Goal: Information Seeking & Learning: Compare options

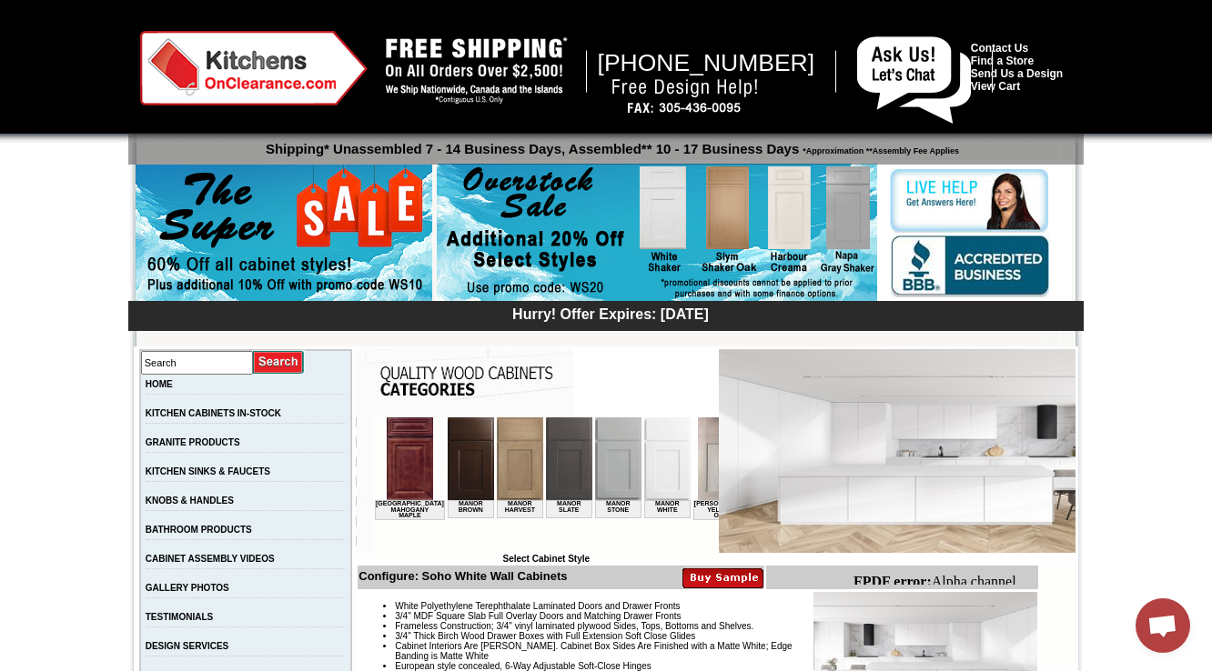
scroll to position [437, 0]
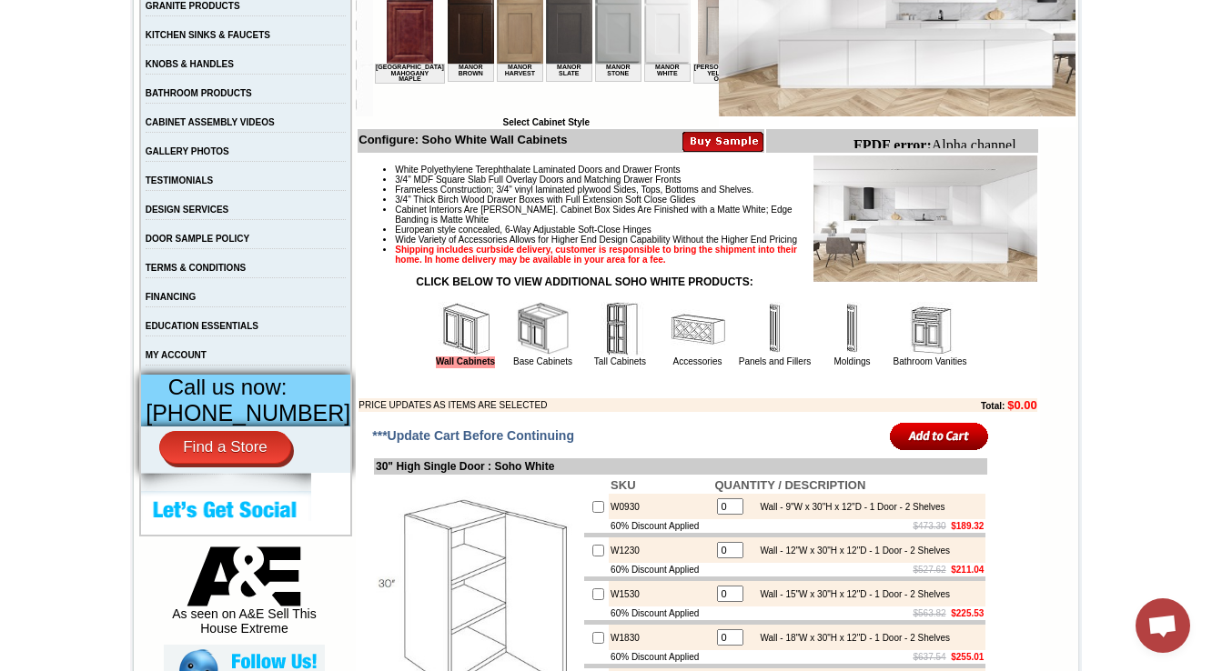
click at [537, 357] on img at bounding box center [543, 329] width 55 height 55
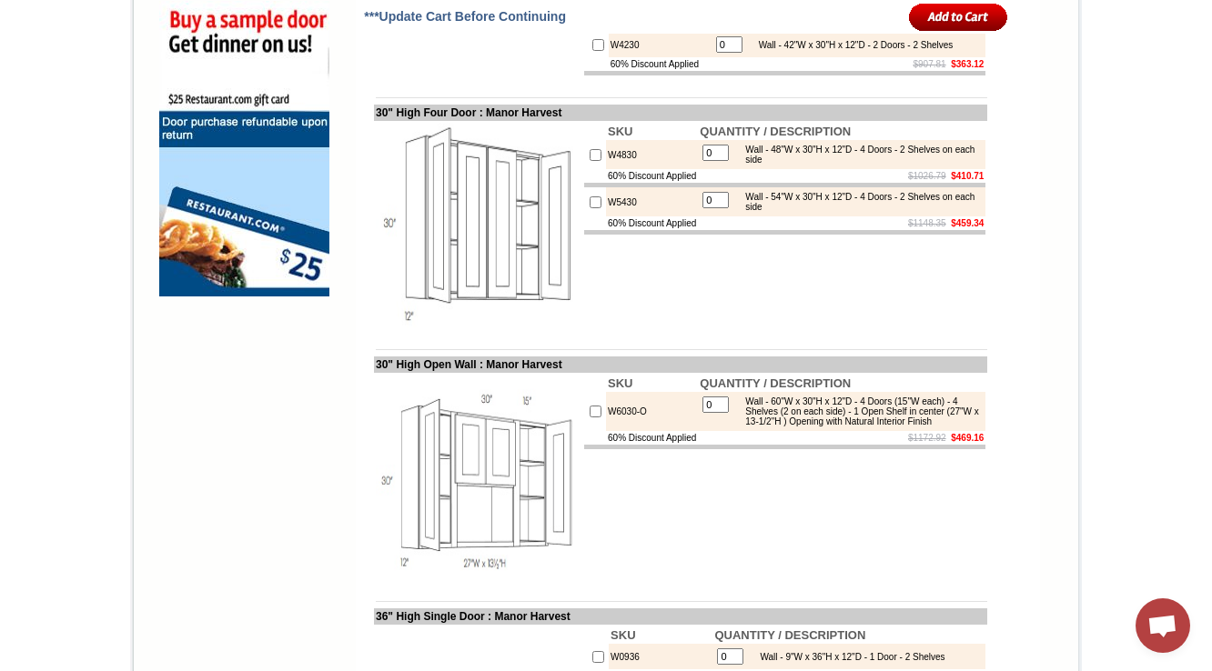
scroll to position [1092, 0]
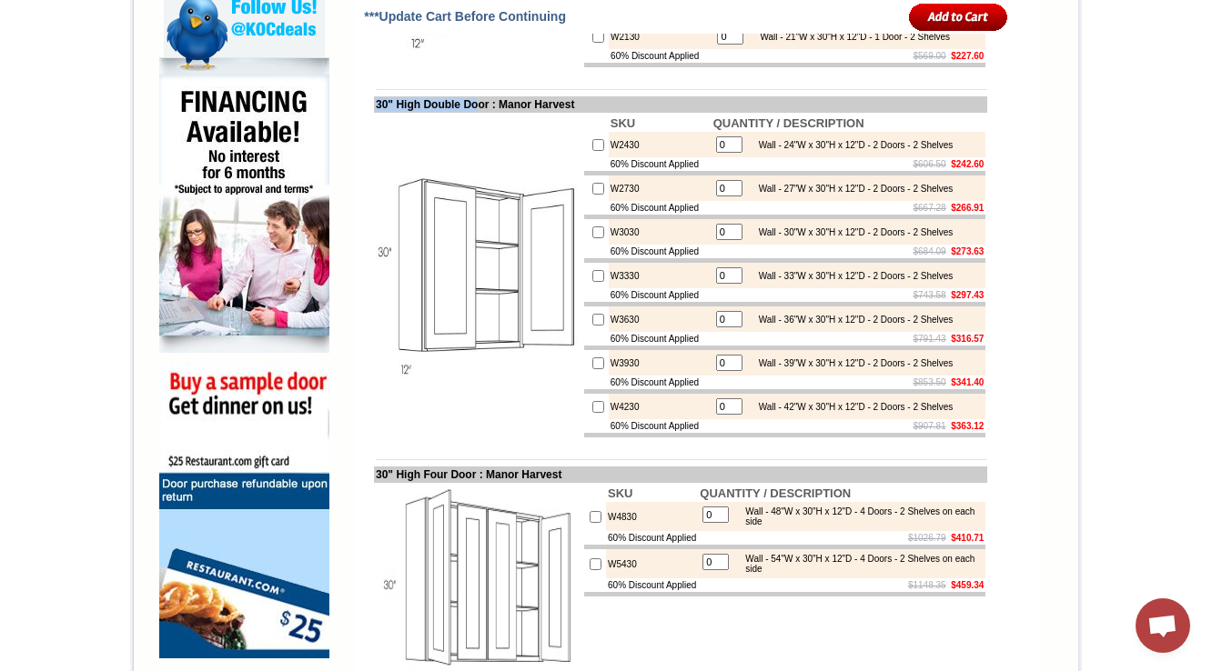
drag, startPoint x: 442, startPoint y: 154, endPoint x: 477, endPoint y: 152, distance: 34.6
click at [477, 113] on td "30" High Double Door : Manor Harvest" at bounding box center [680, 104] width 613 height 16
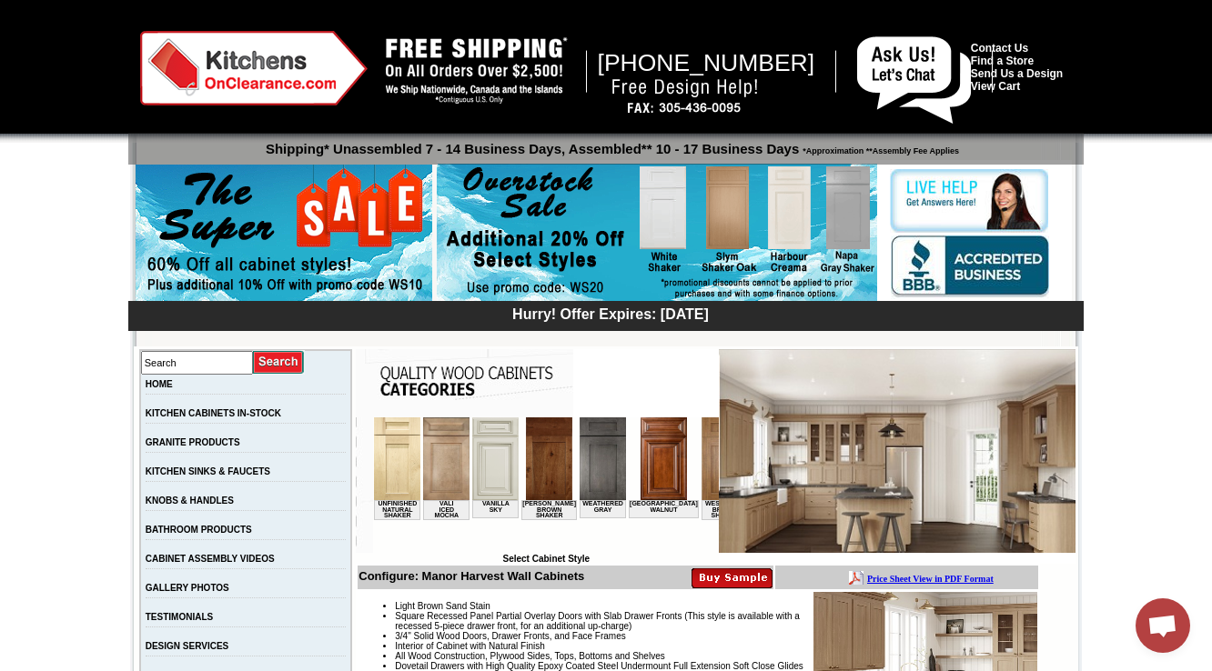
scroll to position [510, 0]
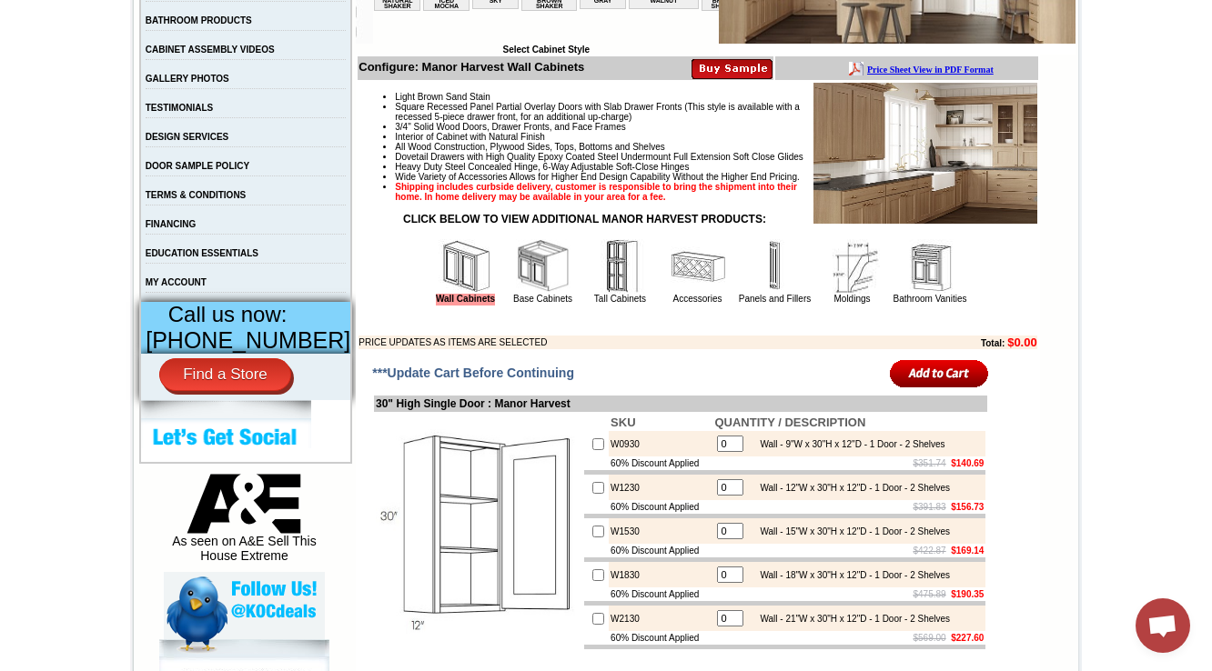
click at [531, 306] on td "Base Cabinets" at bounding box center [543, 271] width 76 height 68
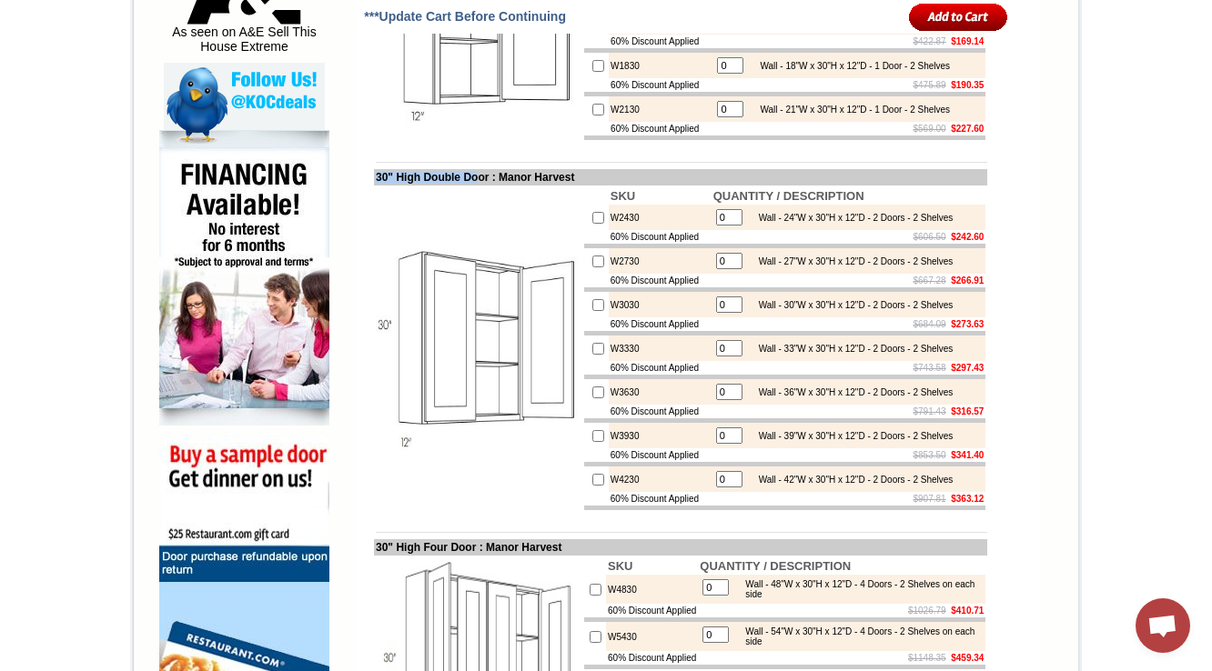
click at [405, 337] on img at bounding box center [478, 349] width 205 height 205
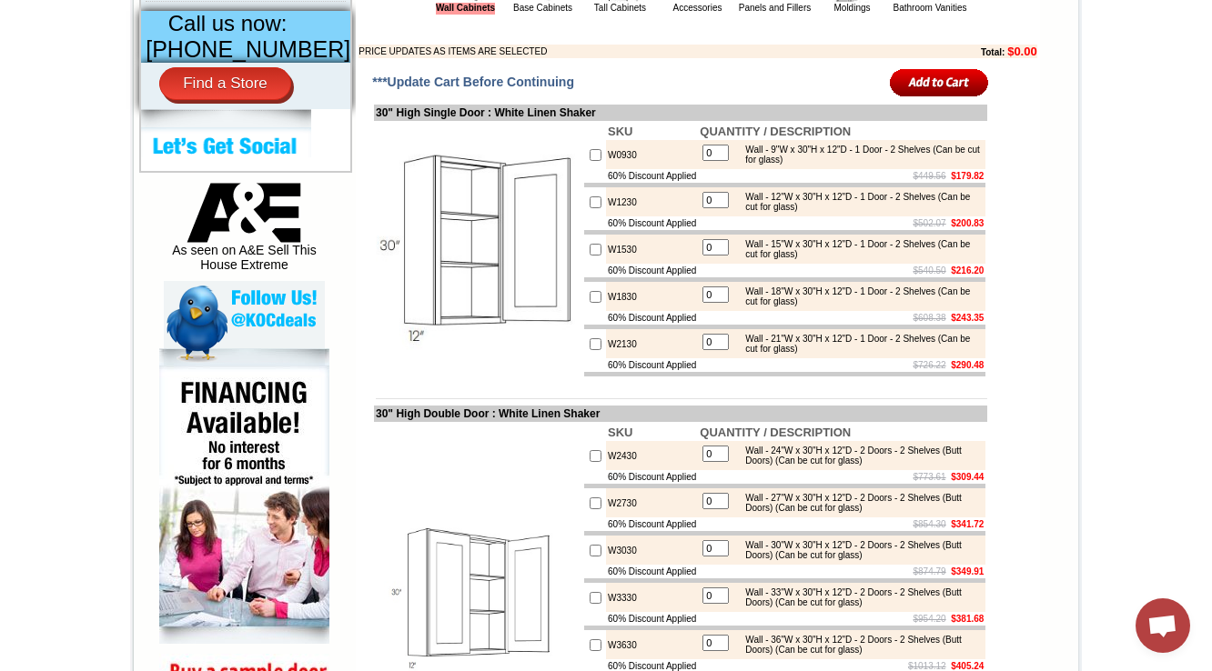
scroll to position [291, 0]
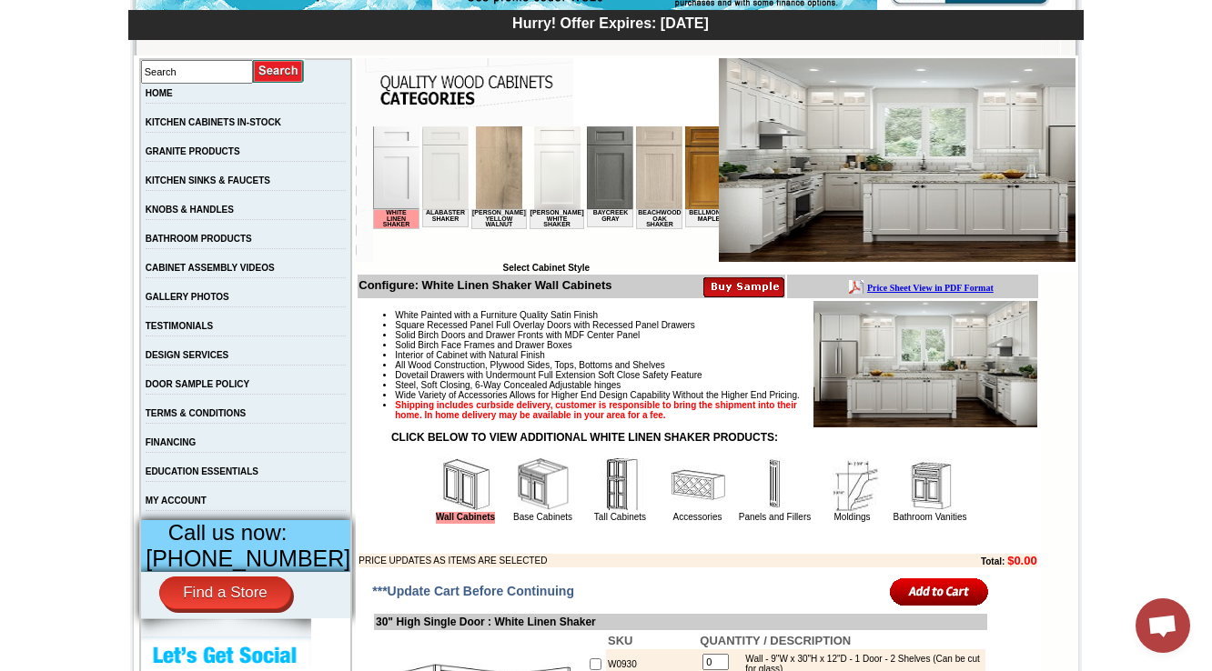
click at [529, 512] on img at bounding box center [543, 485] width 55 height 55
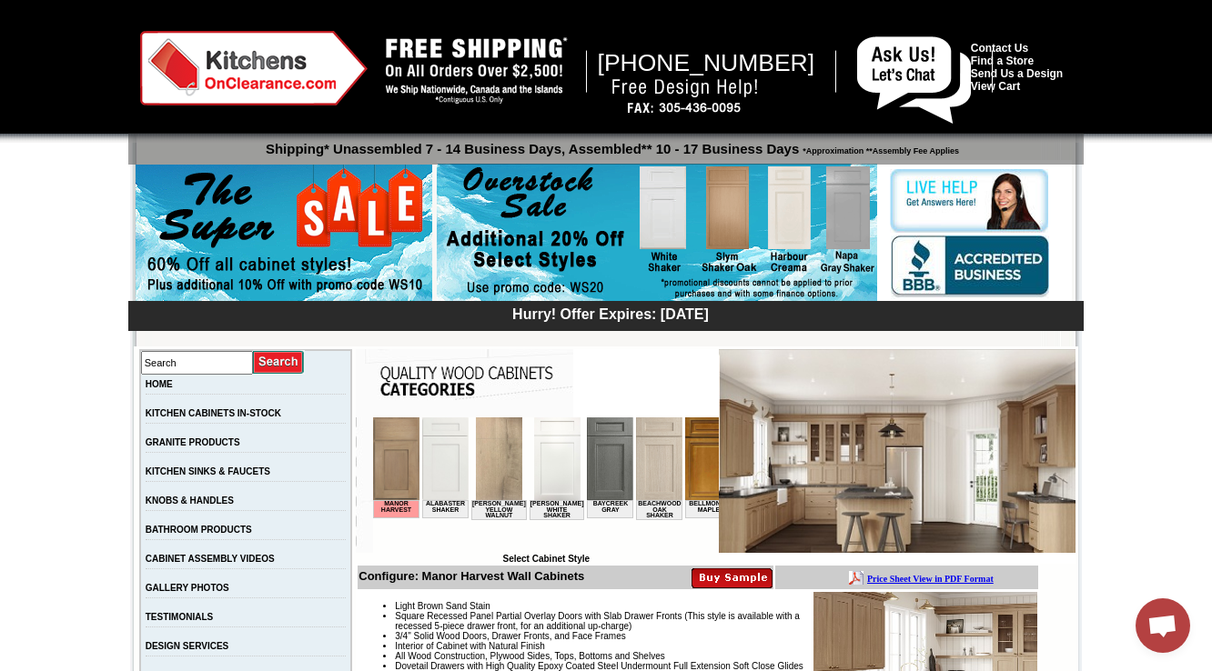
scroll to position [510, 0]
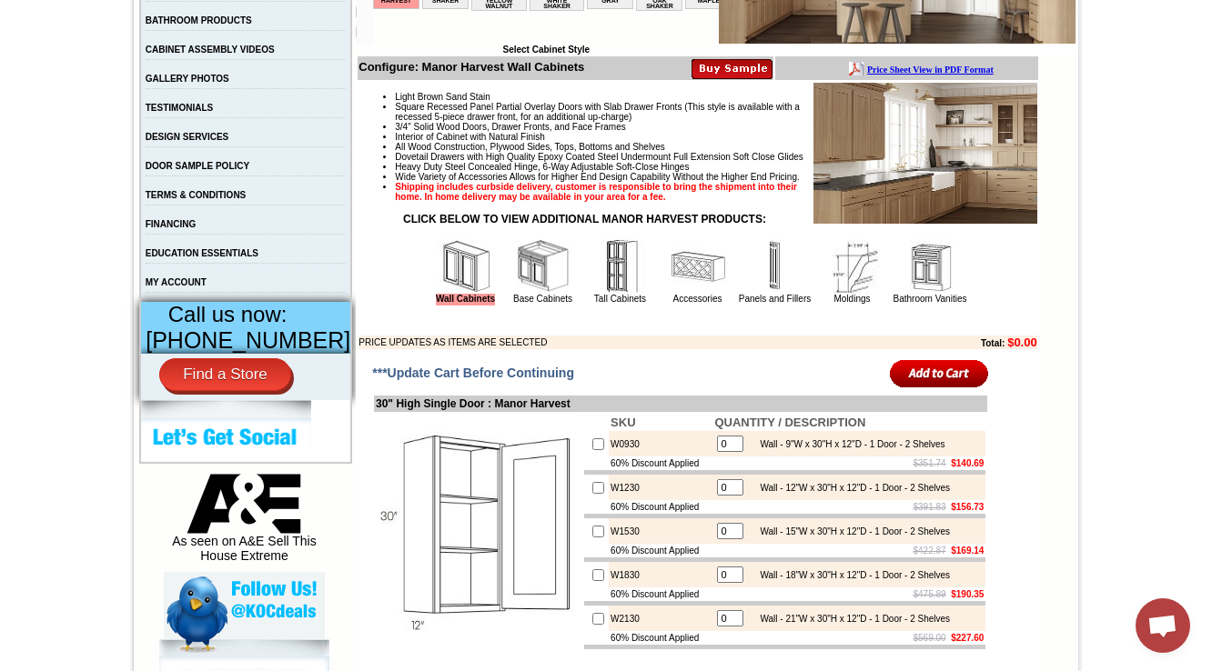
click at [533, 294] on img at bounding box center [543, 266] width 55 height 55
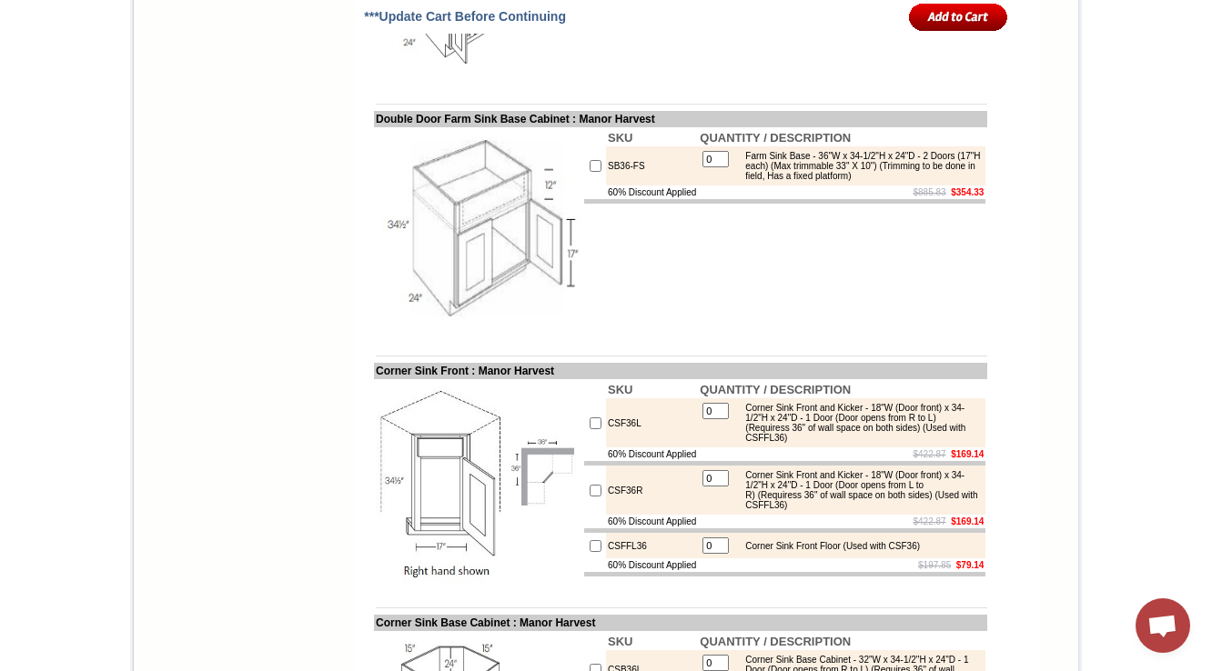
scroll to position [6769, 0]
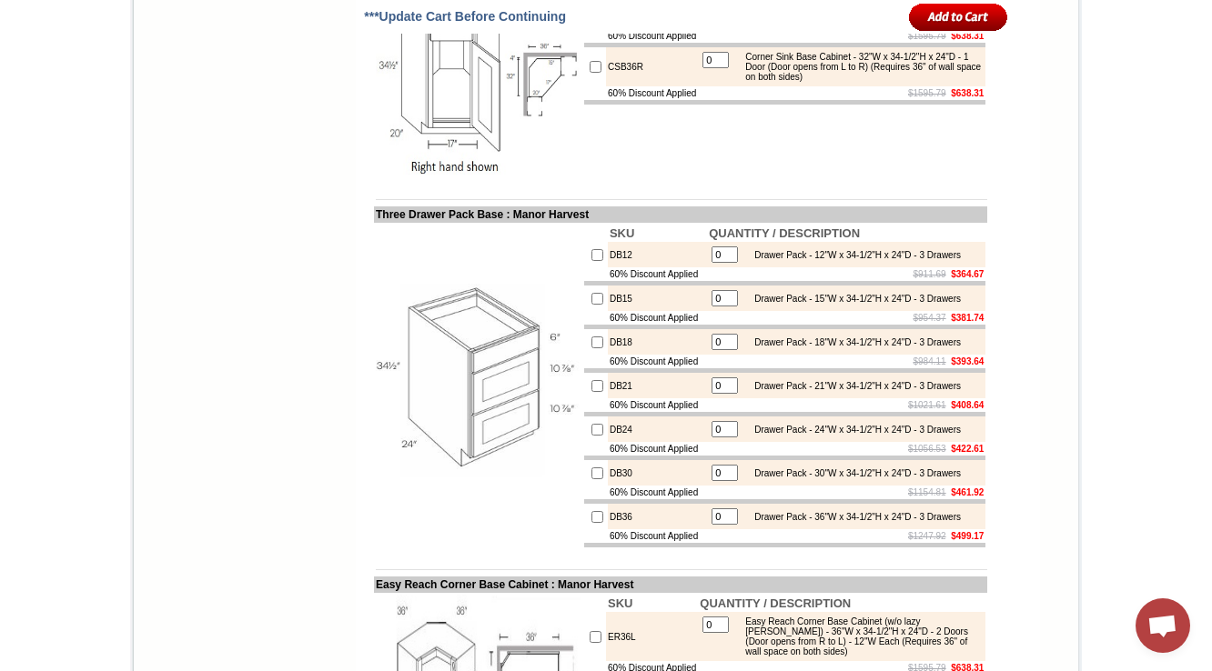
scroll to position [7060, 0]
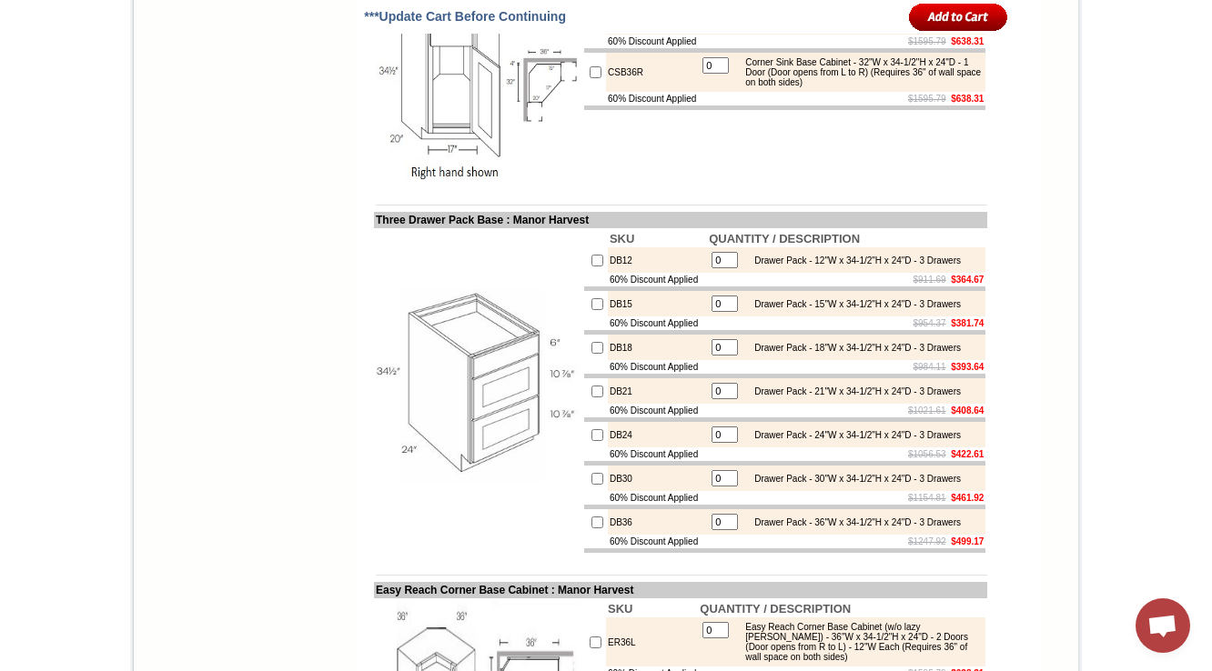
copy td "CSF36L"
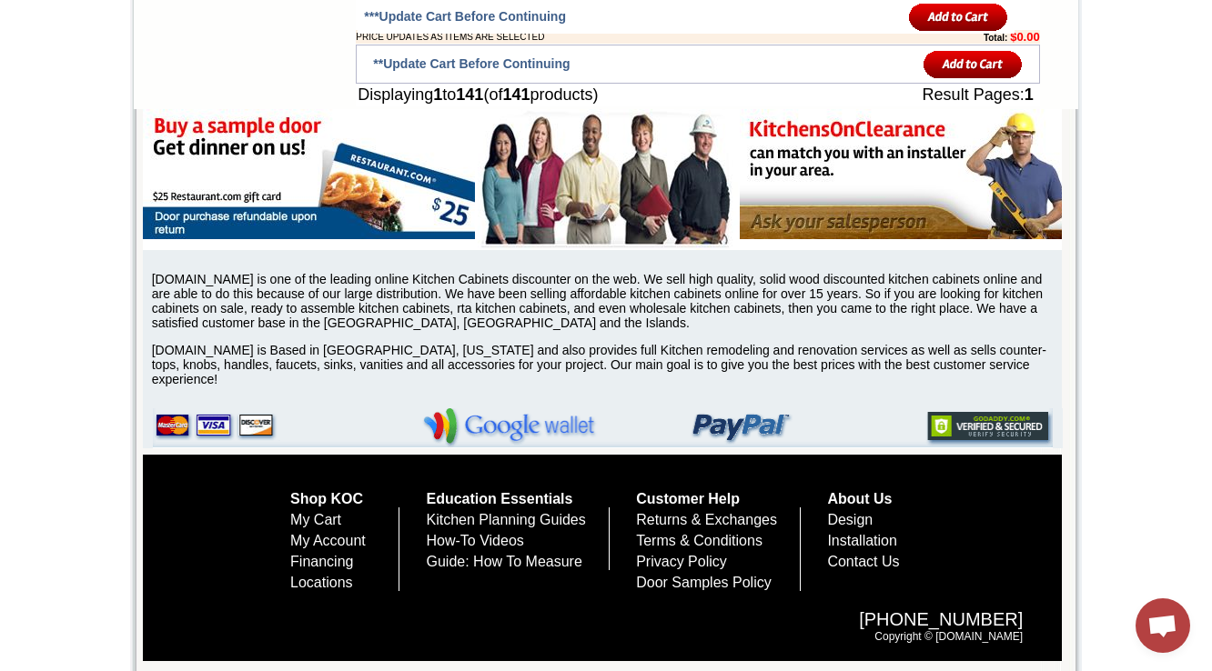
scroll to position [7225, 0]
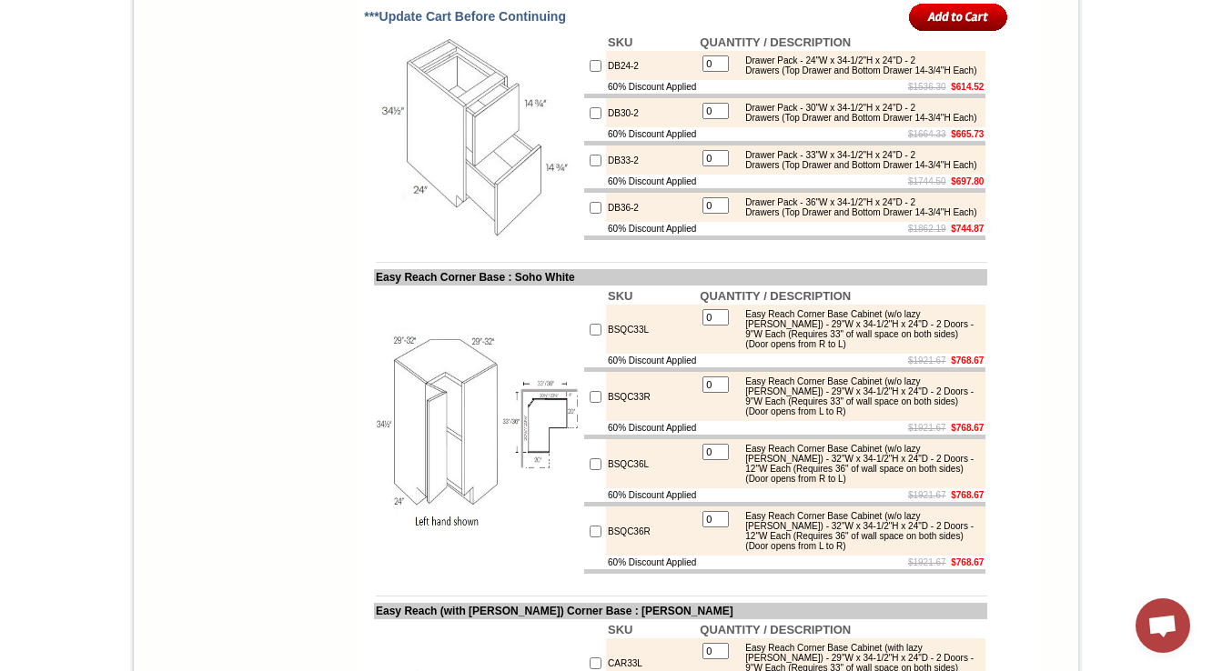
drag, startPoint x: 786, startPoint y: 336, endPoint x: 962, endPoint y: 352, distance: 176.4
copy div "(Top Drawer 6-1/2"H Each) (Middle Drawer and Bottom Drawer 11-1/2"H Each)"
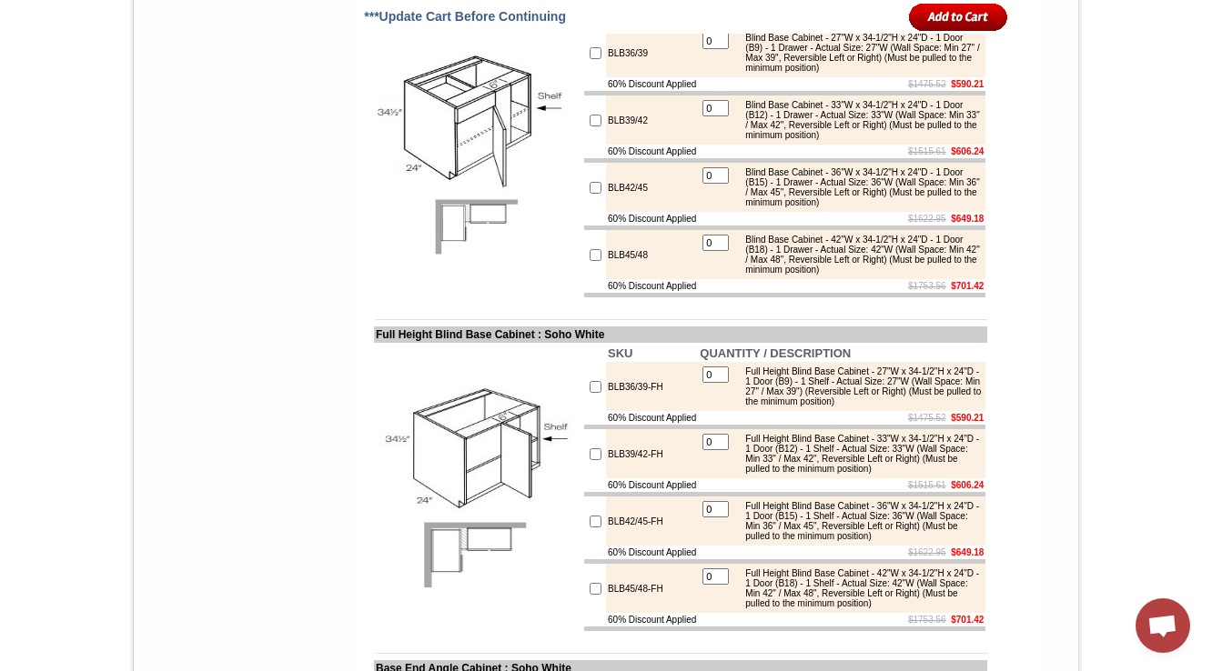
scroll to position [8746, 0]
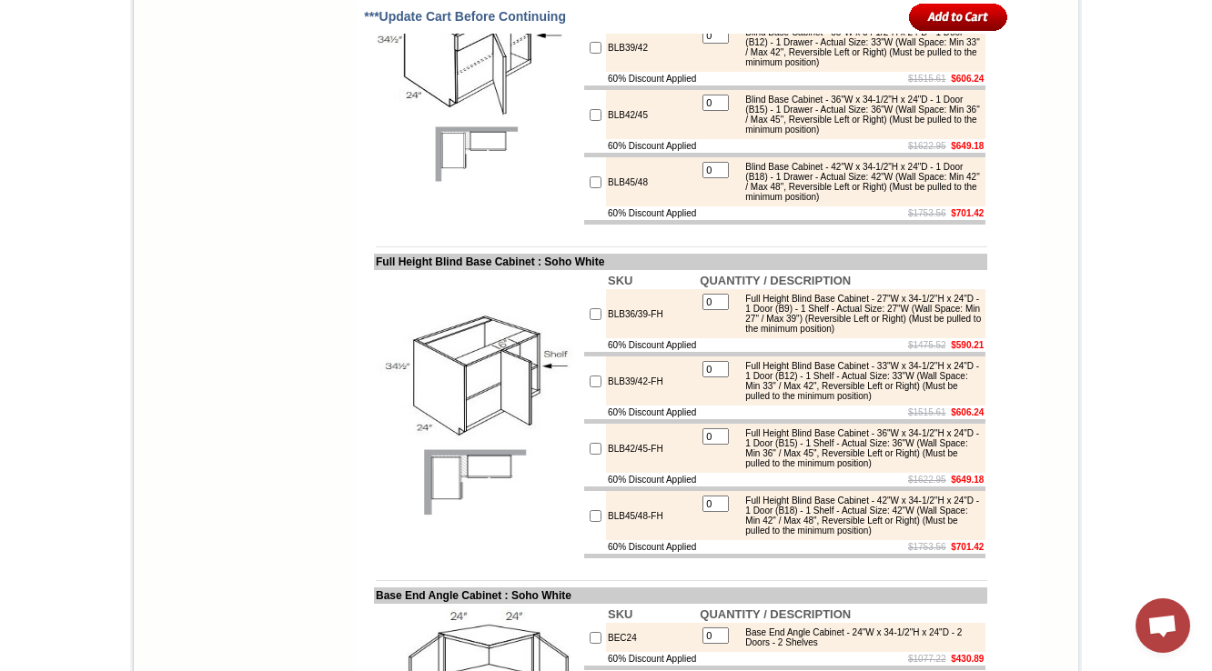
drag, startPoint x: 746, startPoint y: 171, endPoint x: 441, endPoint y: 44, distance: 330.3
drag, startPoint x: 357, startPoint y: 135, endPoint x: 569, endPoint y: 142, distance: 212.1
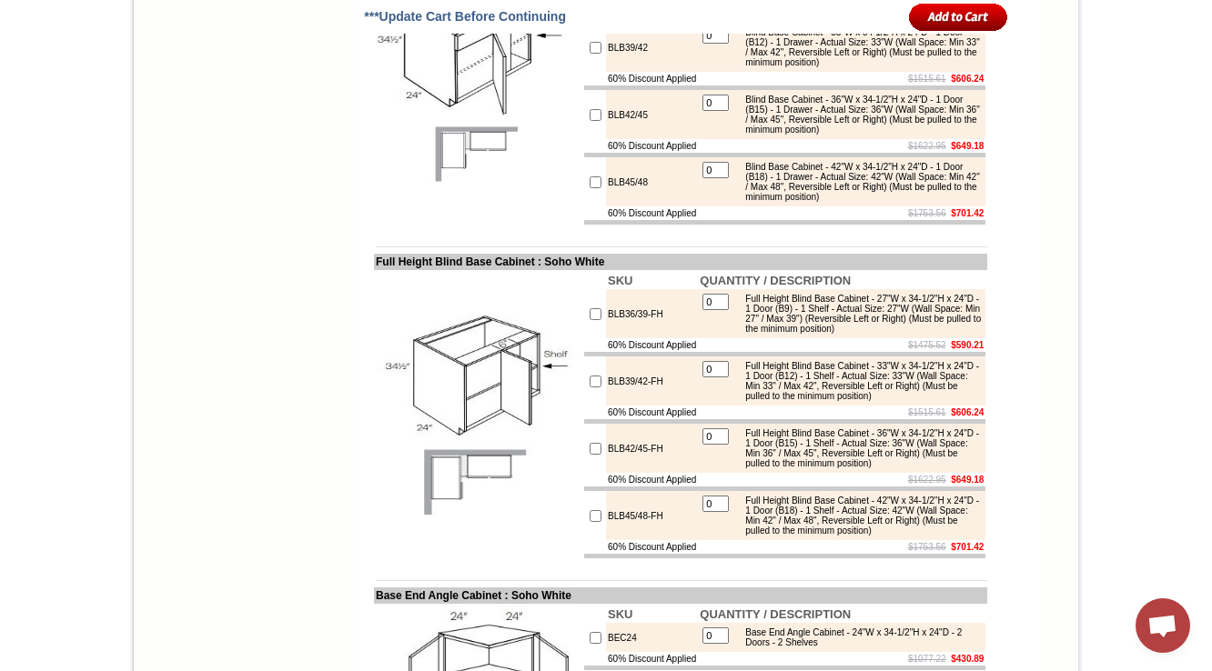
copy td "Easy Reach Full Depth Corner Base"
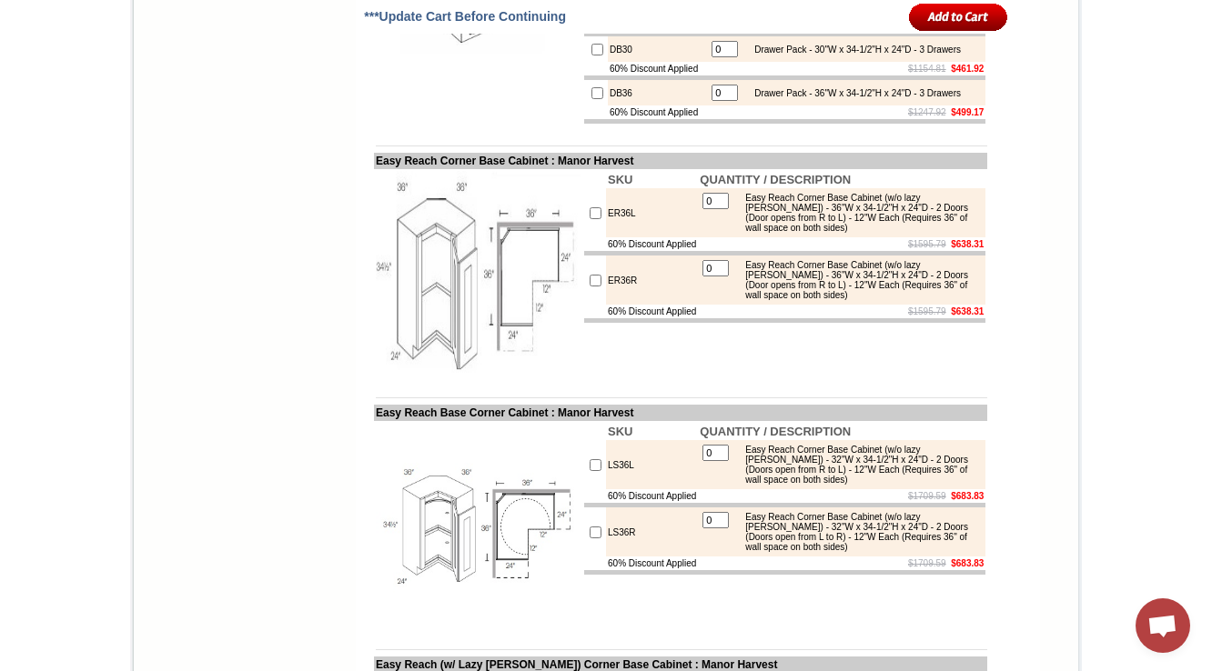
scroll to position [7570, 0]
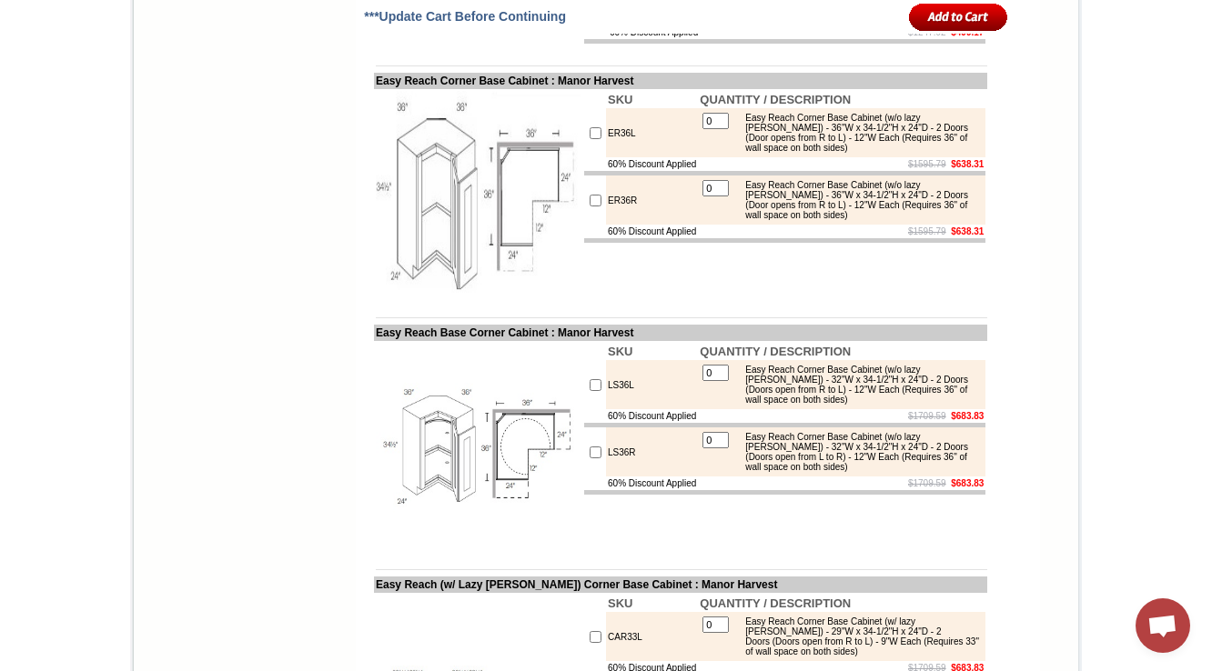
drag, startPoint x: 615, startPoint y: 168, endPoint x: 589, endPoint y: 173, distance: 26.8
copy td "DB12"
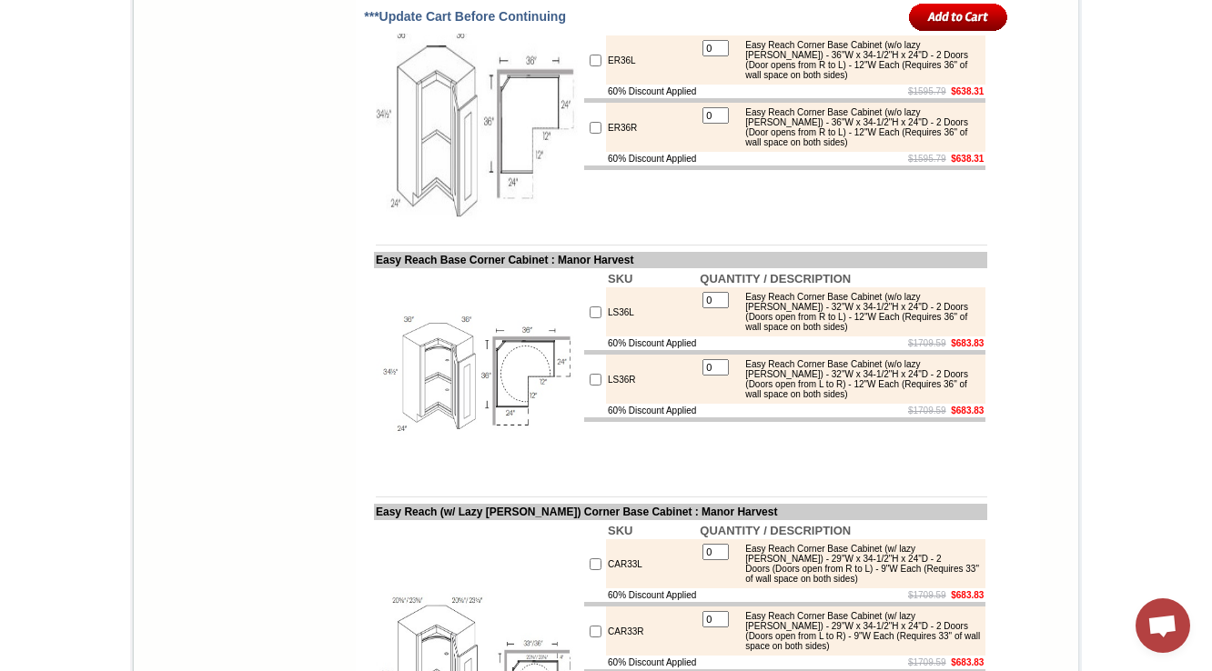
drag, startPoint x: 360, startPoint y: 51, endPoint x: 477, endPoint y: 45, distance: 116.6
copy td "Three Drawer Pack"
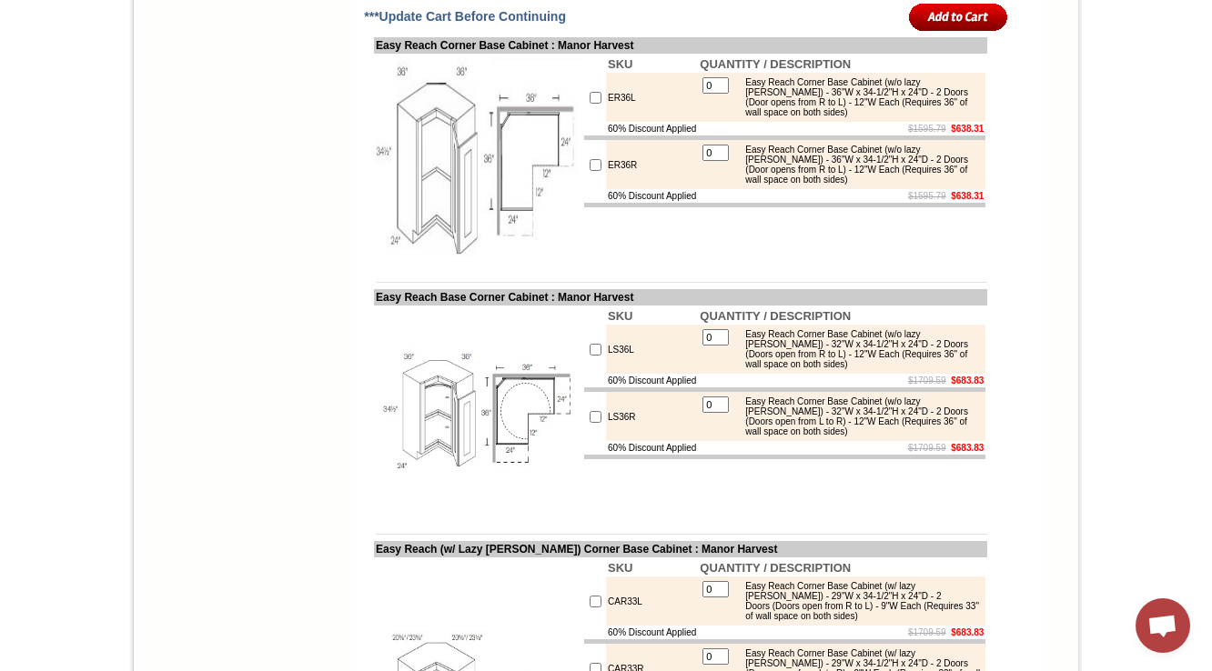
scroll to position [7643, 0]
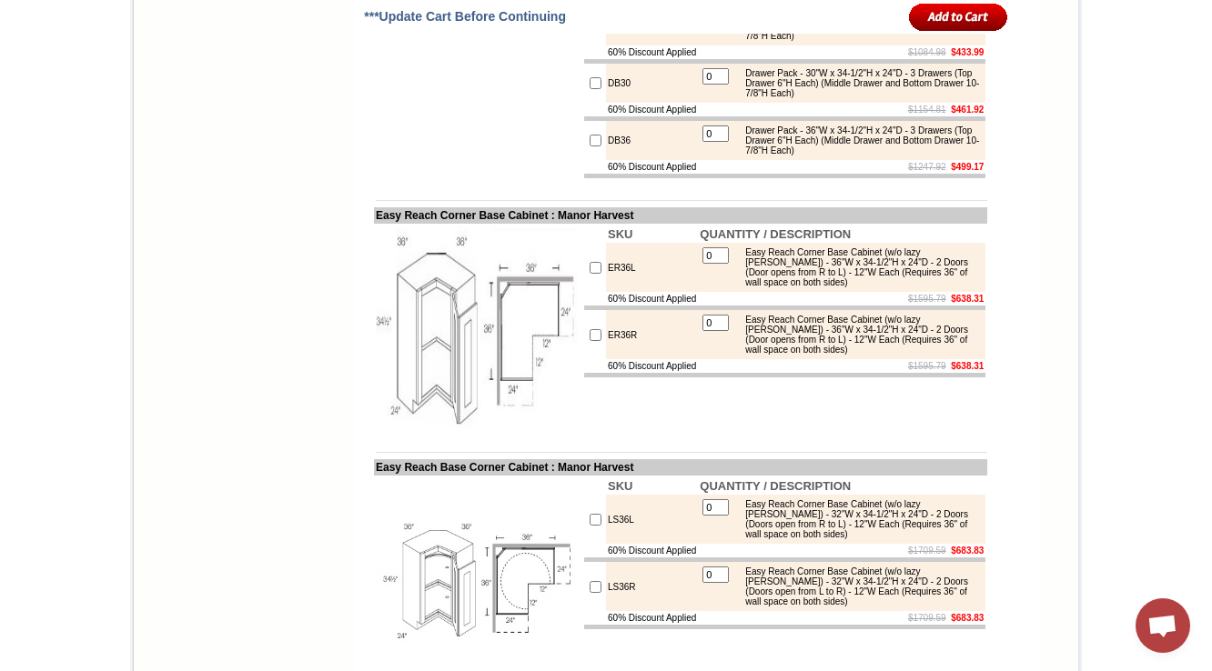
scroll to position [7573, 0]
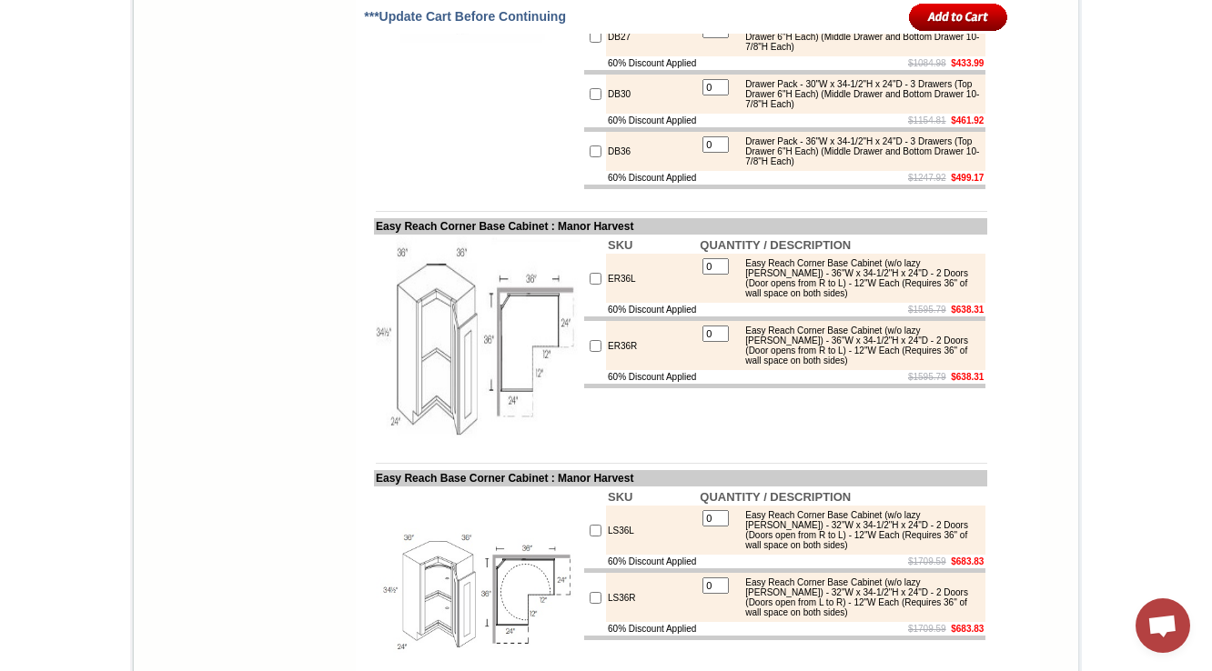
scroll to position [7646, 0]
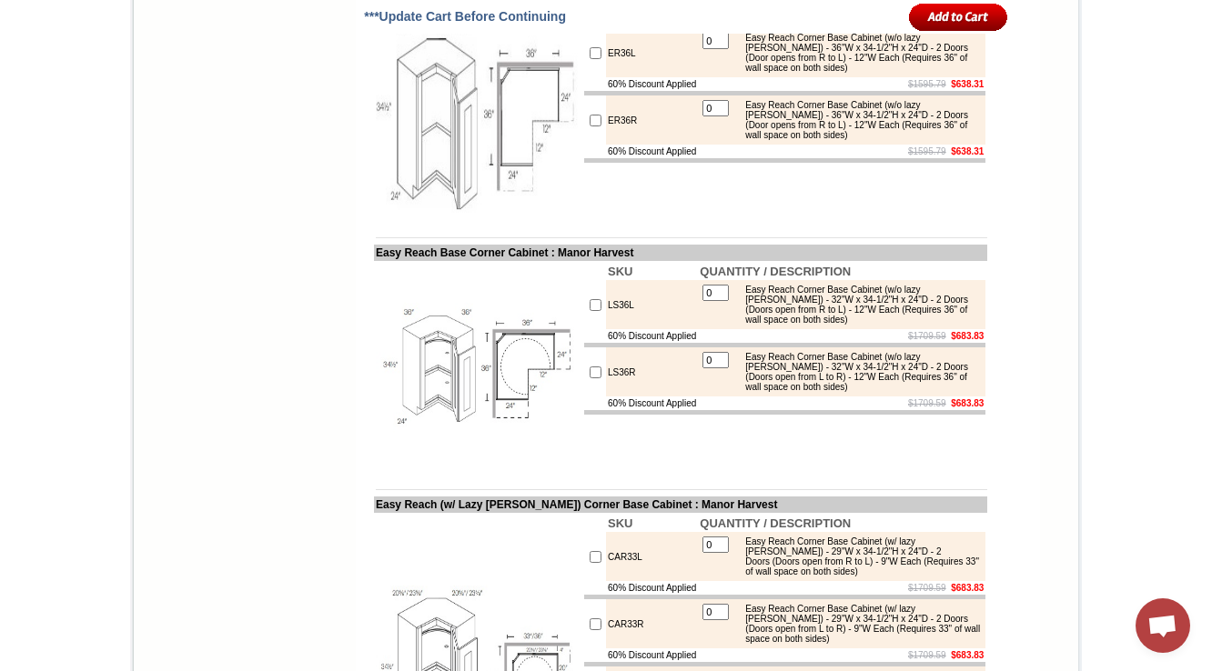
scroll to position [8010, 0]
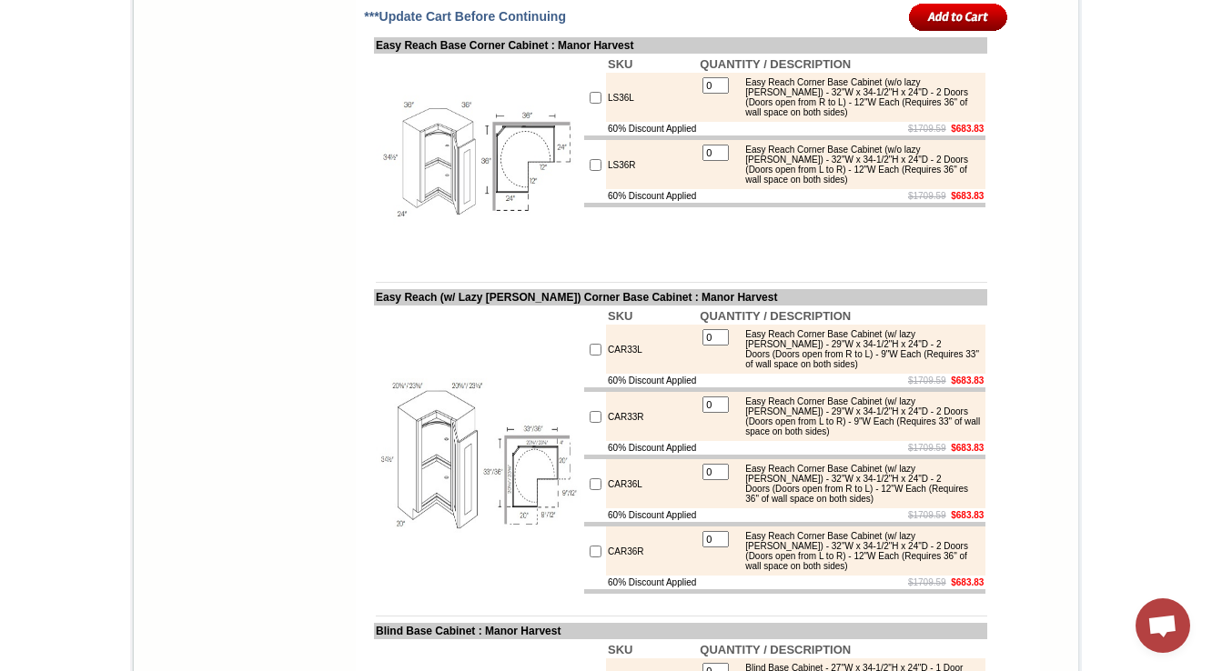
copy td "ER36L"
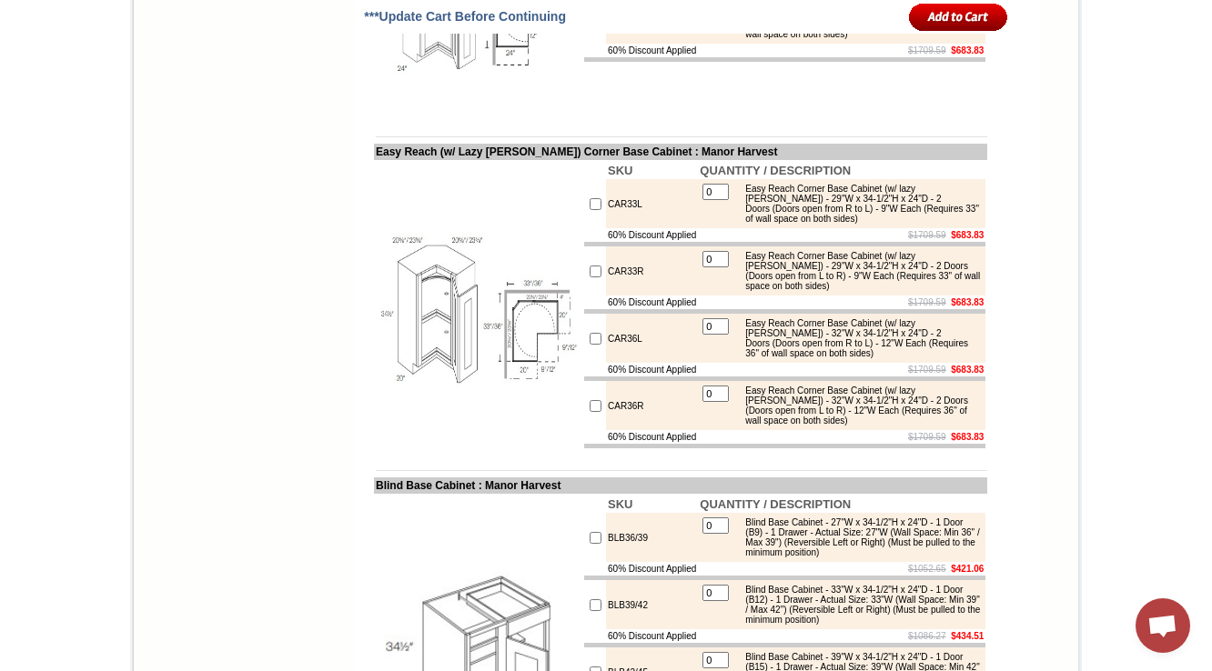
scroll to position [8156, 0]
drag, startPoint x: 368, startPoint y: 115, endPoint x: 544, endPoint y: 111, distance: 175.6
copy td "sy Reach Corner Base C"
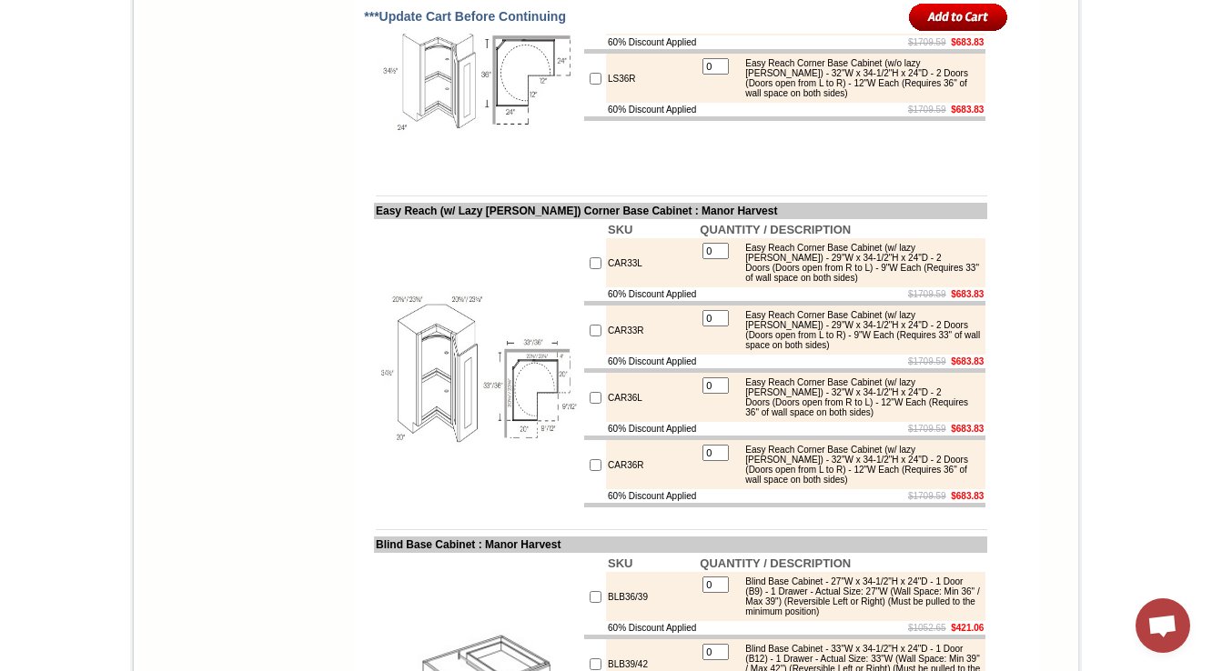
scroll to position [8083, 0]
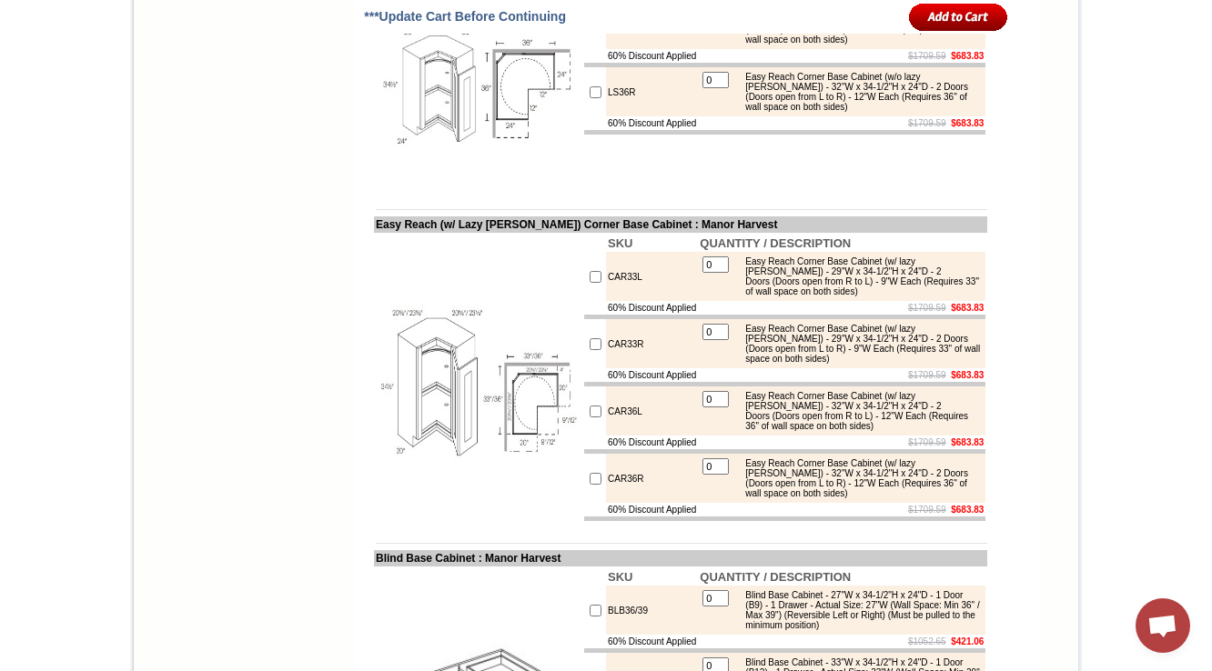
copy td "ER36L"
drag, startPoint x: 747, startPoint y: 225, endPoint x: 895, endPoint y: 219, distance: 148.4
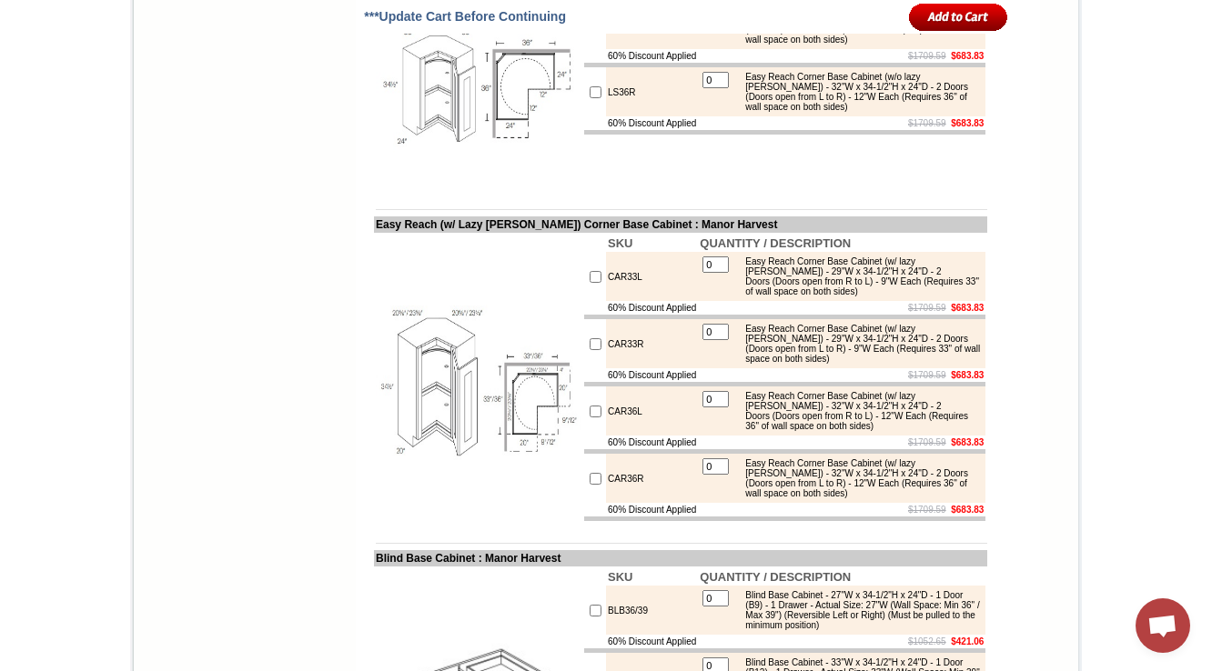
copy div "Easy Reach Corner Base Cabinet"
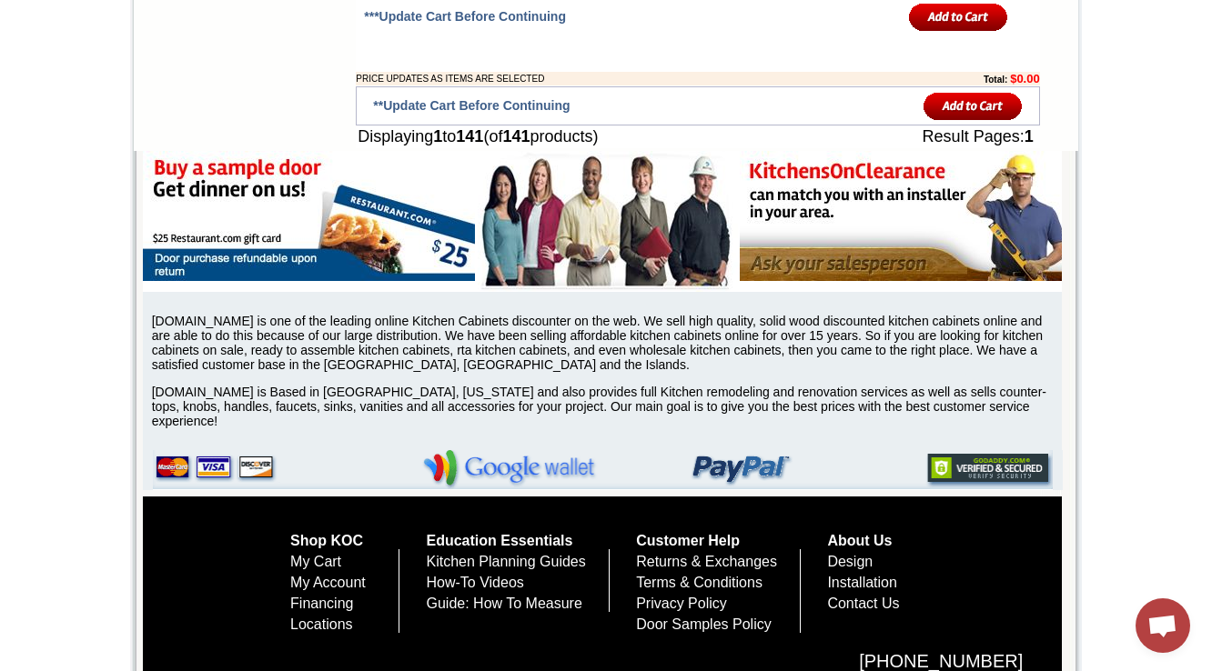
scroll to position [8601, 0]
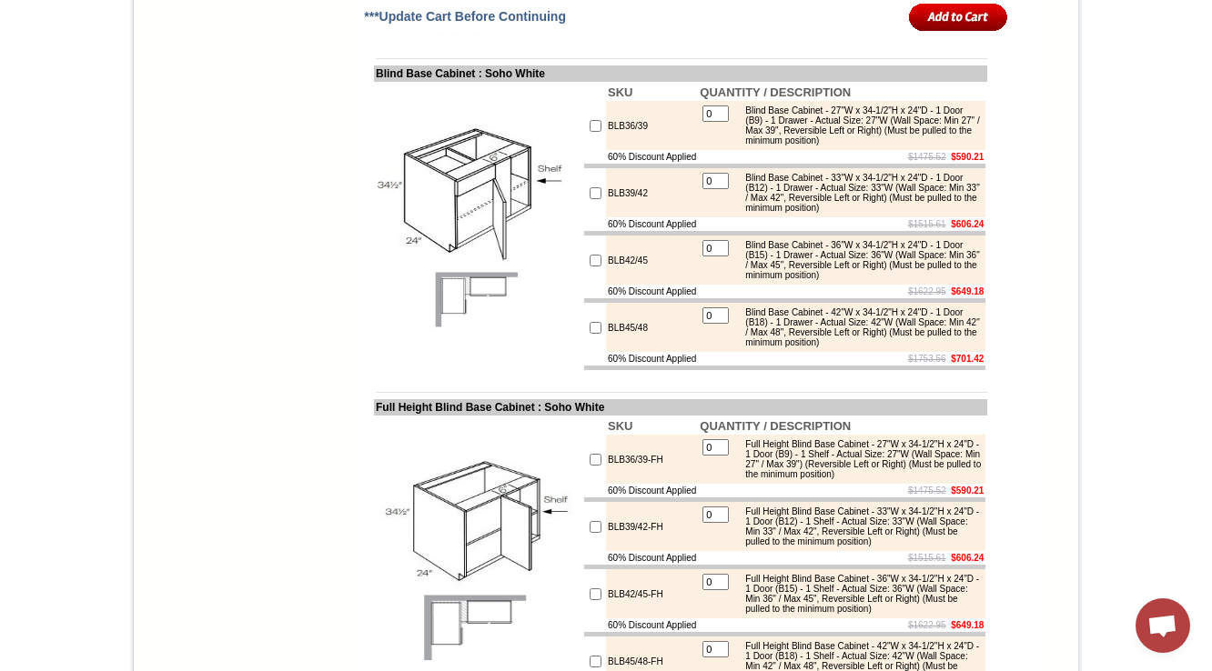
drag, startPoint x: 358, startPoint y: 278, endPoint x: 571, endPoint y: 278, distance: 213.8
copy td "Easy Reach Full Depth Corner Base"
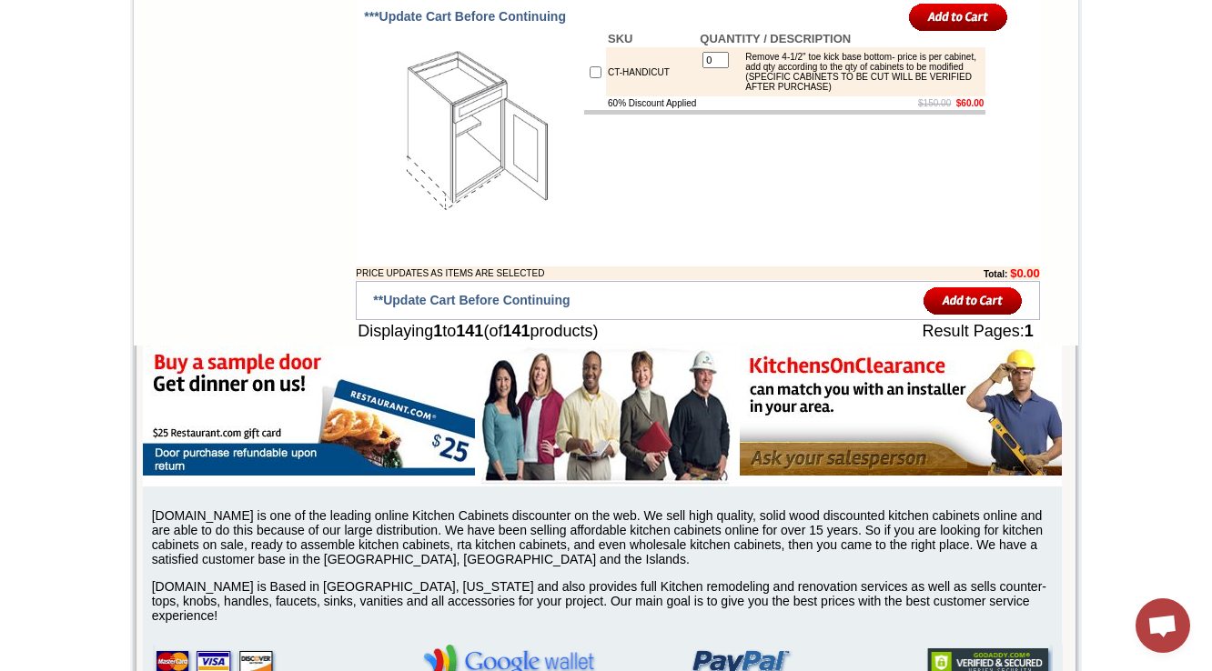
scroll to position [12458, 0]
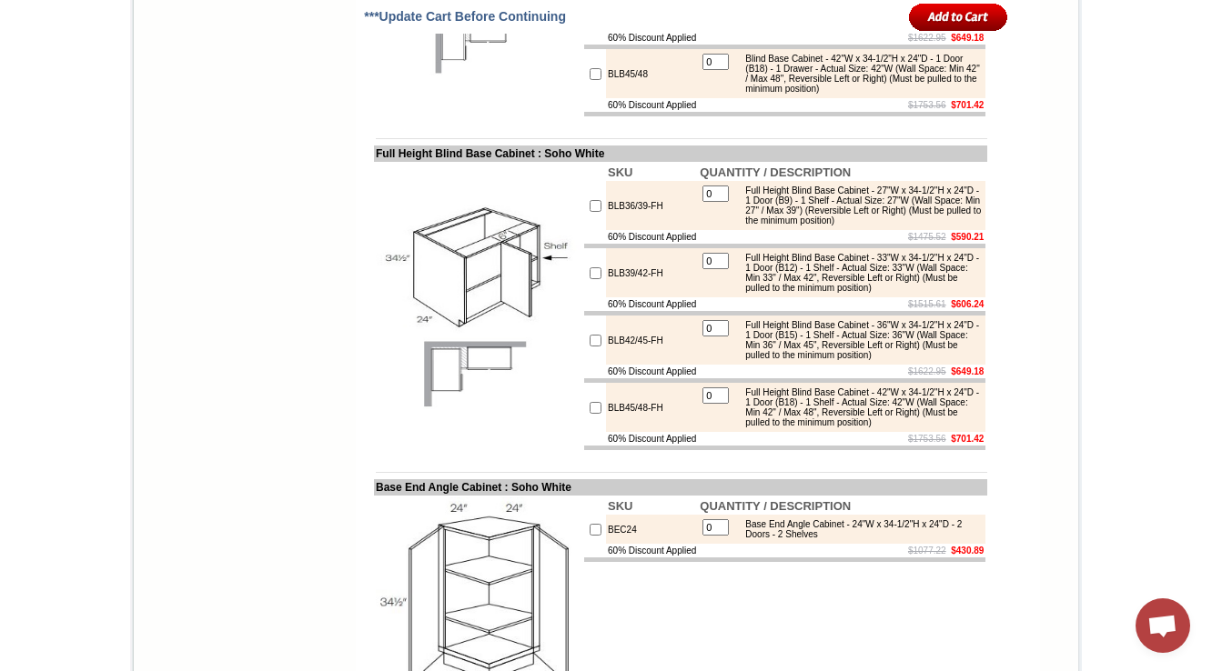
drag, startPoint x: 357, startPoint y: 279, endPoint x: 681, endPoint y: 280, distance: 323.9
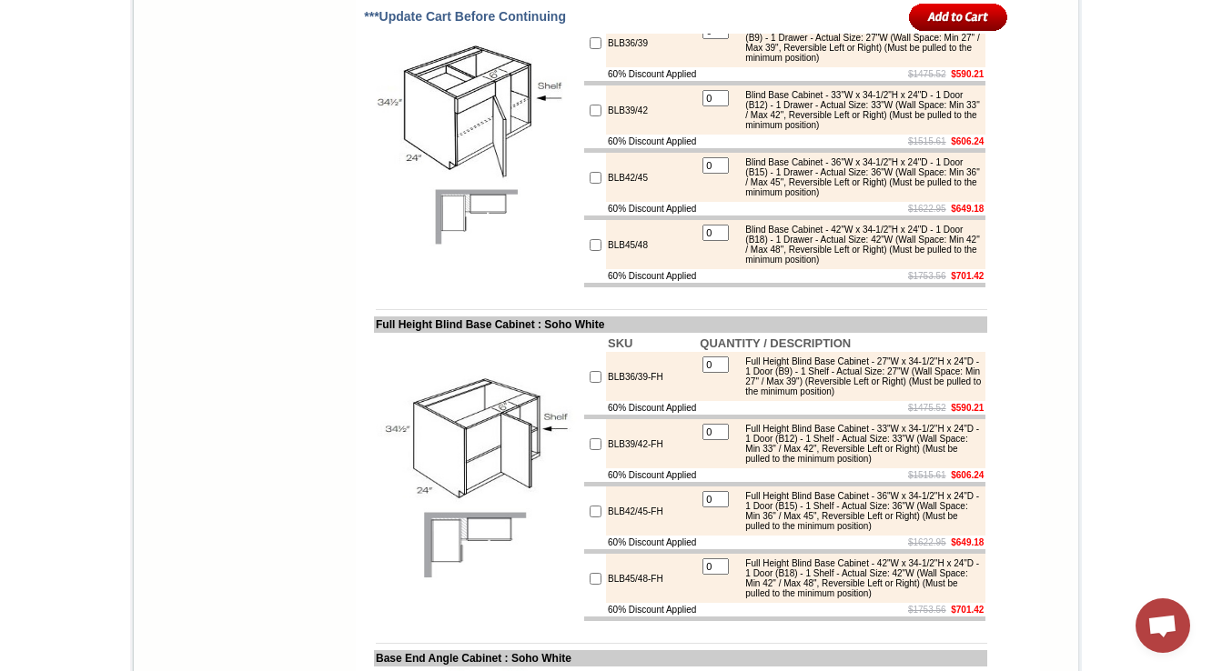
scroll to position [8709, 0]
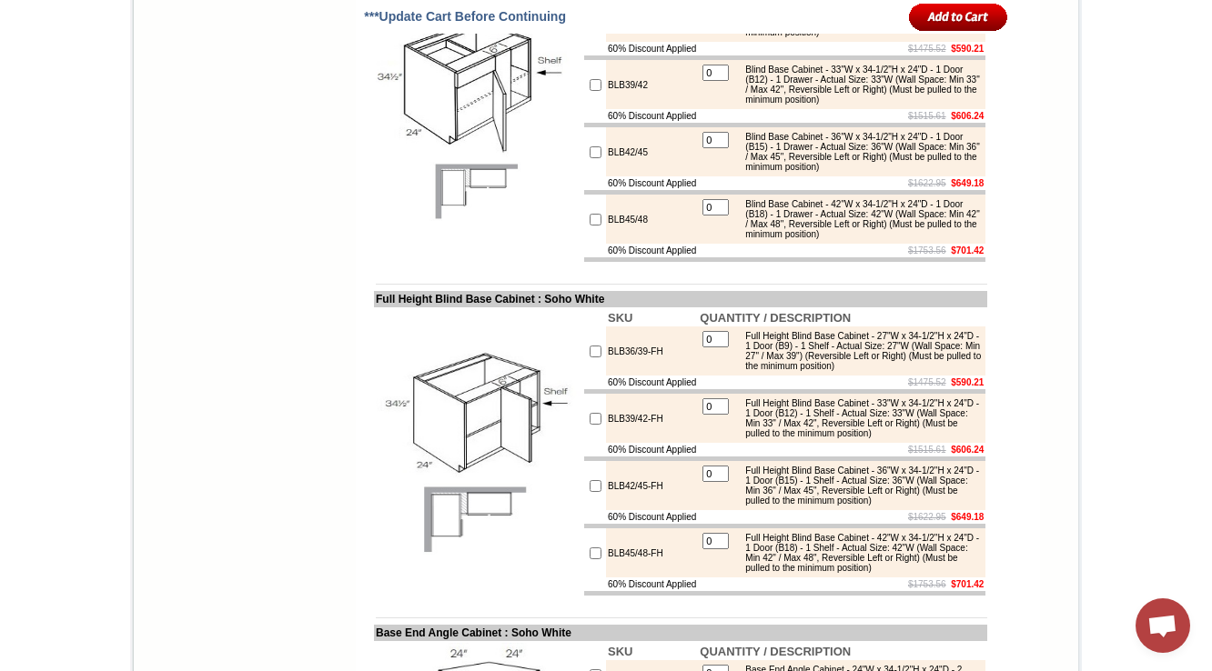
copy td "Easy Reach Full Depth (with [PERSON_NAME]) Corner Bas"
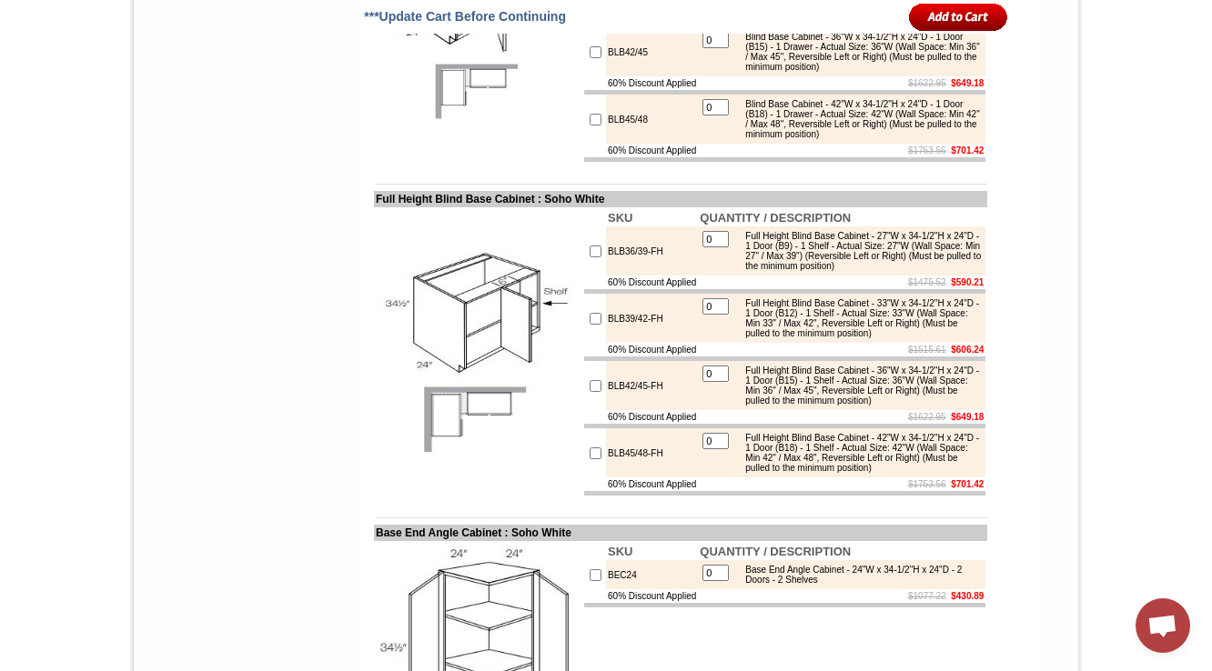
scroll to position [8854, 0]
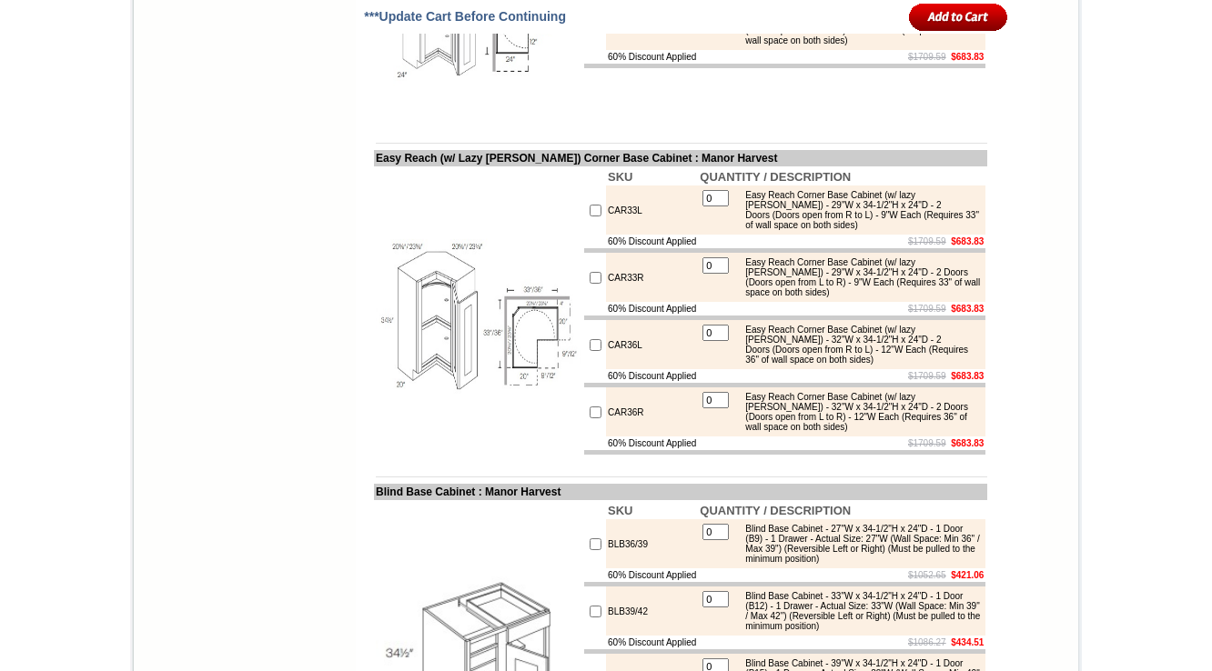
scroll to position [8150, 0]
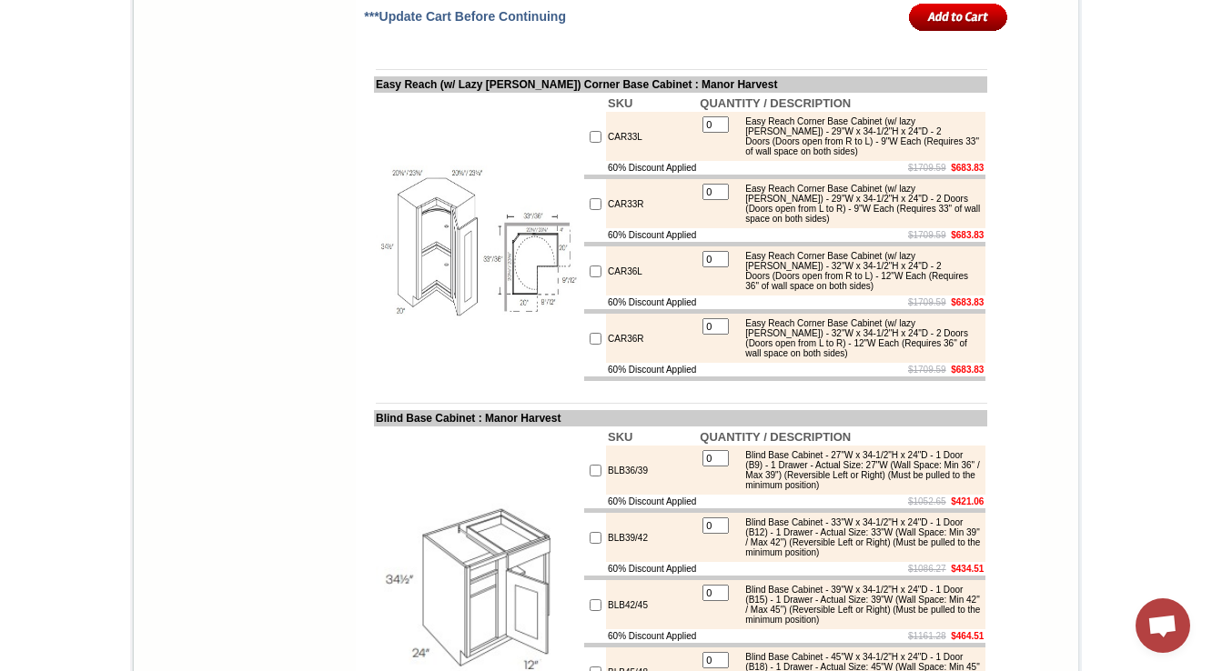
drag, startPoint x: 267, startPoint y: 328, endPoint x: 349, endPoint y: 382, distance: 99.2
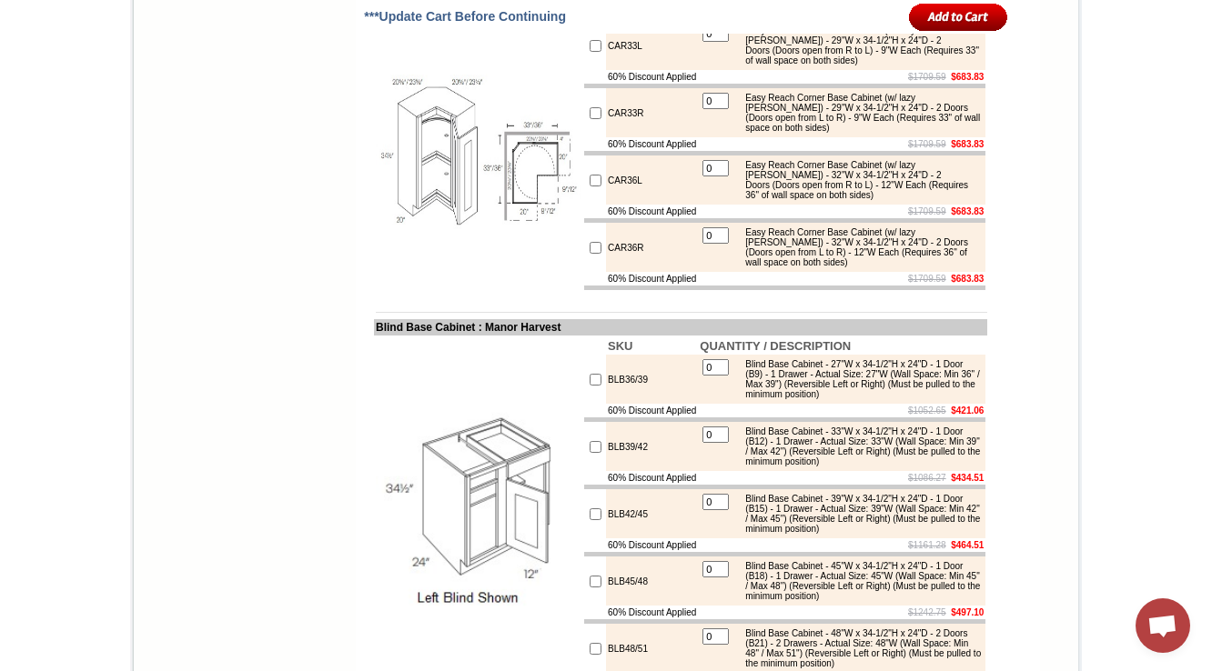
scroll to position [8369, 0]
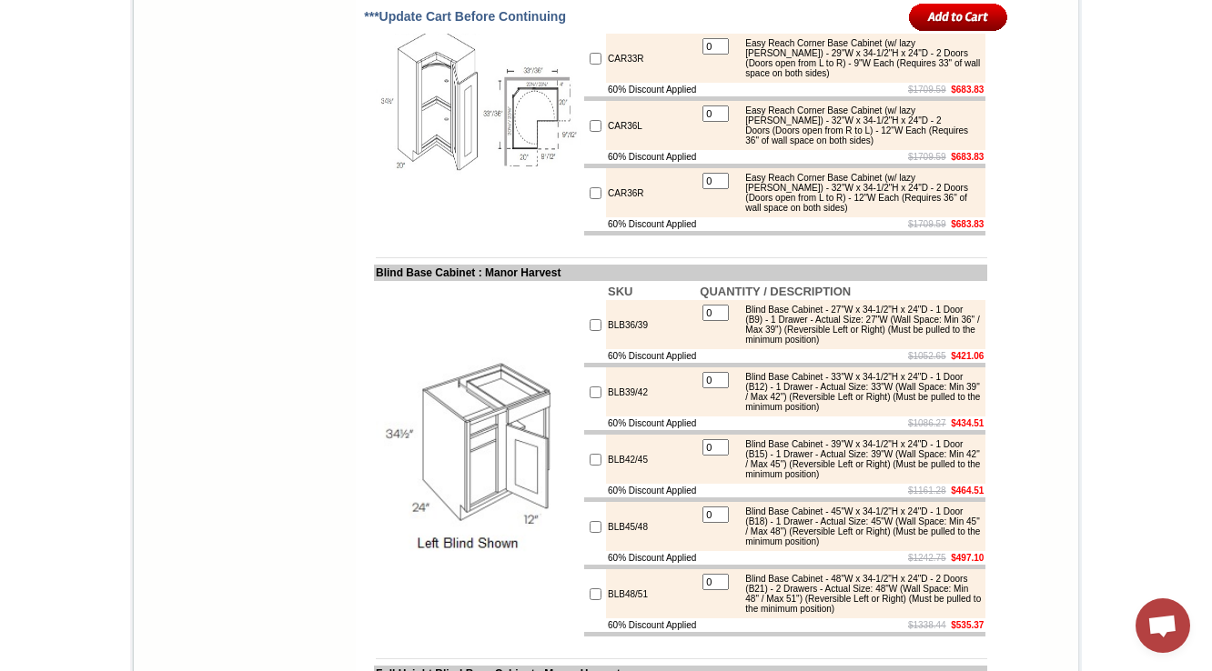
copy td "LS36L"
drag, startPoint x: 353, startPoint y: 150, endPoint x: 554, endPoint y: 156, distance: 201.1
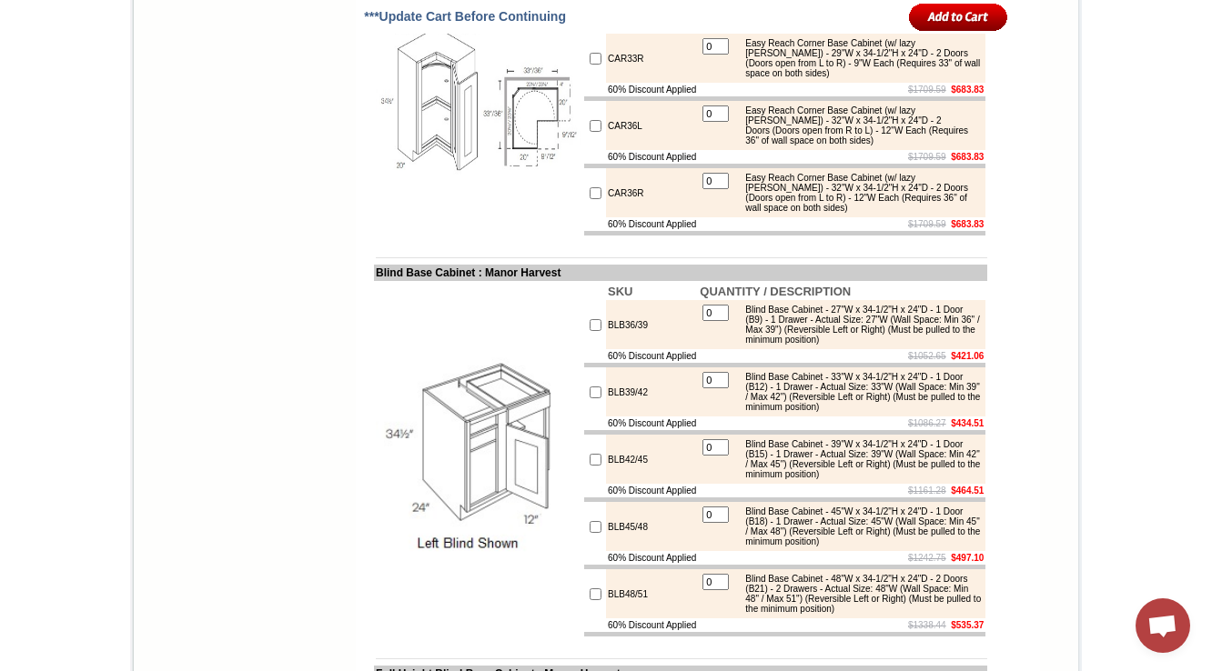
drag, startPoint x: 553, startPoint y: 156, endPoint x: 182, endPoint y: 4, distance: 401.4
copy td "Easy Reach Base Corner Cabinet"
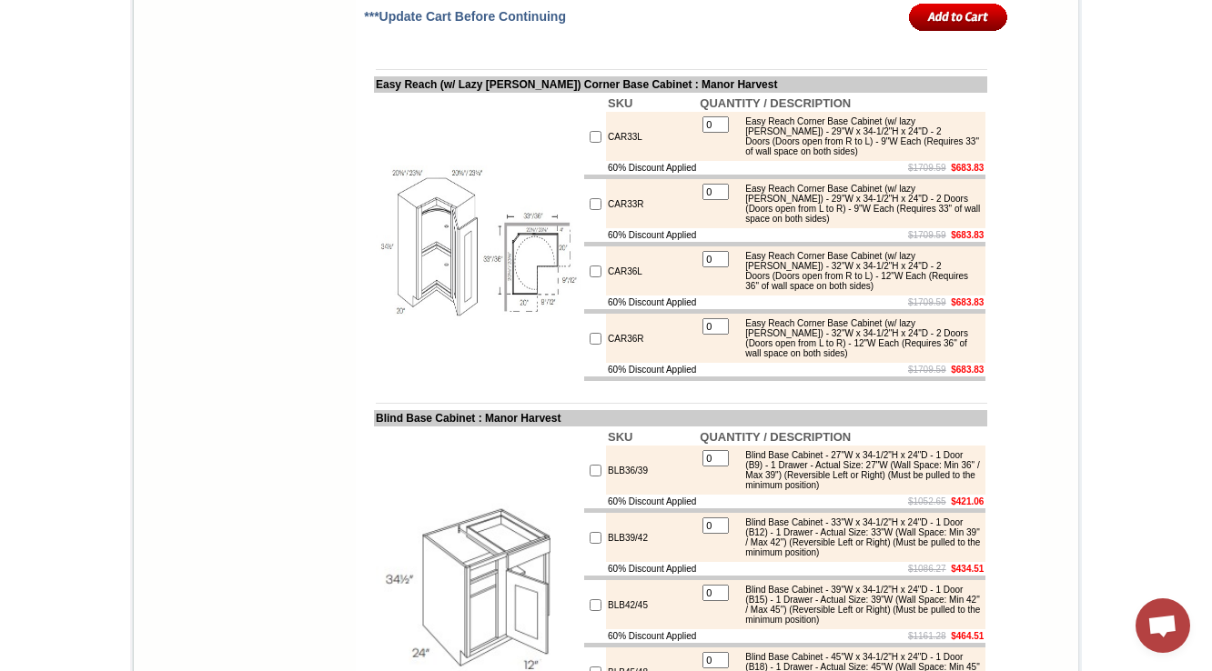
scroll to position [8150, 0]
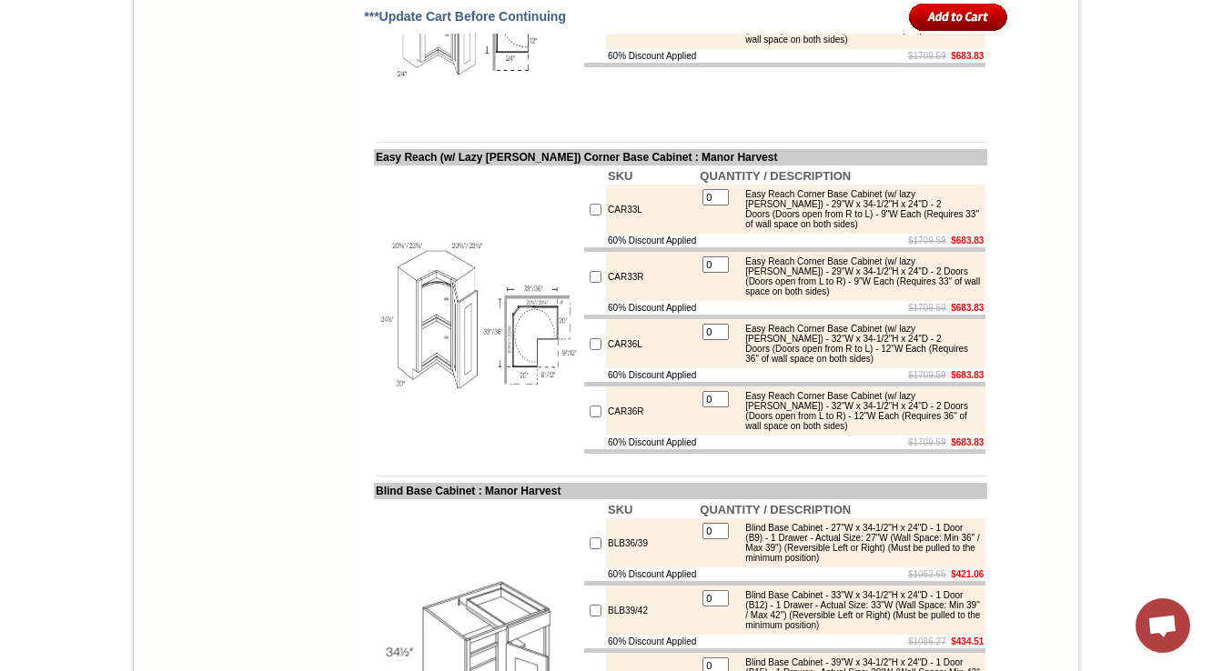
click at [518, 120] on img at bounding box center [478, 17] width 205 height 205
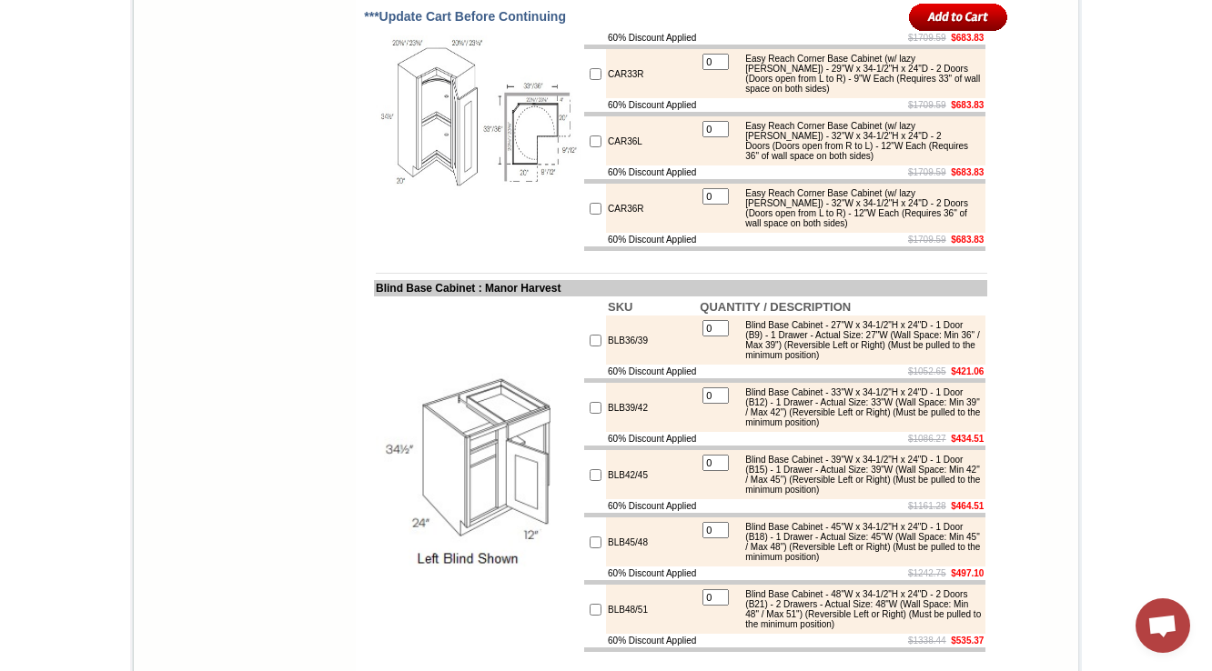
scroll to position [8369, 0]
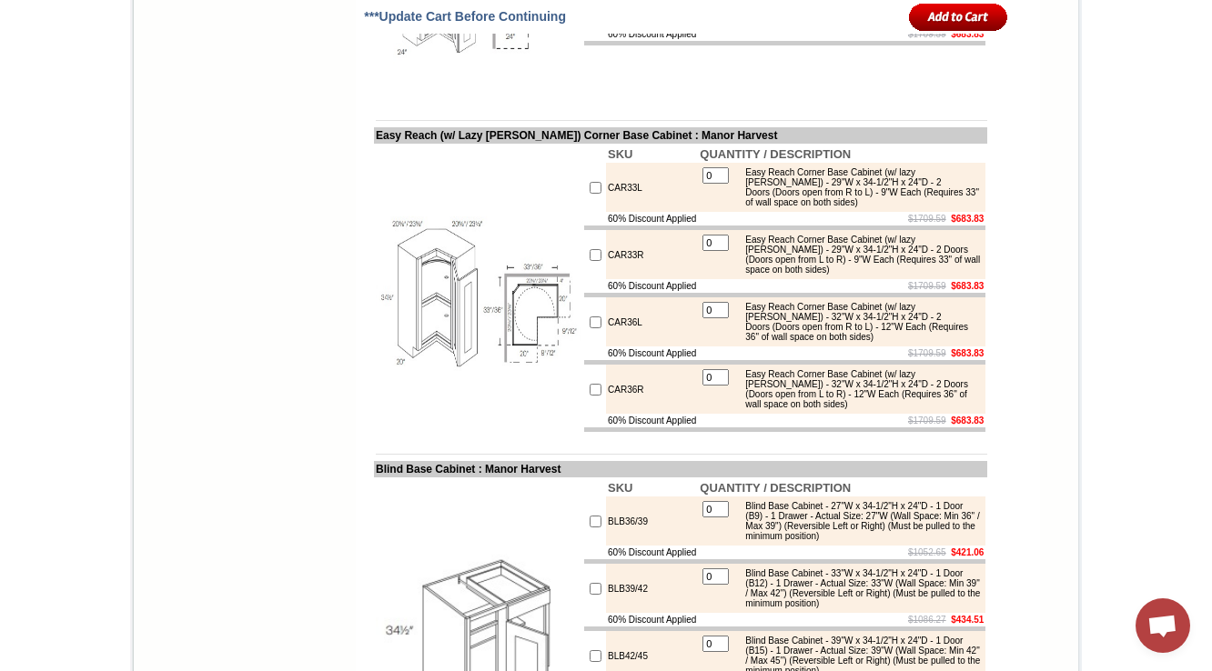
scroll to position [8150, 0]
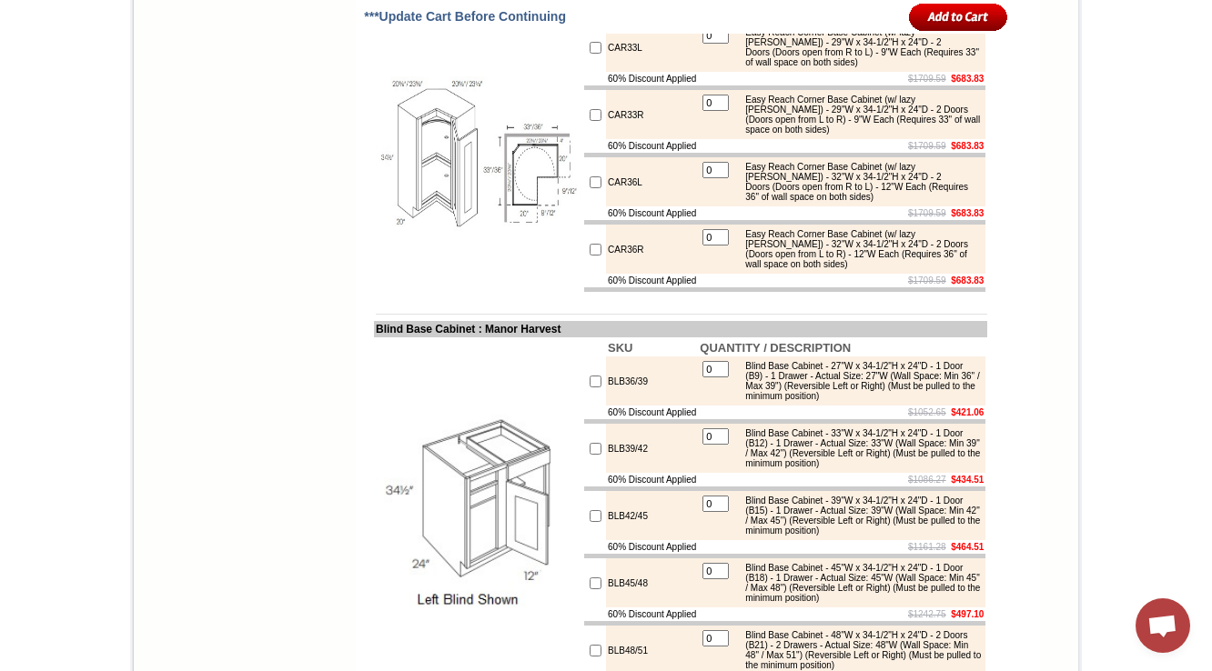
scroll to position [8289, 0]
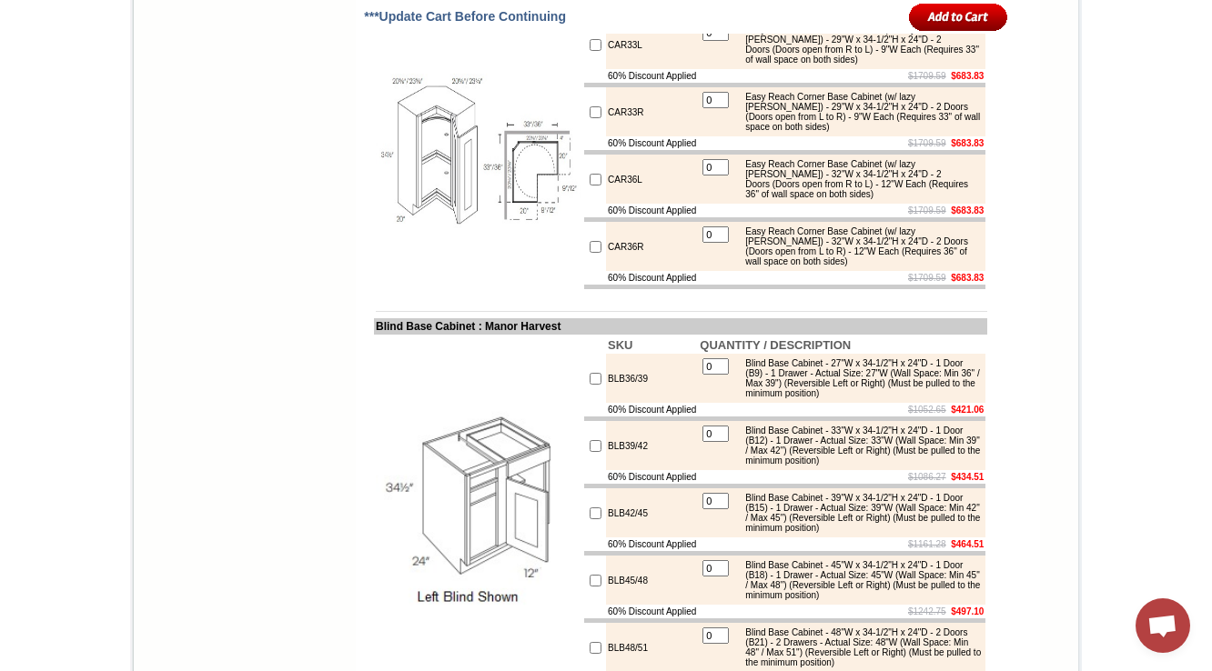
scroll to position [8289, 0]
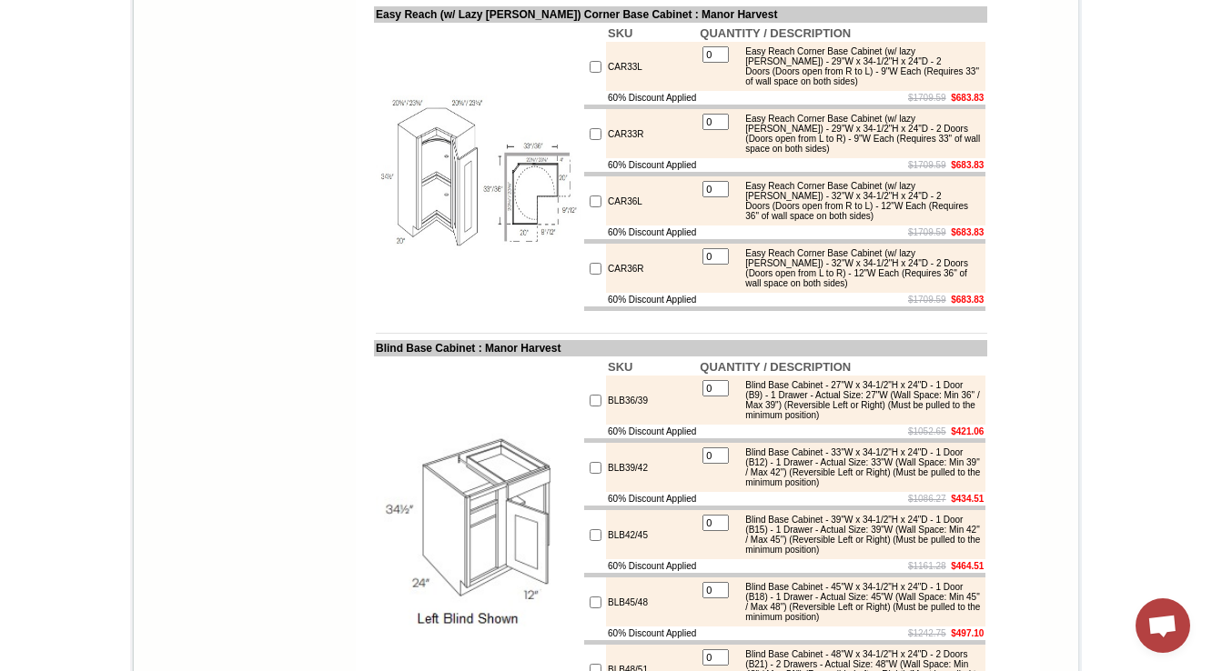
drag, startPoint x: 358, startPoint y: 229, endPoint x: 677, endPoint y: 229, distance: 319.3
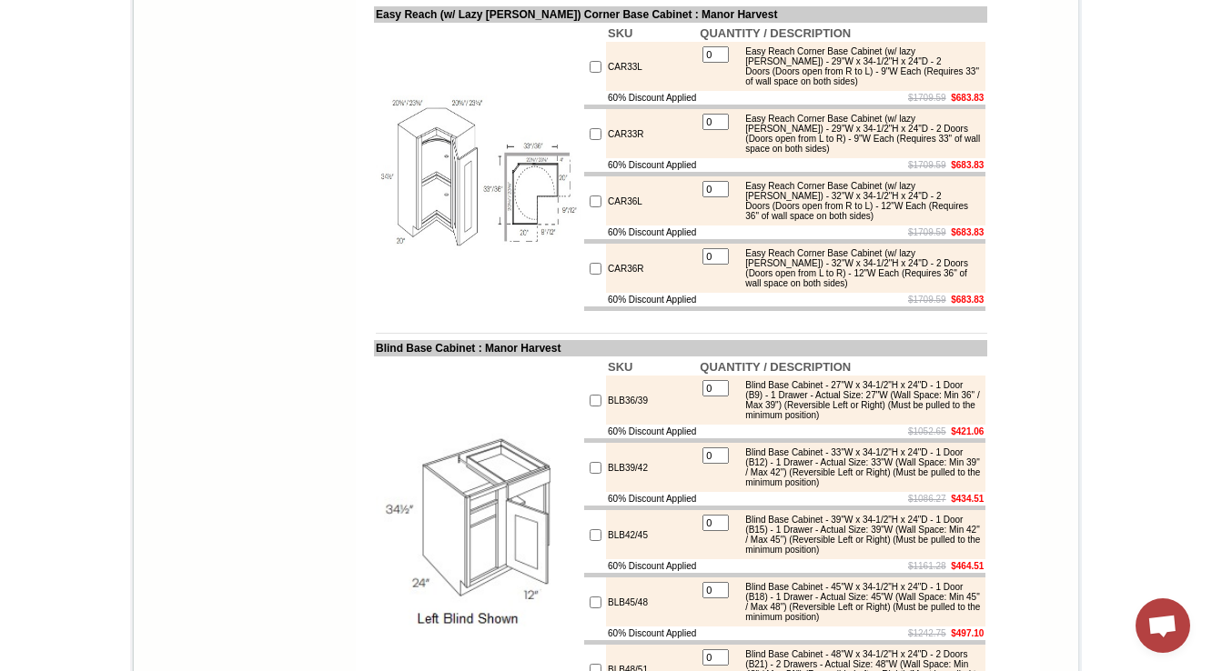
drag, startPoint x: 631, startPoint y: 459, endPoint x: 622, endPoint y: 467, distance: 11.6
click at [633, 158] on td "CAR33R" at bounding box center [652, 133] width 92 height 49
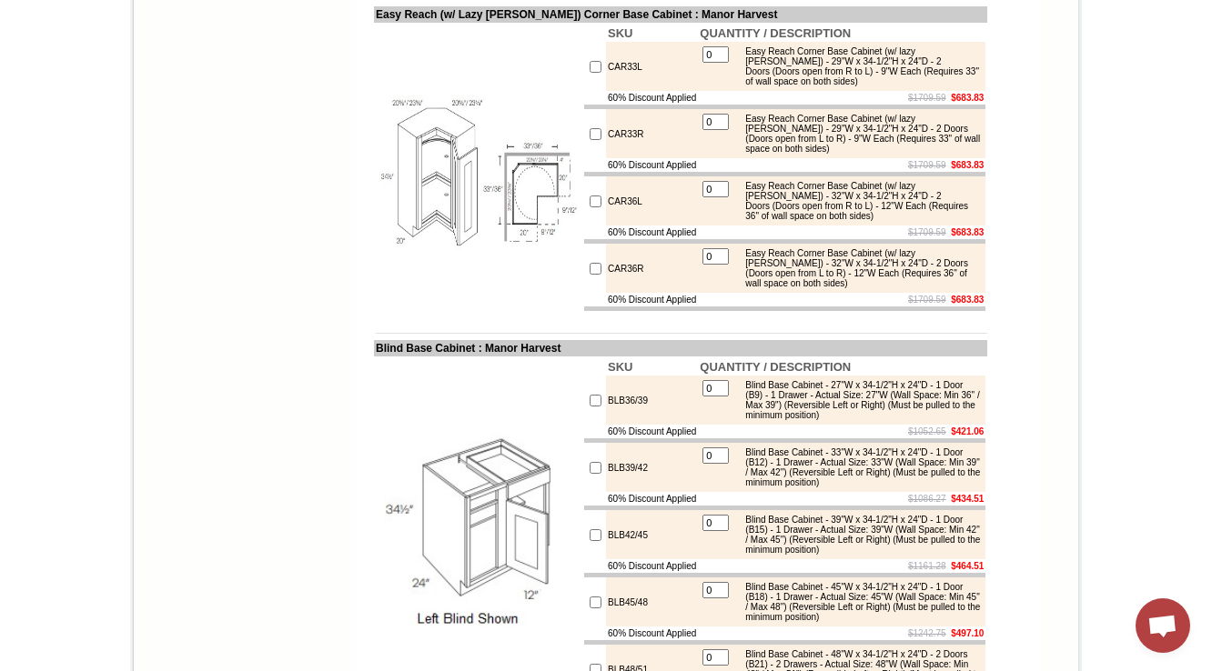
click at [619, 158] on td "CAR33R" at bounding box center [652, 133] width 92 height 49
drag, startPoint x: 628, startPoint y: 615, endPoint x: 618, endPoint y: 615, distance: 10.0
click at [618, 158] on td "CAR33R" at bounding box center [652, 133] width 92 height 49
drag, startPoint x: 589, startPoint y: 613, endPoint x: 632, endPoint y: 620, distance: 44.3
click at [632, 158] on td "CAR33R" at bounding box center [652, 133] width 92 height 49
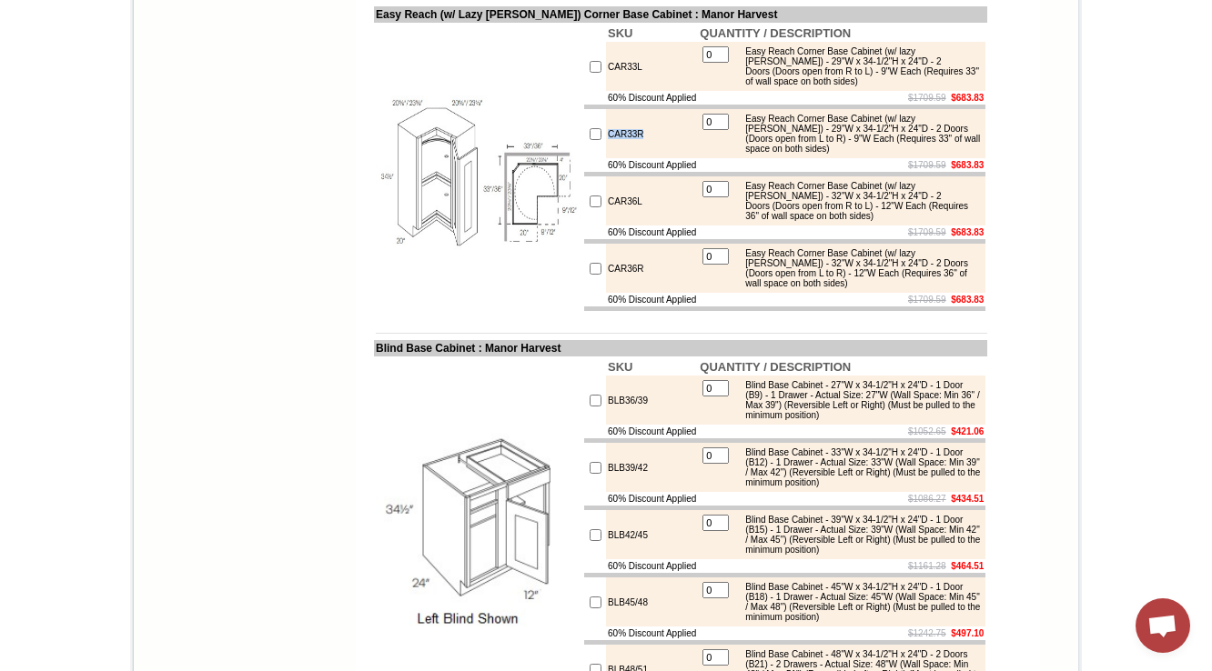
click at [619, 158] on td "CAR33R" at bounding box center [652, 133] width 92 height 49
drag, startPoint x: 628, startPoint y: 616, endPoint x: 590, endPoint y: 610, distance: 38.7
click at [606, 158] on td "CAR33R" at bounding box center [652, 133] width 92 height 49
click at [606, 105] on td "60% Discount Applied" at bounding box center [652, 98] width 92 height 14
drag, startPoint x: 582, startPoint y: 570, endPoint x: 699, endPoint y: 573, distance: 116.5
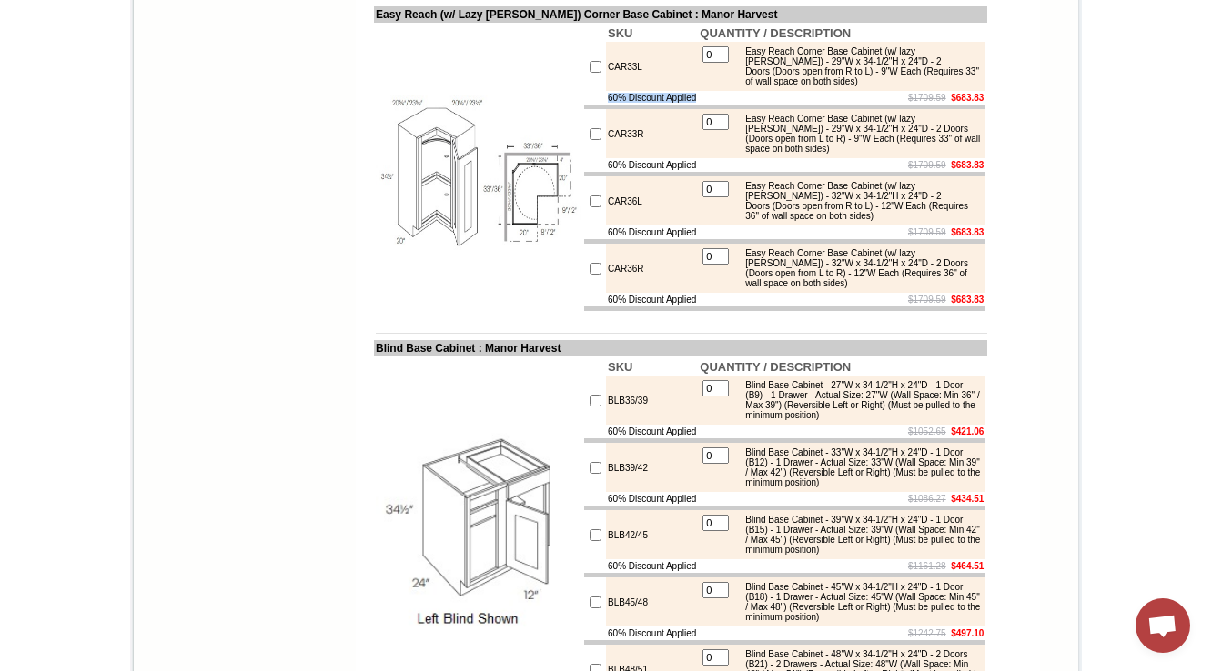
click at [699, 105] on tr "60% Discount Applied $1709.59 $683.83" at bounding box center [784, 98] width 401 height 14
checkbox input "true"
type input "1"
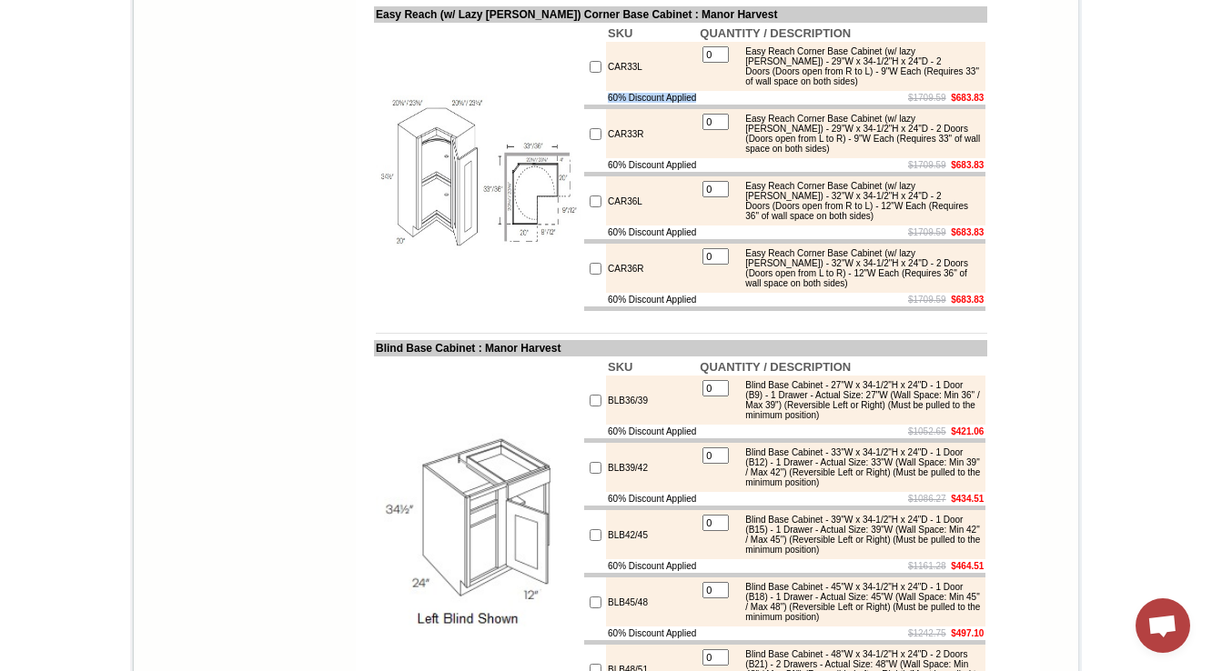
checkbox input "false"
type input "0"
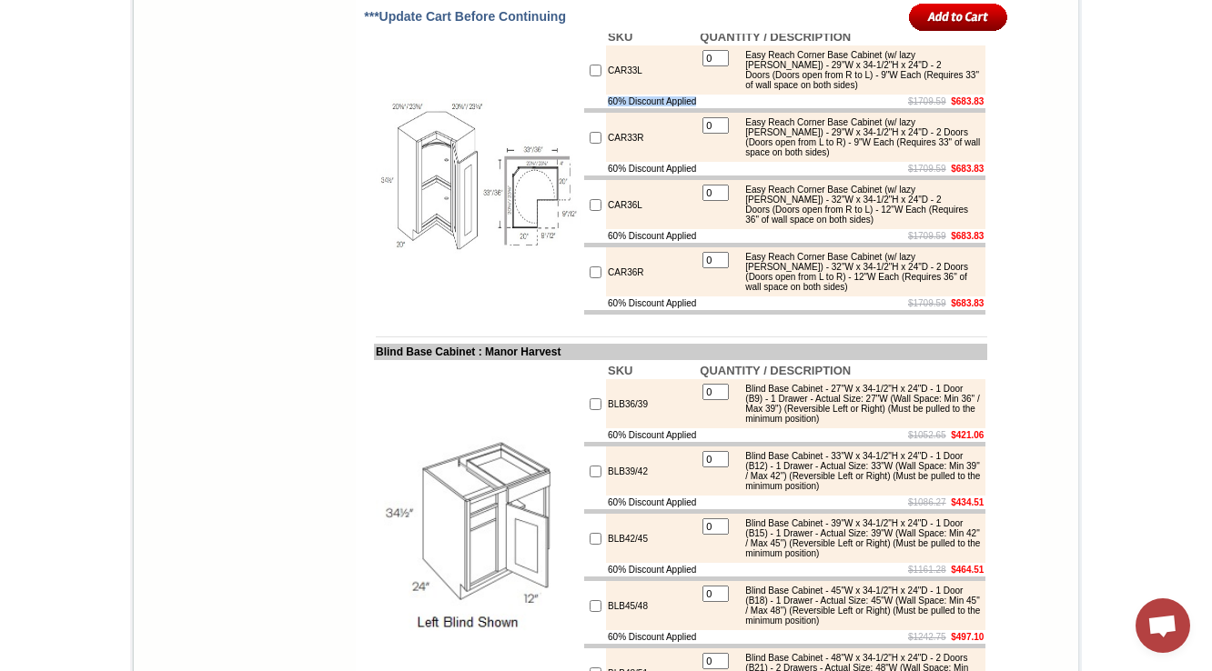
scroll to position [8362, 0]
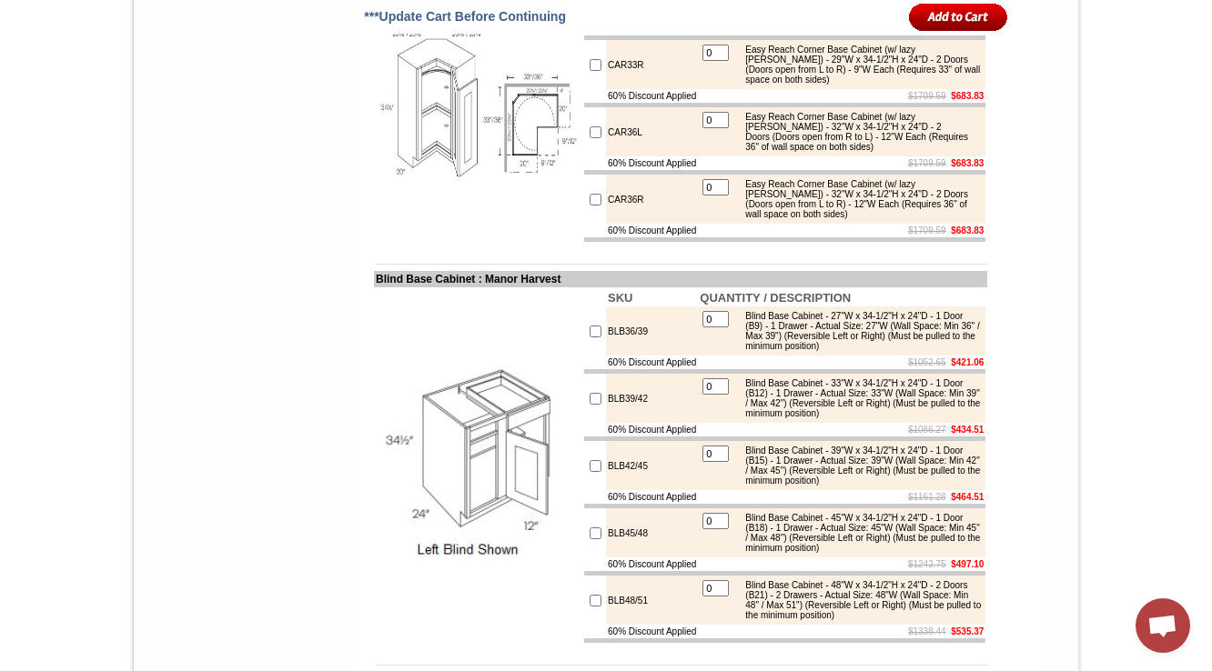
copy td "LS36L"
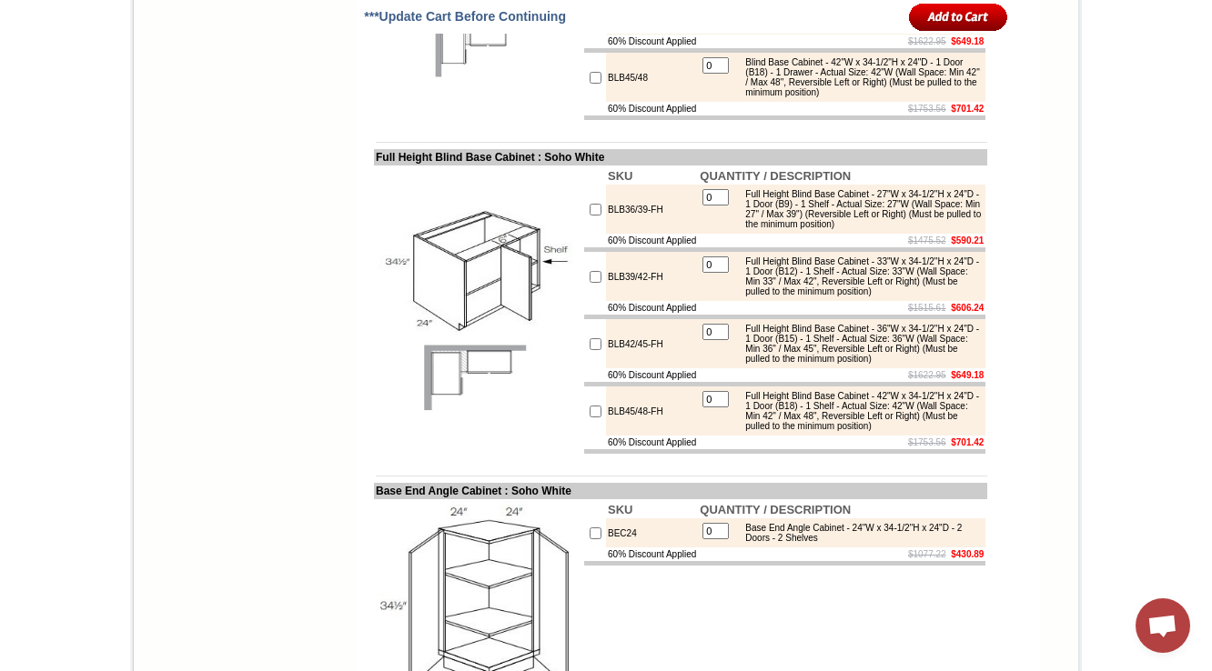
drag, startPoint x: 606, startPoint y: 282, endPoint x: 358, endPoint y: 282, distance: 248.4
copy td "Easy Reach Full Depth (with Lazy Susan)"
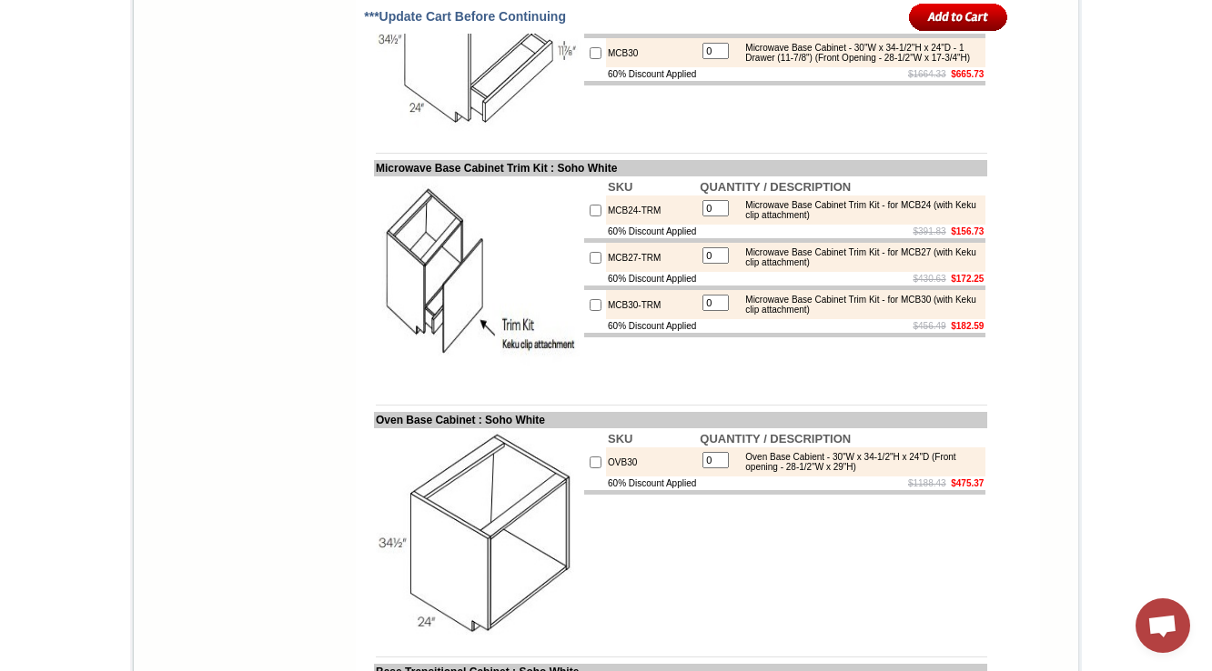
scroll to position [8854, 0]
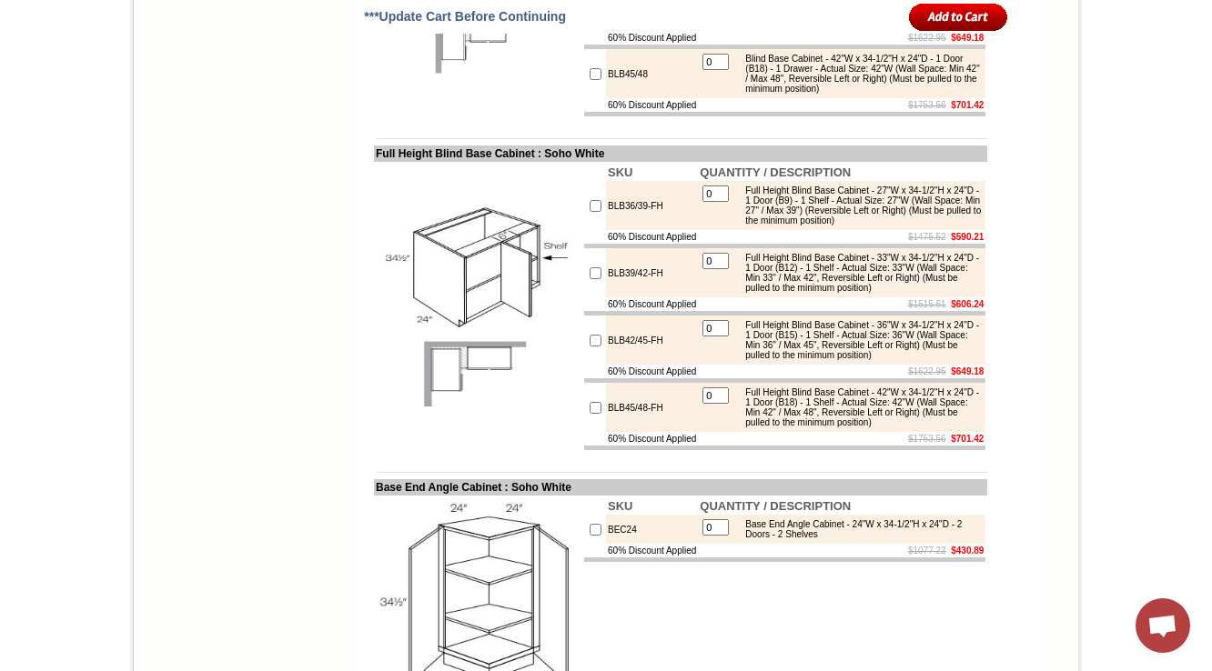
drag, startPoint x: 357, startPoint y: 279, endPoint x: 677, endPoint y: 287, distance: 320.3
copy td "Easy Reach Full Depth (with Lazy Susan) Corner Bas"
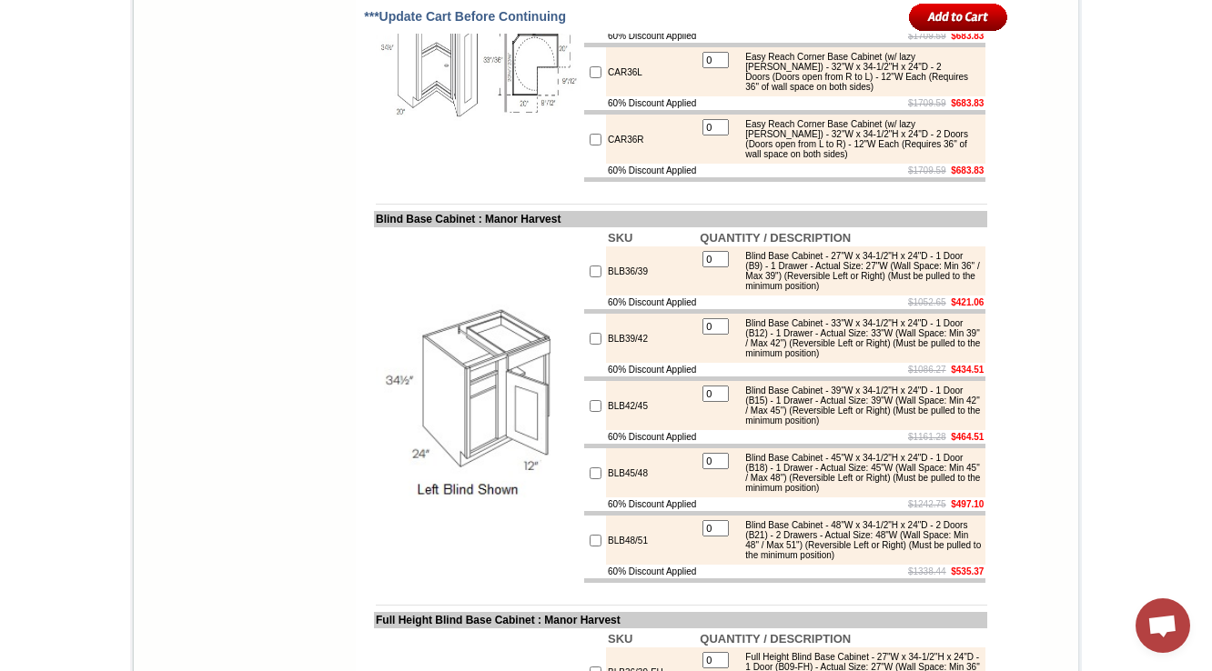
scroll to position [8653, 0]
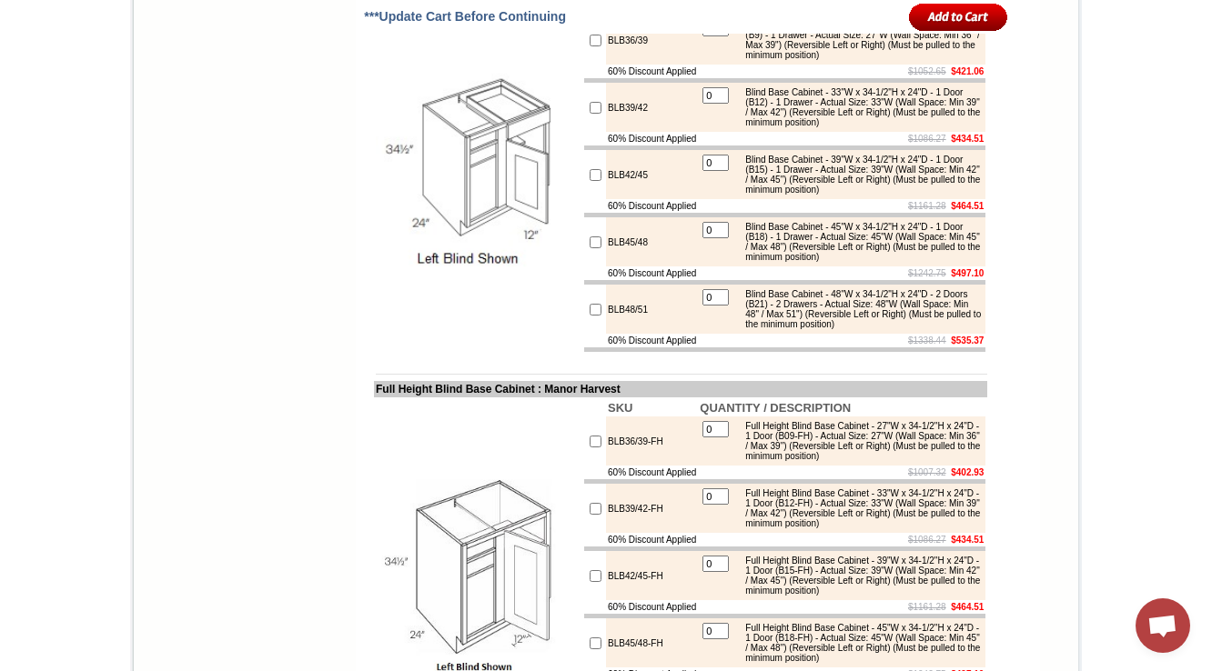
drag, startPoint x: 358, startPoint y: 123, endPoint x: 646, endPoint y: 125, distance: 288.4
copy td "Easy Reach (w/ Lazy [PERSON_NAME]) Corner Base Cabin"
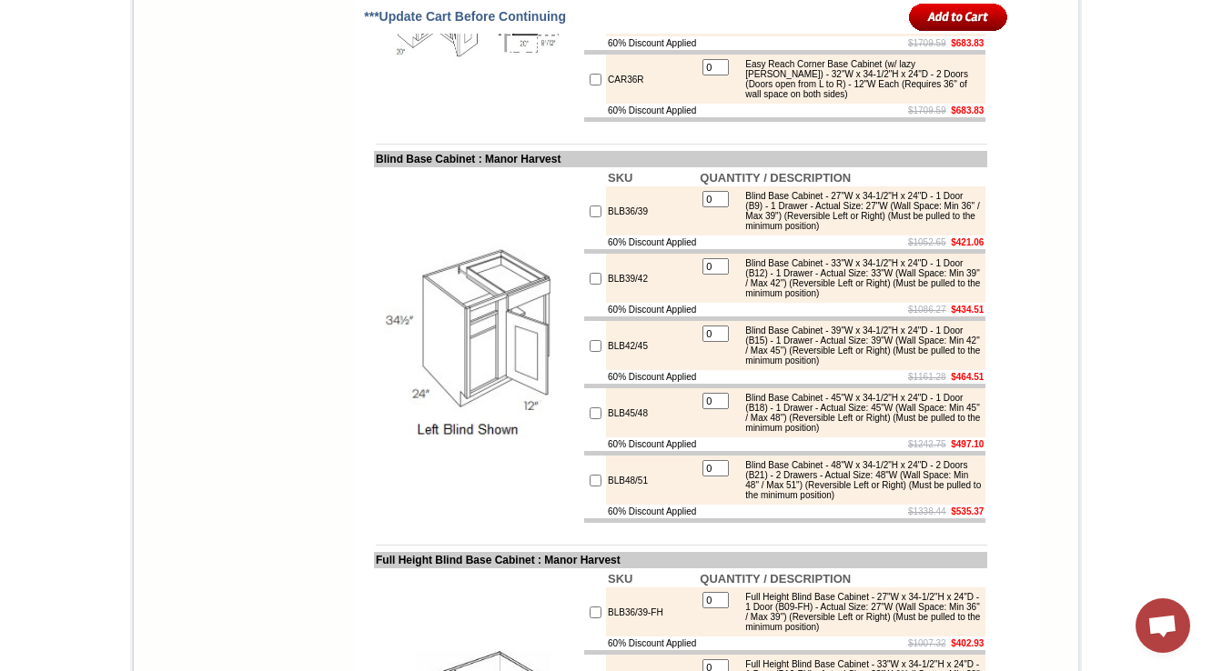
scroll to position [8508, 0]
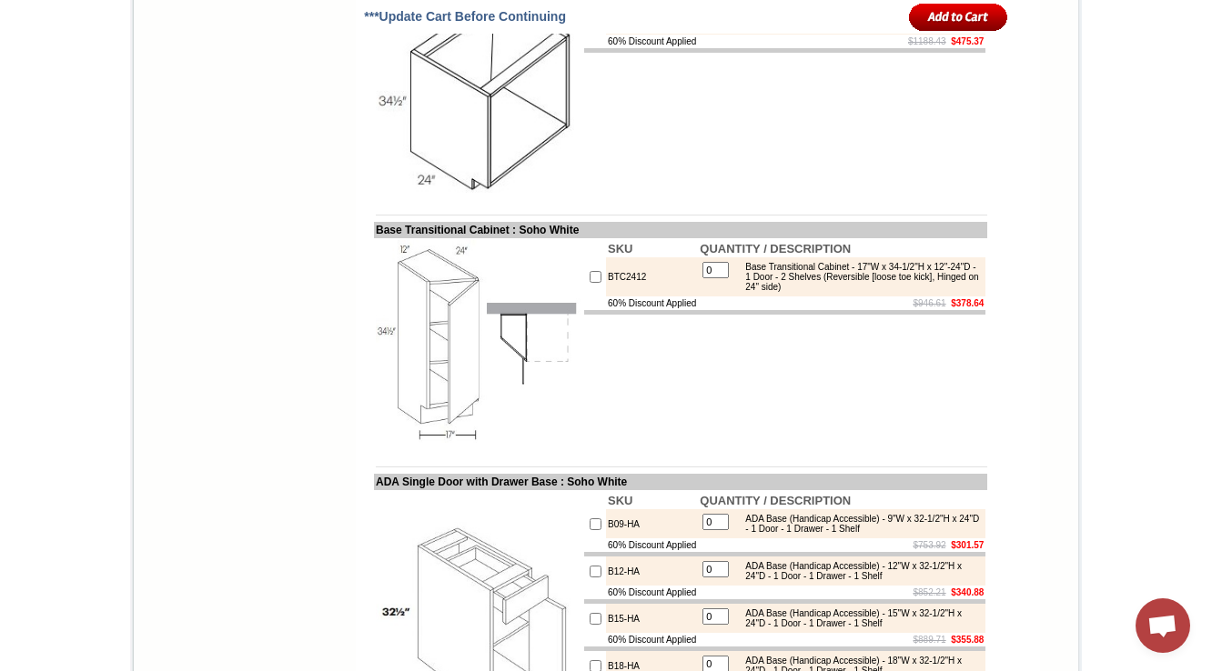
scroll to position [10173, 0]
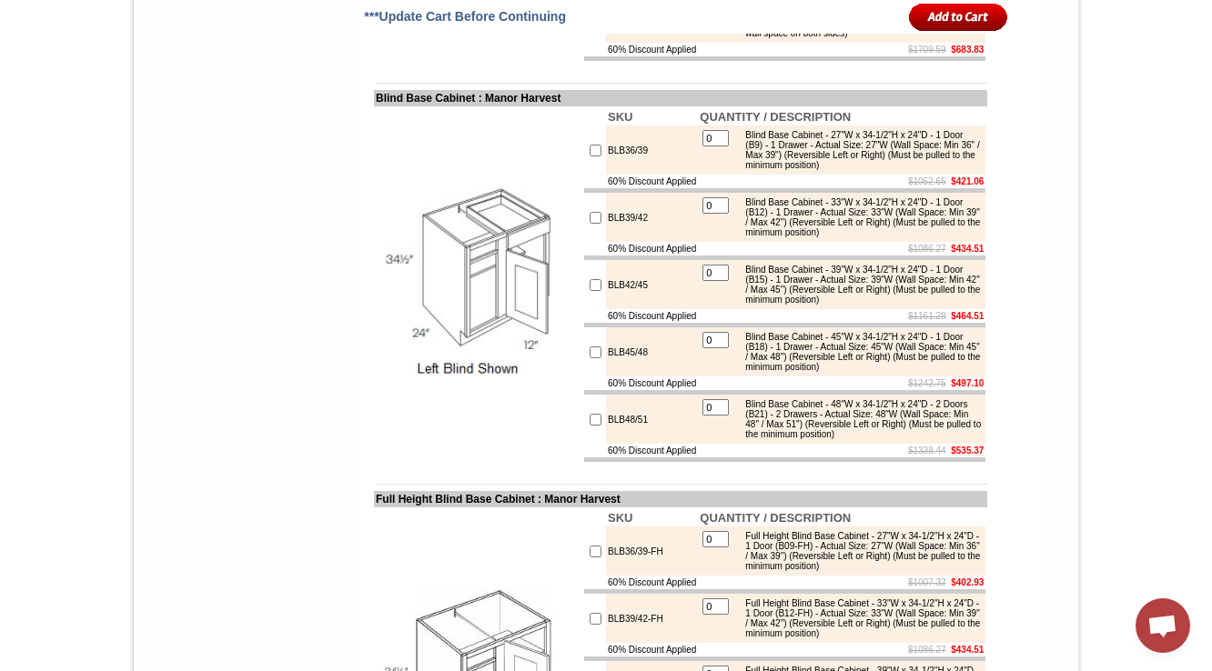
scroll to position [8577, 0]
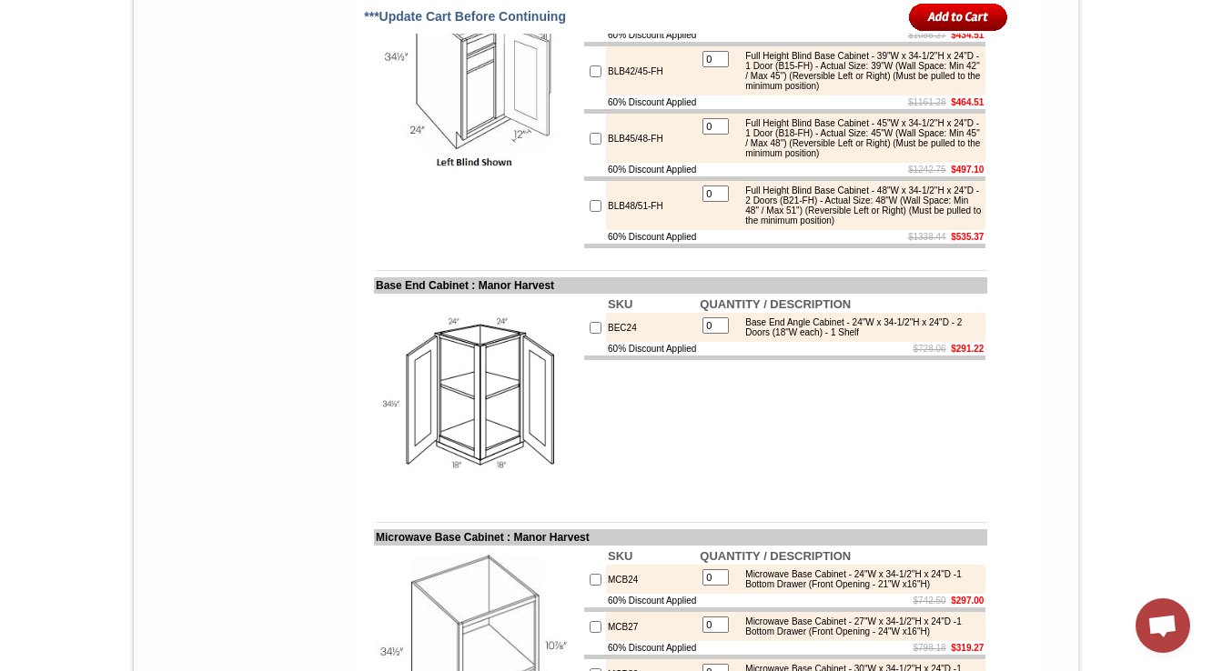
scroll to position [9014, 0]
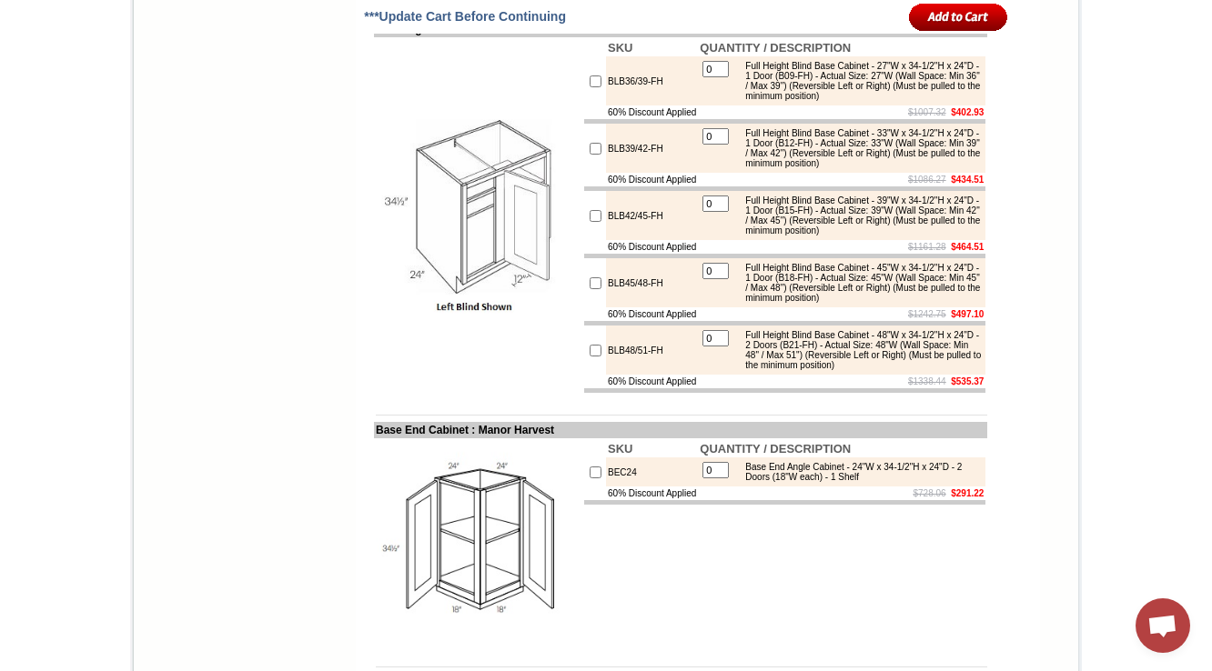
drag, startPoint x: 651, startPoint y: 183, endPoint x: 582, endPoint y: 182, distance: 69.2
copy tr "BLB36/39"
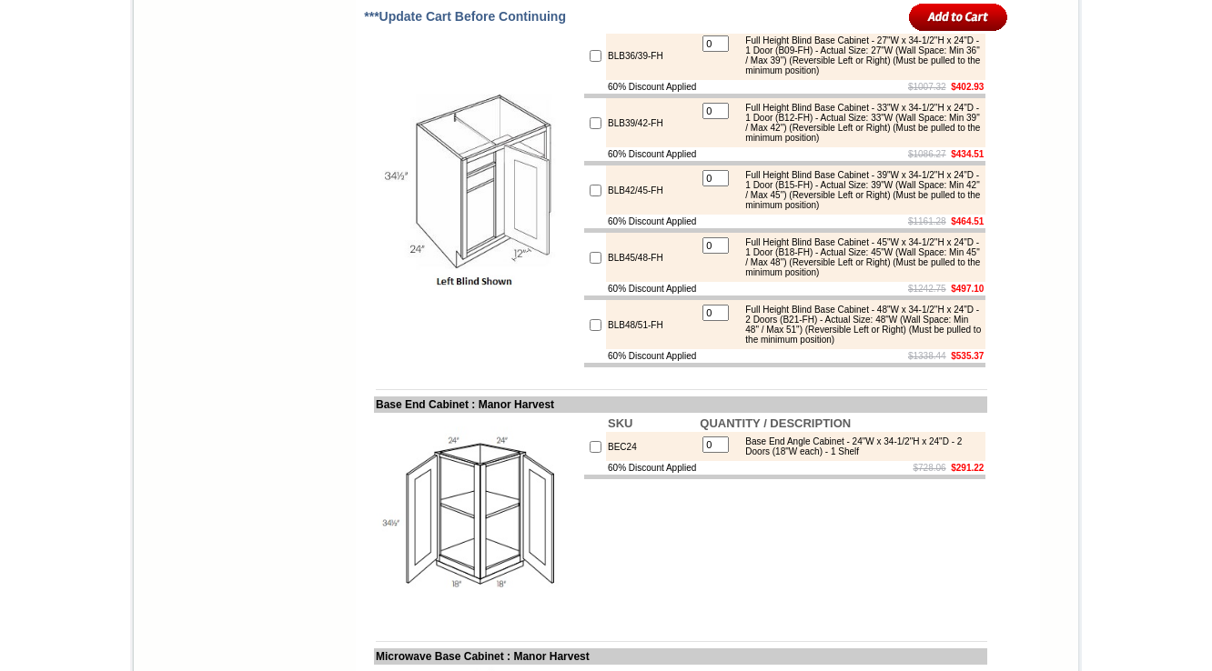
scroll to position [9014, 0]
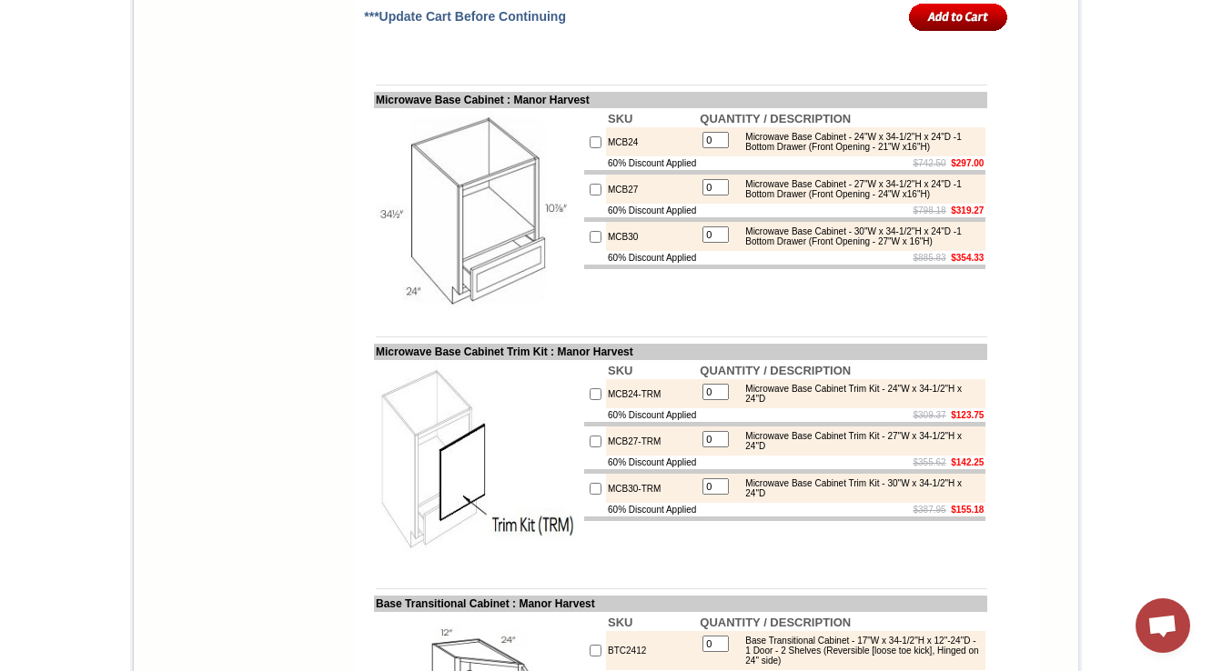
scroll to position [9523, 0]
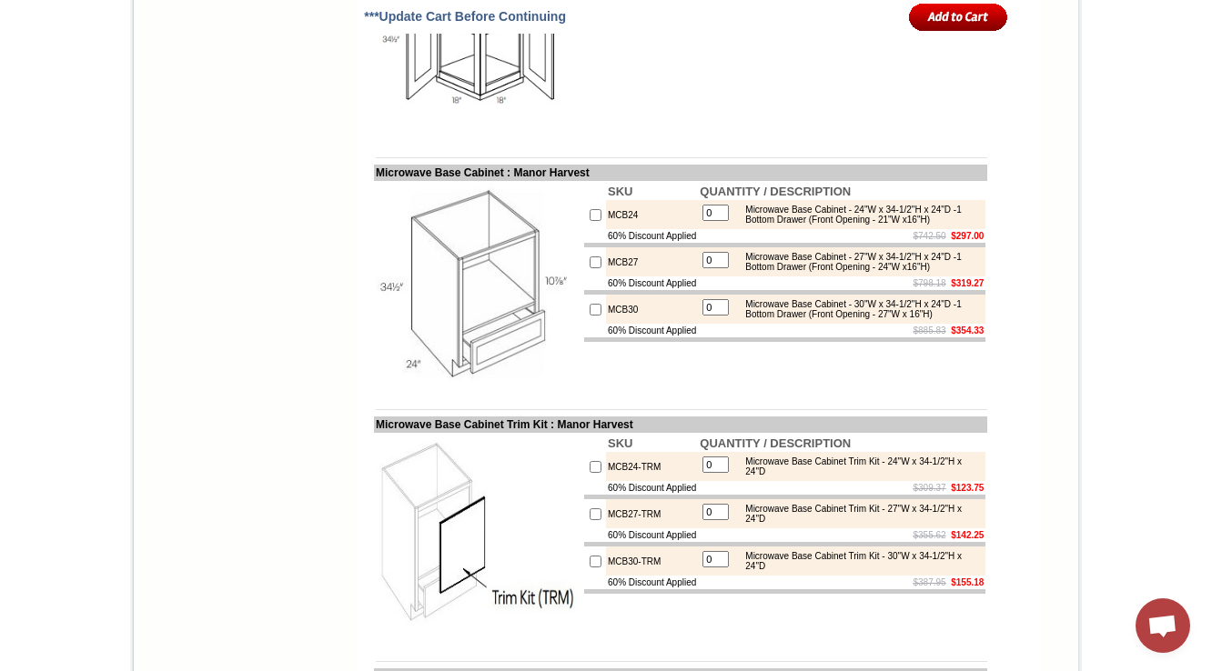
drag, startPoint x: 660, startPoint y: 131, endPoint x: 590, endPoint y: 136, distance: 69.4
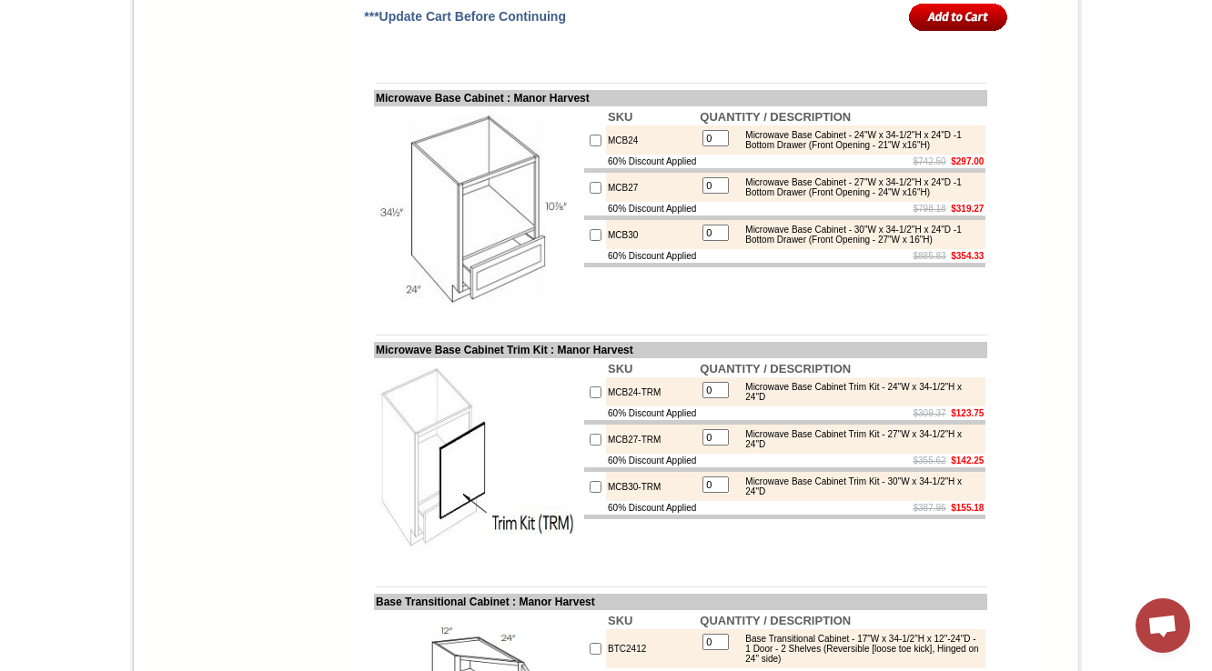
scroll to position [9814, 0]
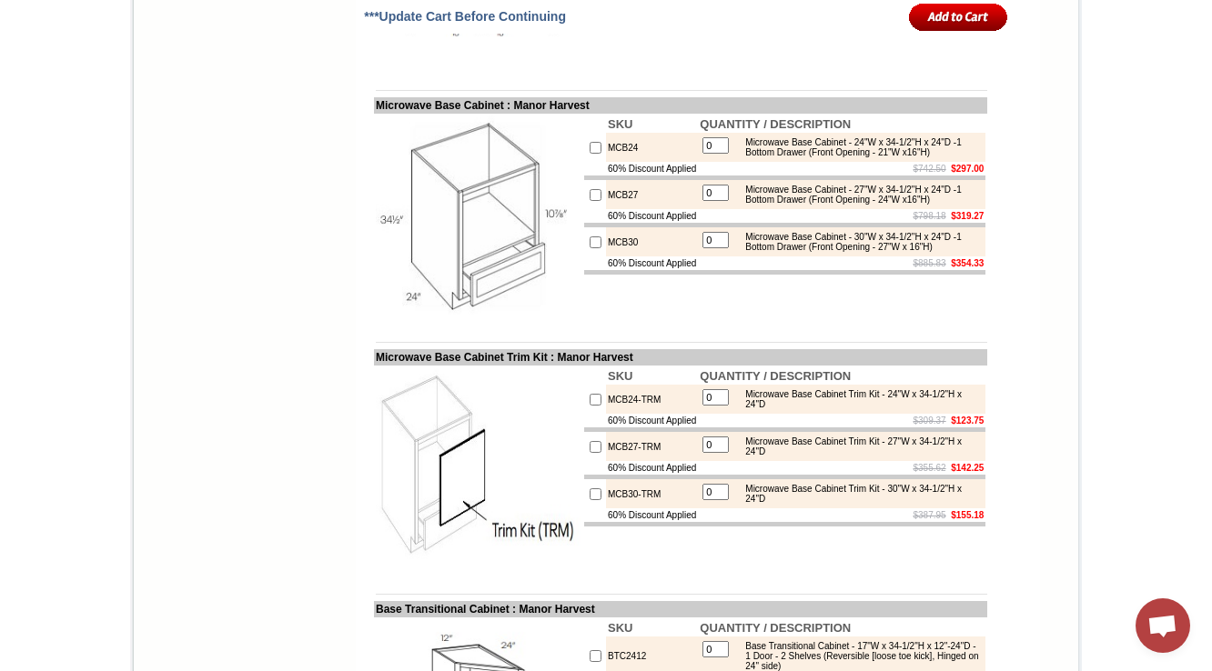
scroll to position [9596, 0]
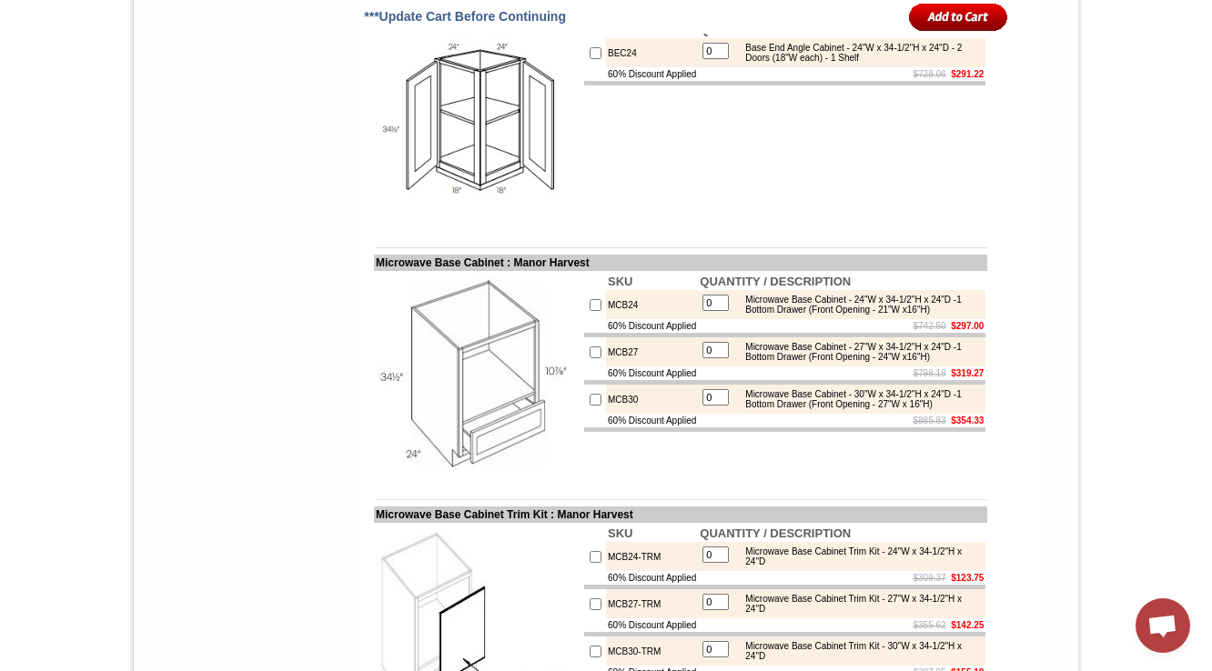
scroll to position [9450, 0]
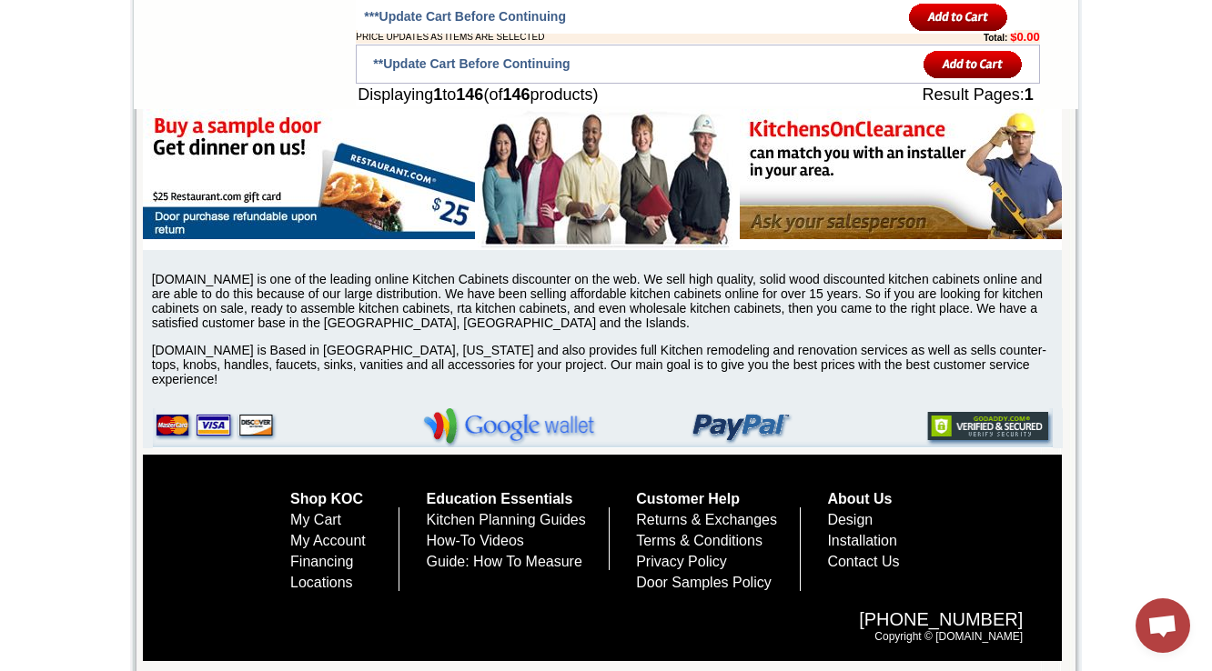
scroll to position [12820, 0]
drag, startPoint x: 660, startPoint y: 387, endPoint x: 589, endPoint y: 382, distance: 71.1
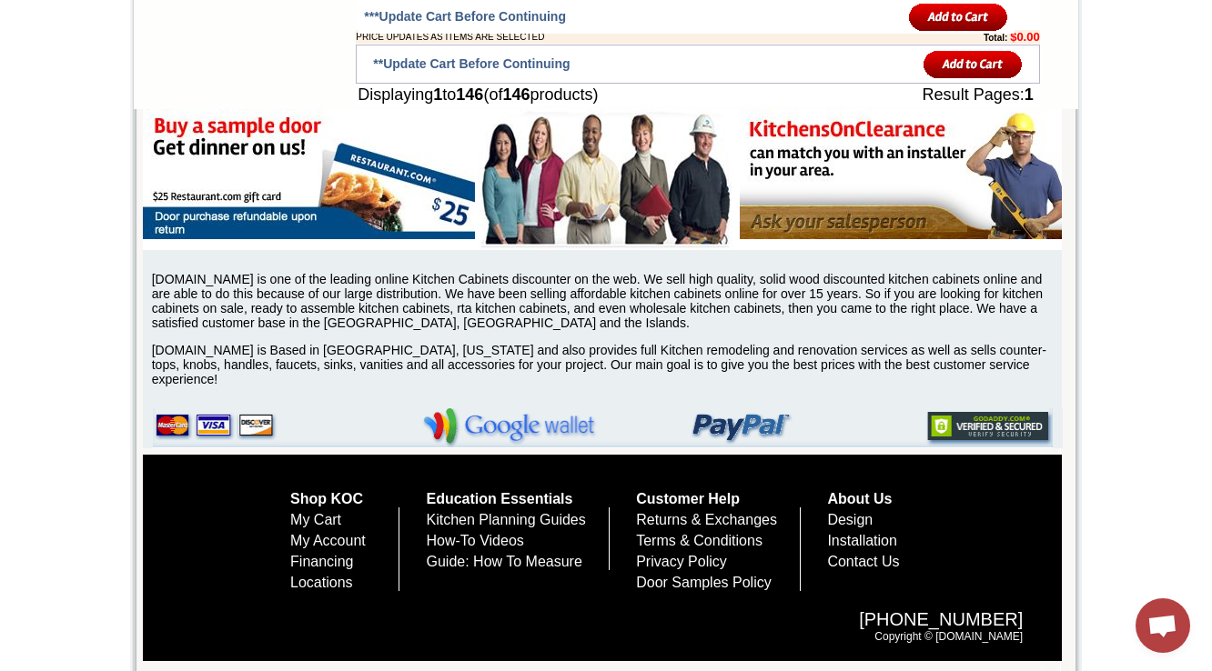
copy td "BLB36/39-HA"
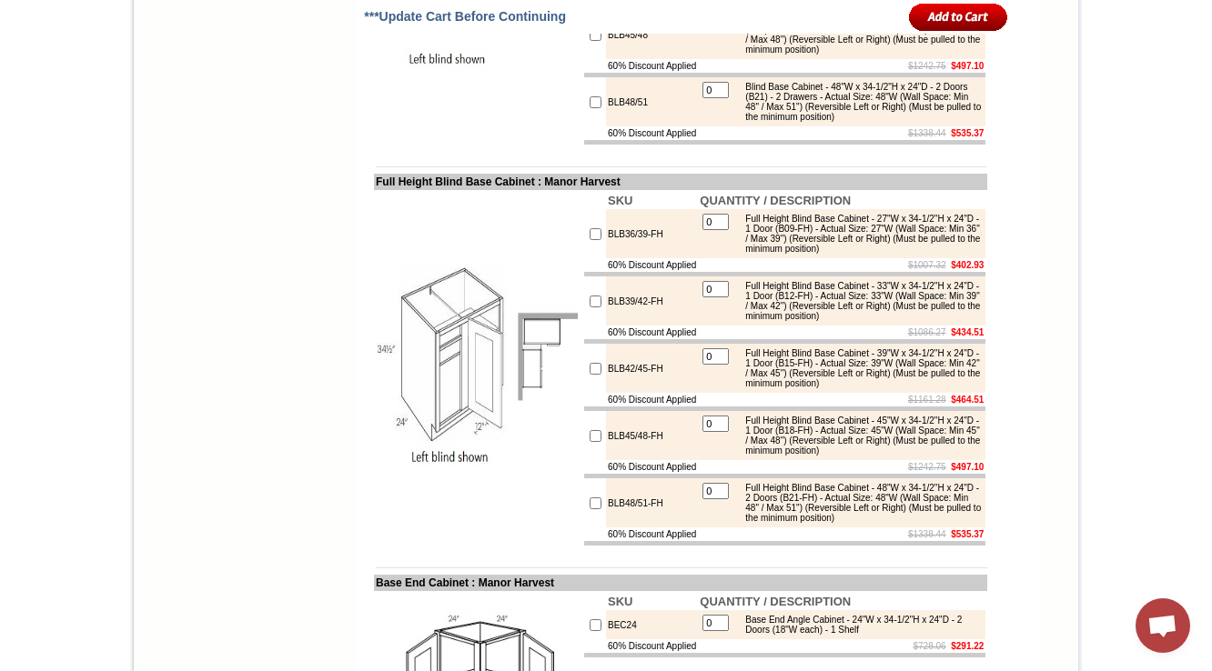
scroll to position [12940, 0]
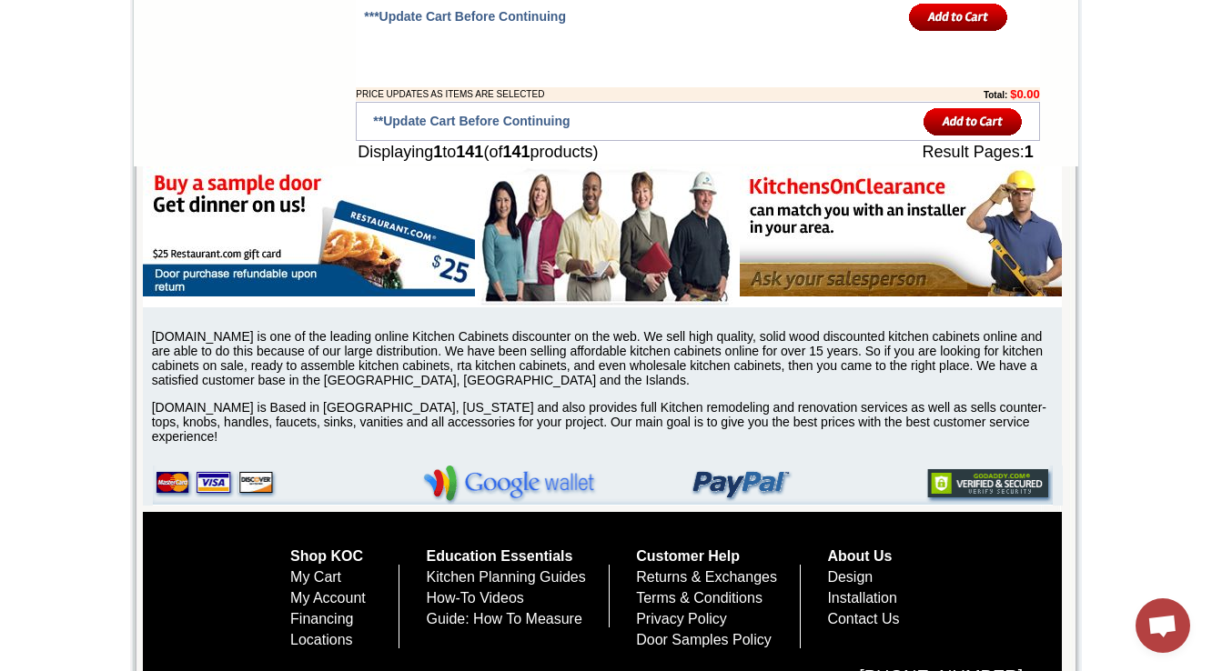
scroll to position [12418, 0]
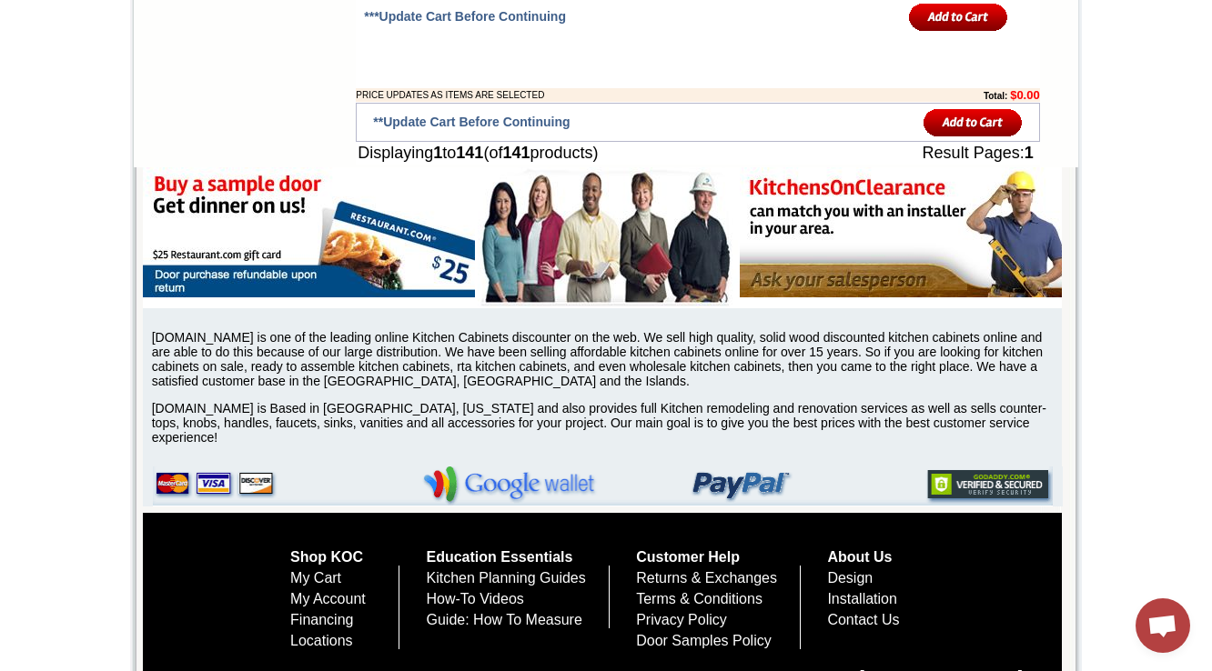
drag, startPoint x: 651, startPoint y: 280, endPoint x: 582, endPoint y: 288, distance: 69.5
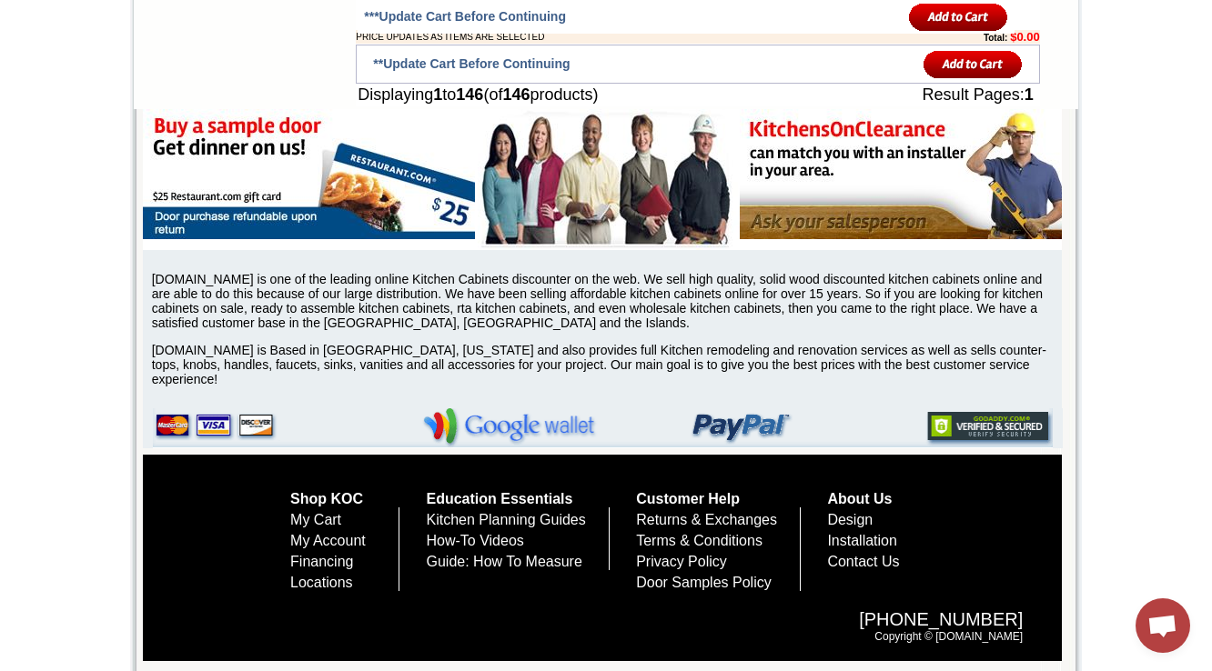
scroll to position [12859, 0]
drag, startPoint x: 648, startPoint y: 228, endPoint x: 565, endPoint y: 215, distance: 83.9
copy tr "CAR36L-HA"
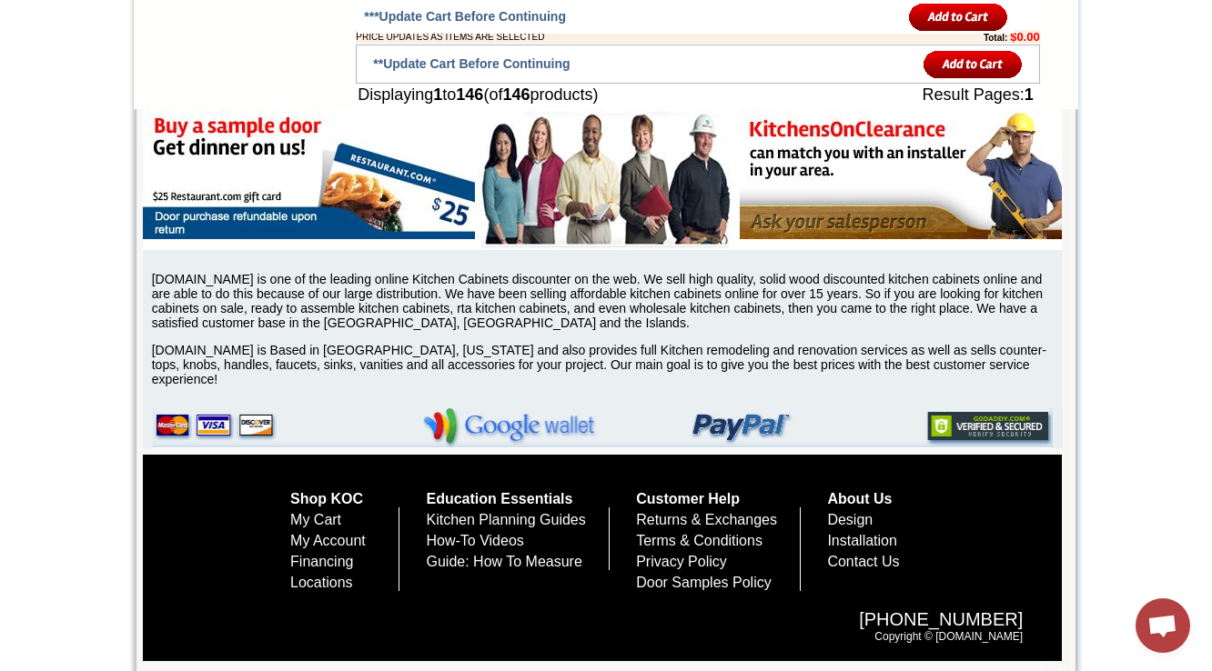
scroll to position [12748, 0]
drag, startPoint x: 847, startPoint y: 266, endPoint x: 28, endPoint y: 128, distance: 830.3
copy div "(27"H)"
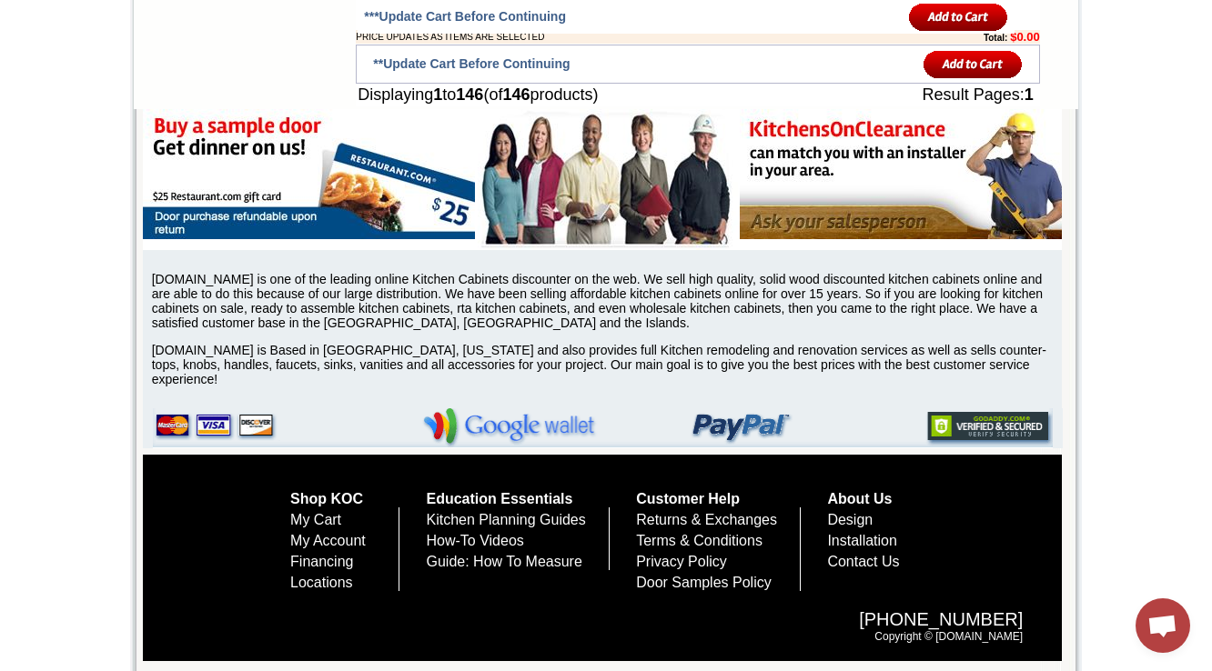
scroll to position [12820, 0]
drag, startPoint x: 619, startPoint y: 457, endPoint x: 573, endPoint y: 455, distance: 45.5
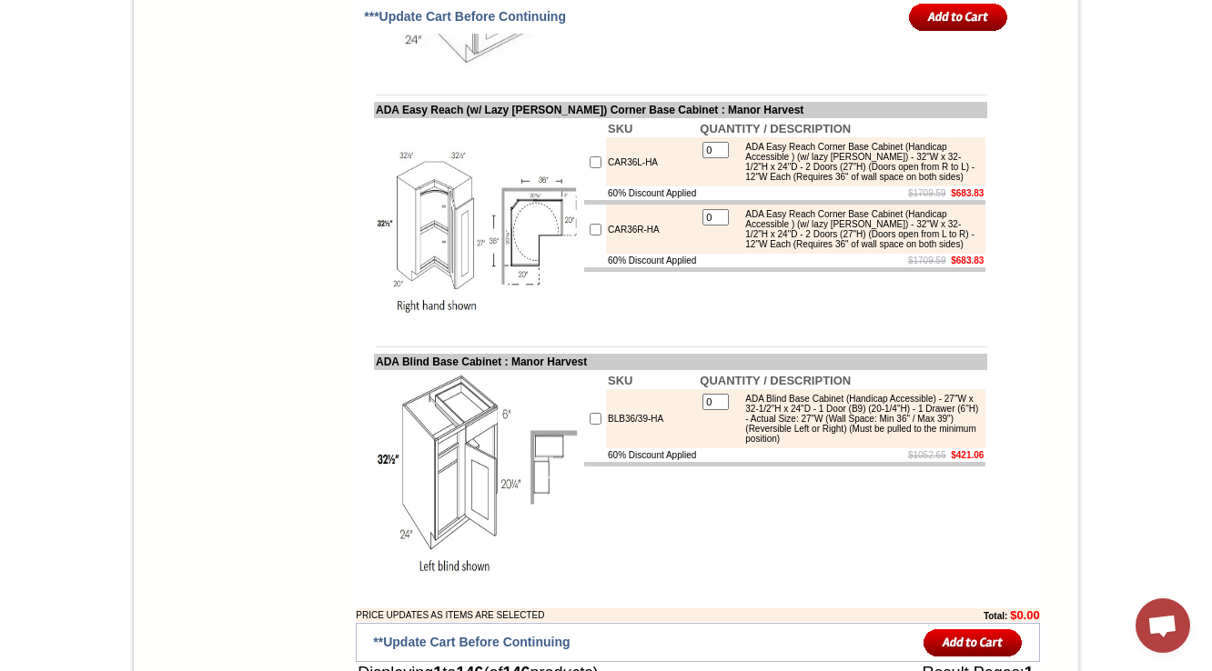
scroll to position [12168, 0]
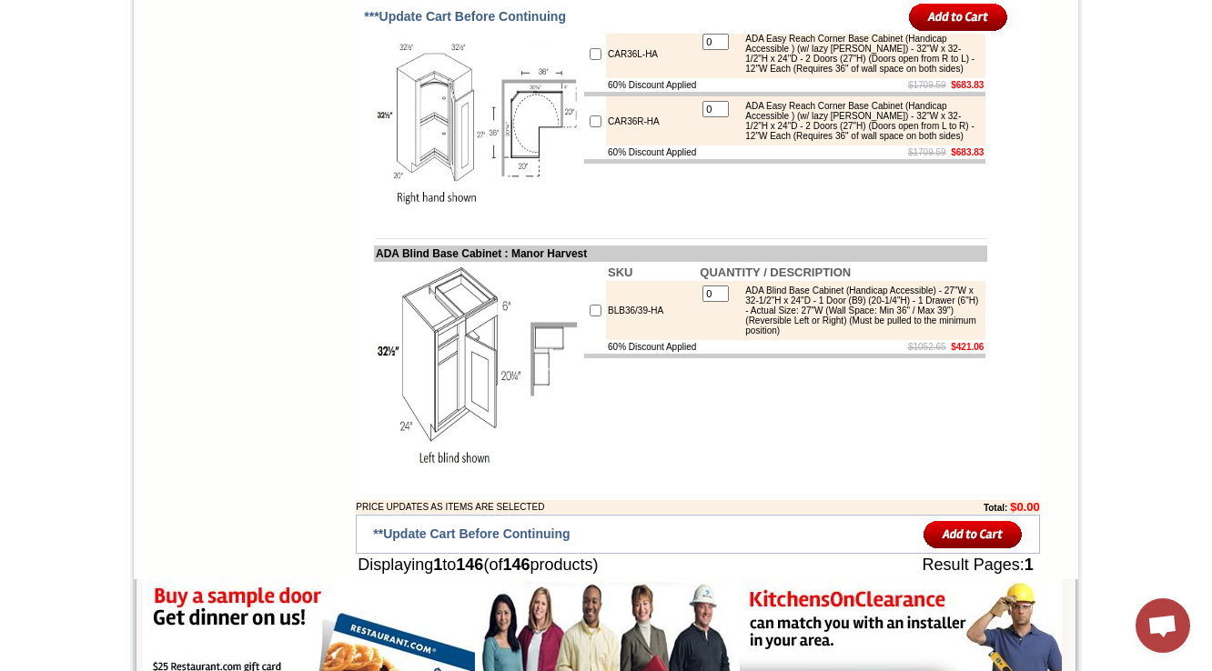
drag, startPoint x: 658, startPoint y: 327, endPoint x: 590, endPoint y: 323, distance: 67.4
copy td "SB30-HR-INS"
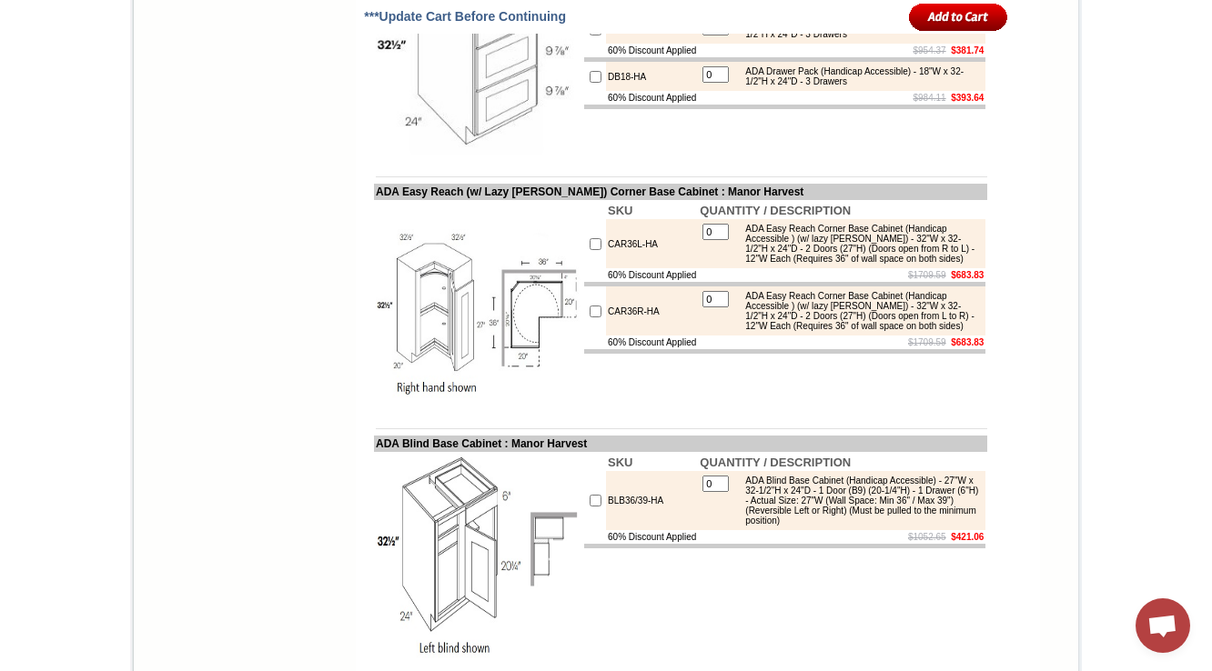
scroll to position [12051, 0]
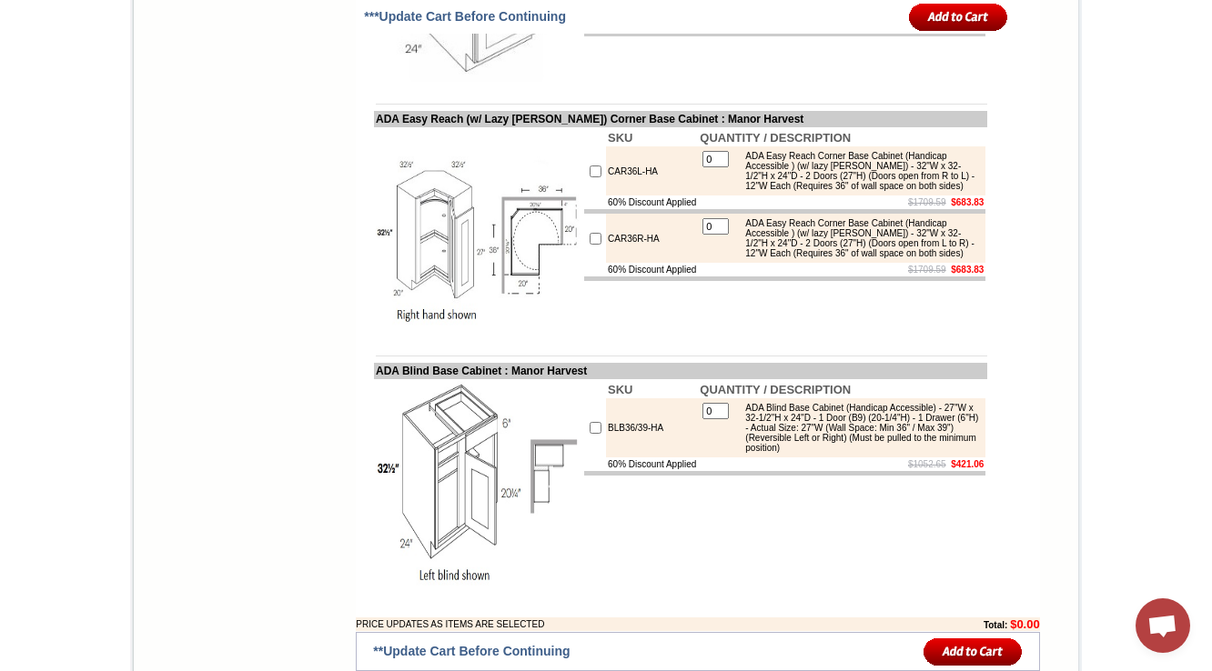
drag, startPoint x: 633, startPoint y: 192, endPoint x: 586, endPoint y: 191, distance: 47.3
copy tr "SB30-HR"
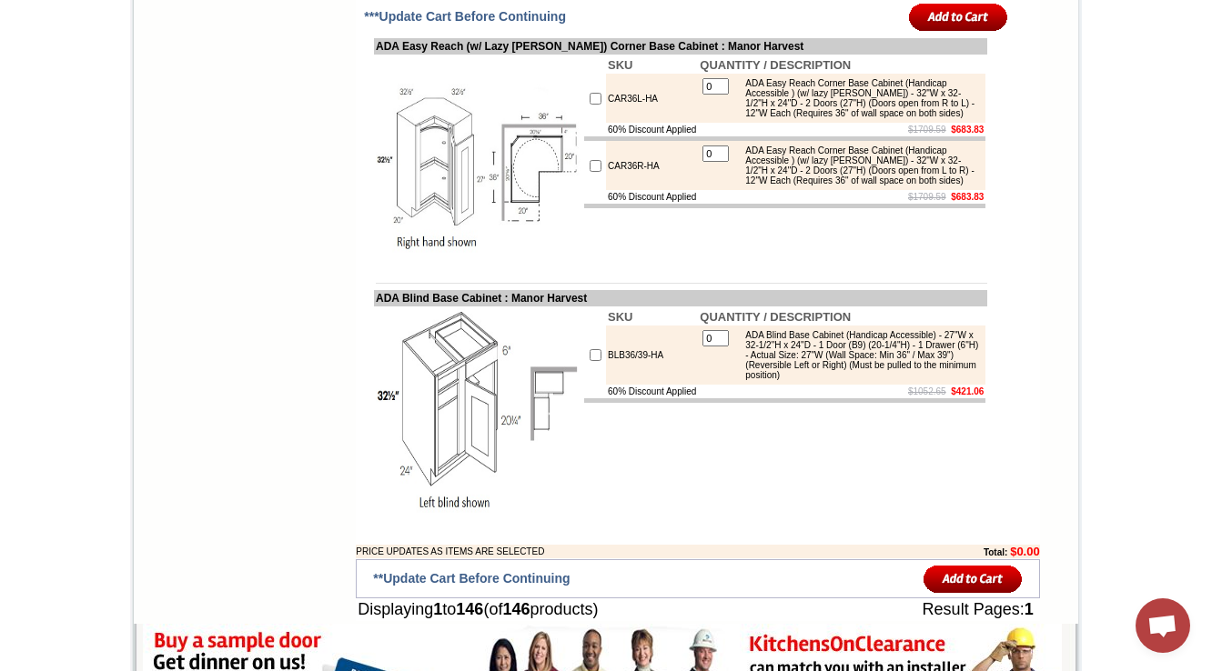
scroll to position [12196, 0]
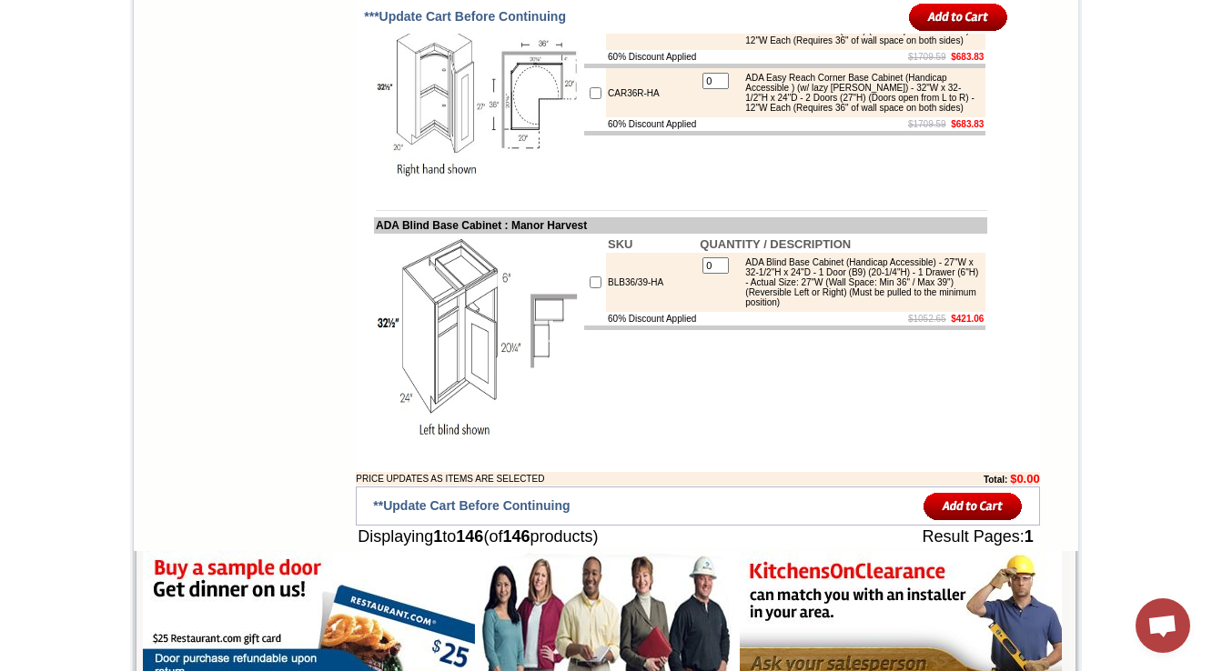
drag, startPoint x: 659, startPoint y: 298, endPoint x: 581, endPoint y: 292, distance: 77.6
copy tr "SB30-HR-INS"
drag, startPoint x: 358, startPoint y: 251, endPoint x: 455, endPoint y: 247, distance: 96.5
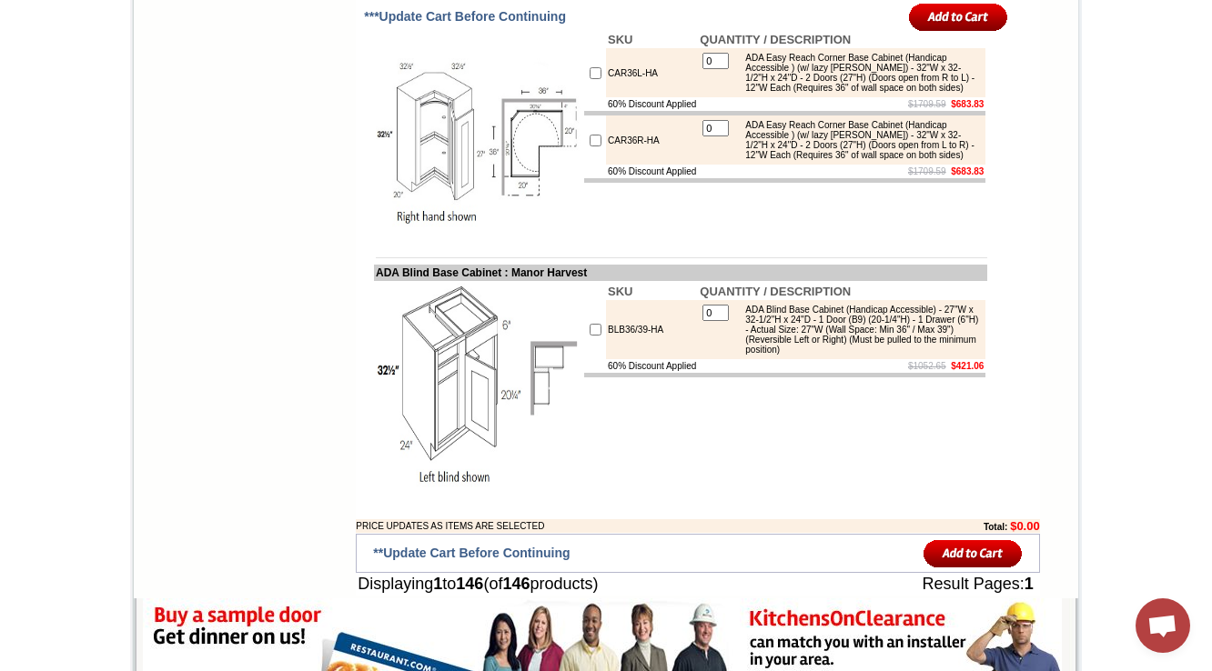
scroll to position [12123, 0]
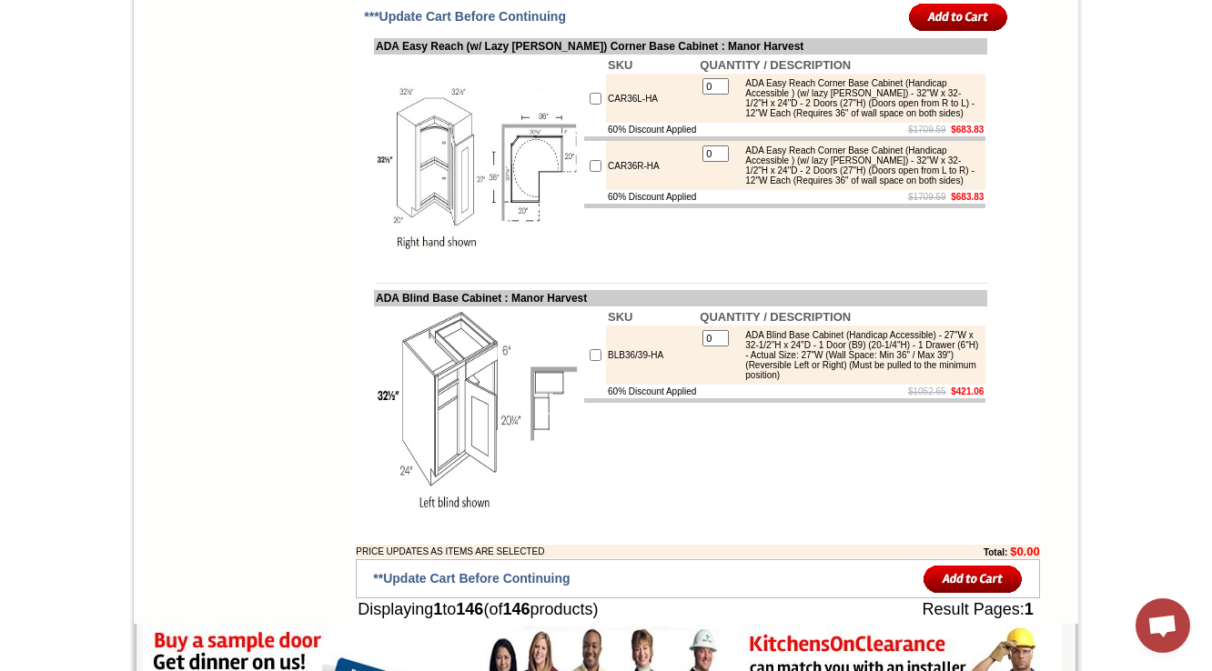
drag, startPoint x: 433, startPoint y: 321, endPoint x: 378, endPoint y: 329, distance: 55.2
copy tbody "ADA Sink Insert"
copy td "SB30-HR-INS"
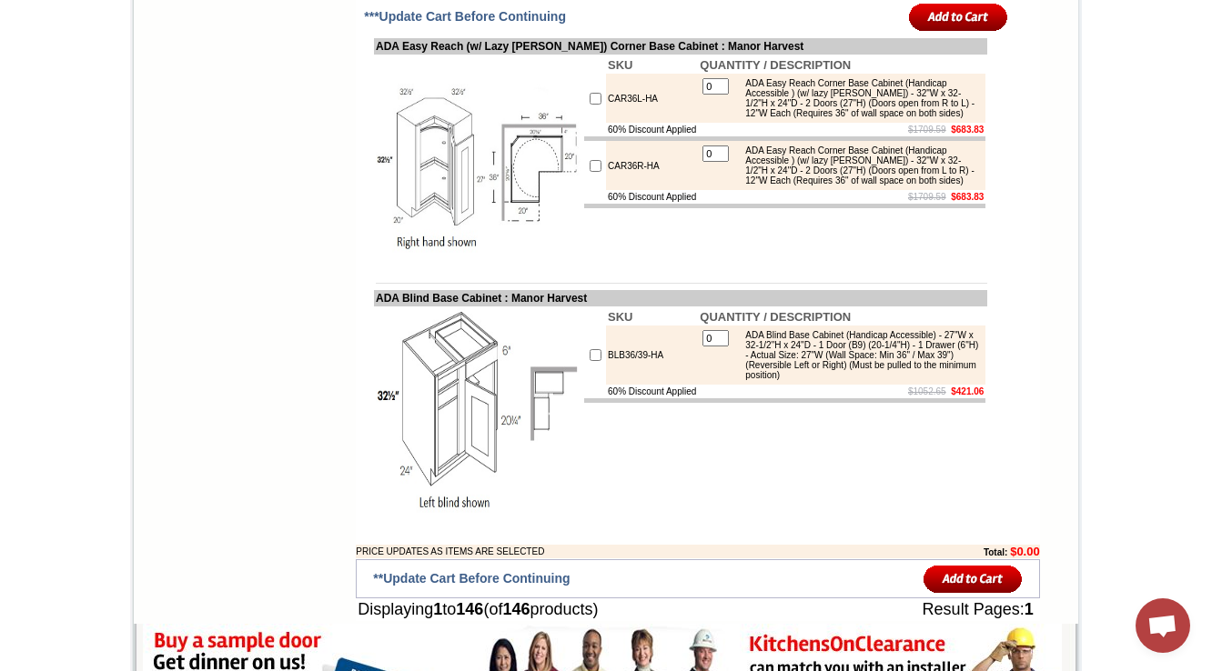
drag, startPoint x: 663, startPoint y: 369, endPoint x: 586, endPoint y: 374, distance: 77.5
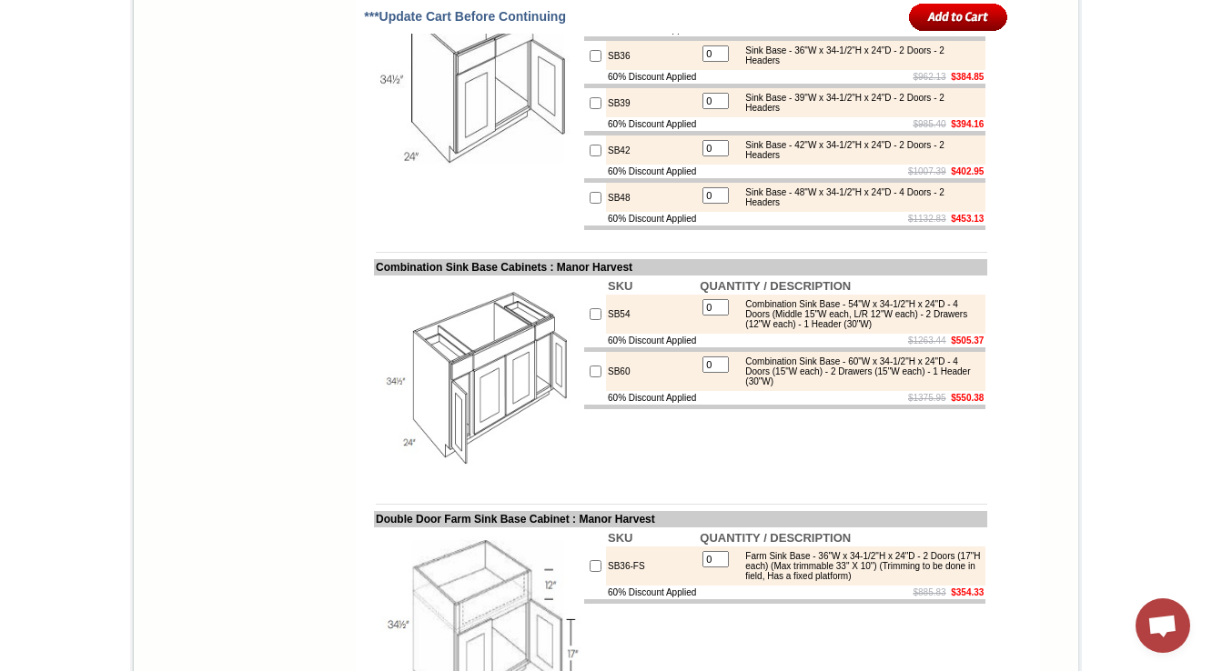
scroll to position [12155, 0]
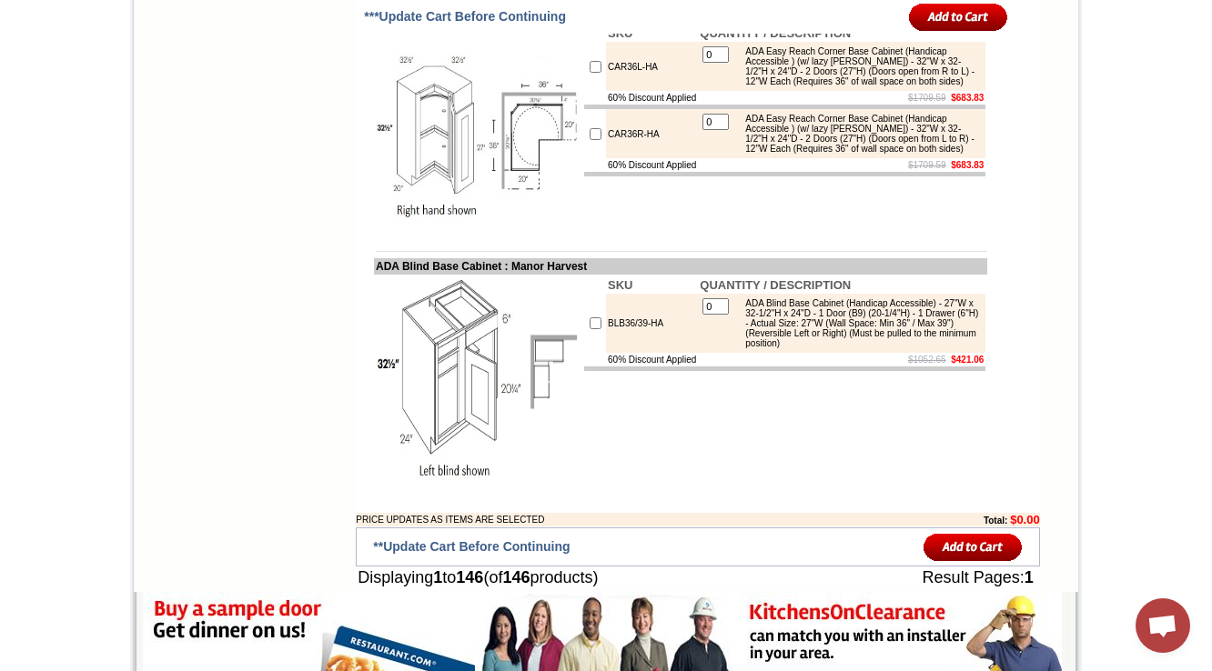
drag, startPoint x: 836, startPoint y: 163, endPoint x: 967, endPoint y: 161, distance: 131.0
copy div "(With Keku clip attachment)"
drag, startPoint x: 1117, startPoint y: 120, endPoint x: 682, endPoint y: 378, distance: 505.4
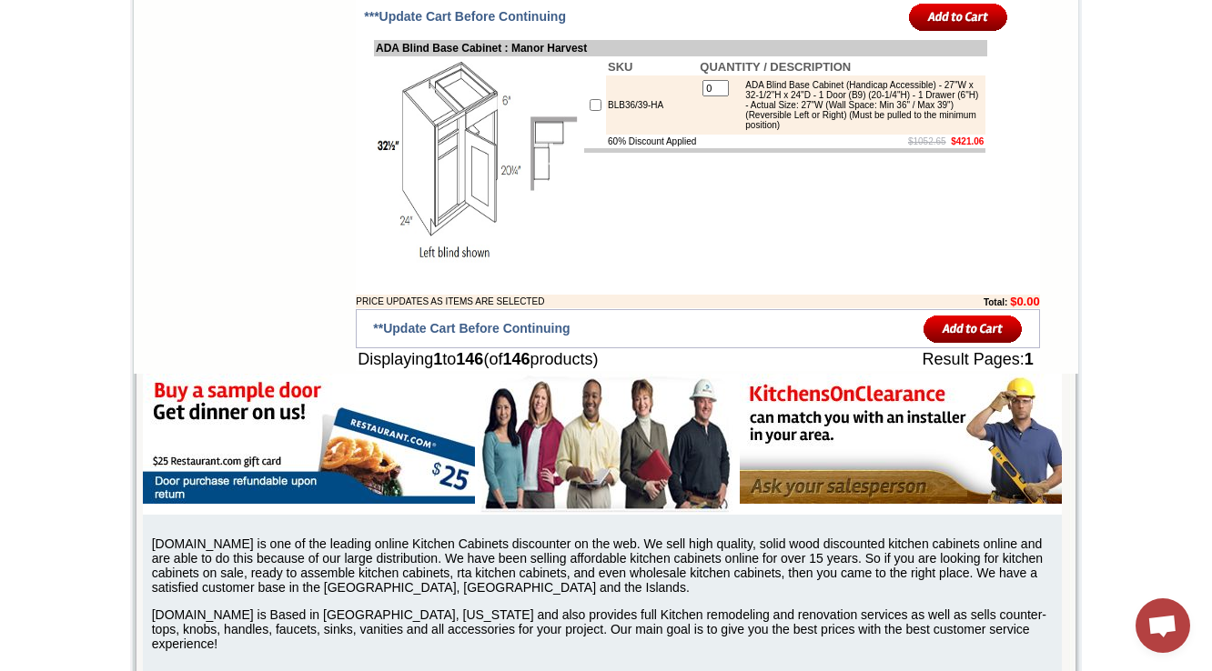
scroll to position [12301, 0]
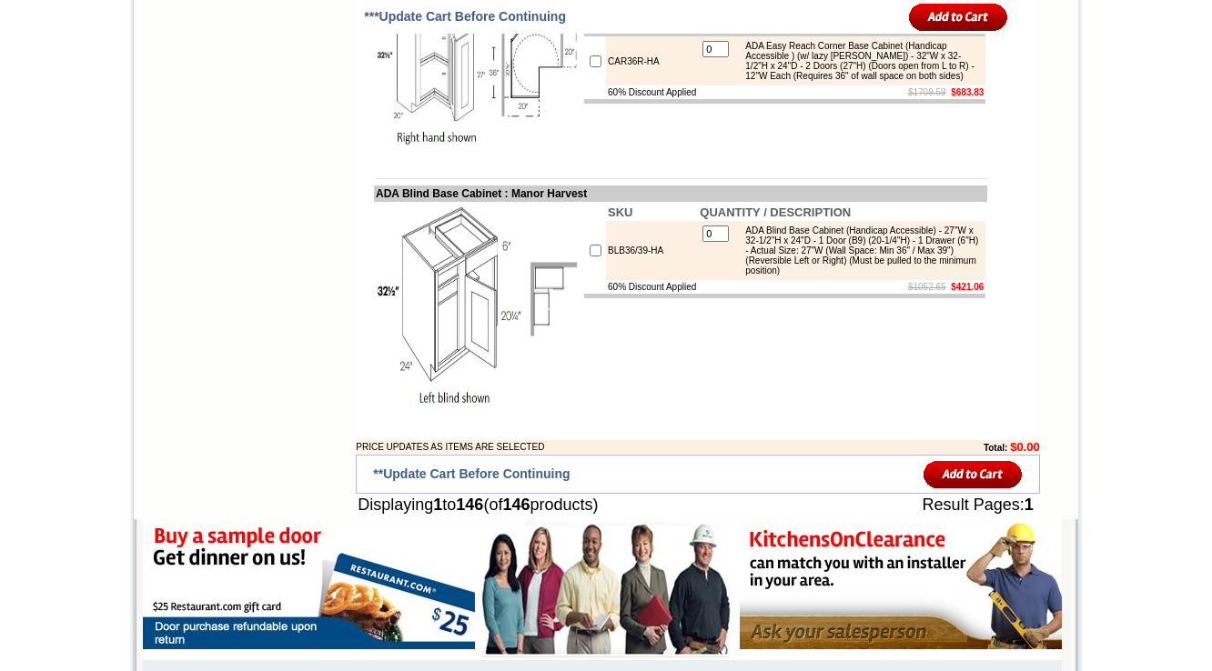
scroll to position [12228, 0]
drag, startPoint x: 835, startPoint y: 155, endPoint x: 969, endPoint y: 150, distance: 133.8
copy div "(With Keku clip attachment)"
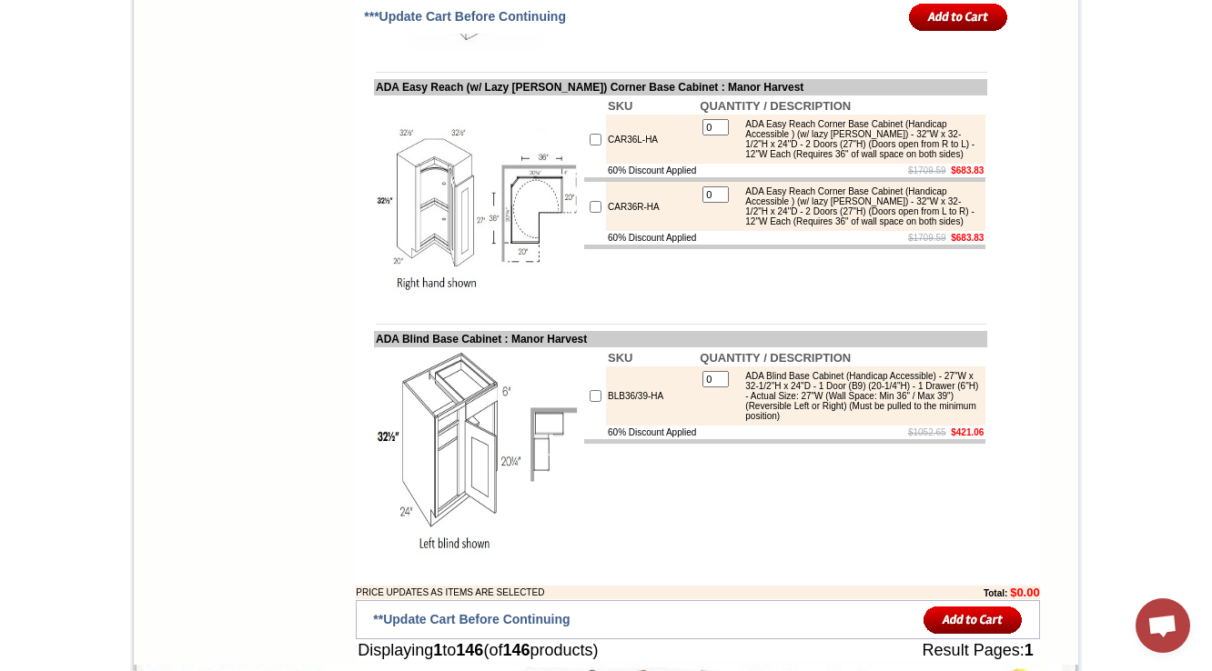
scroll to position [12120, 0]
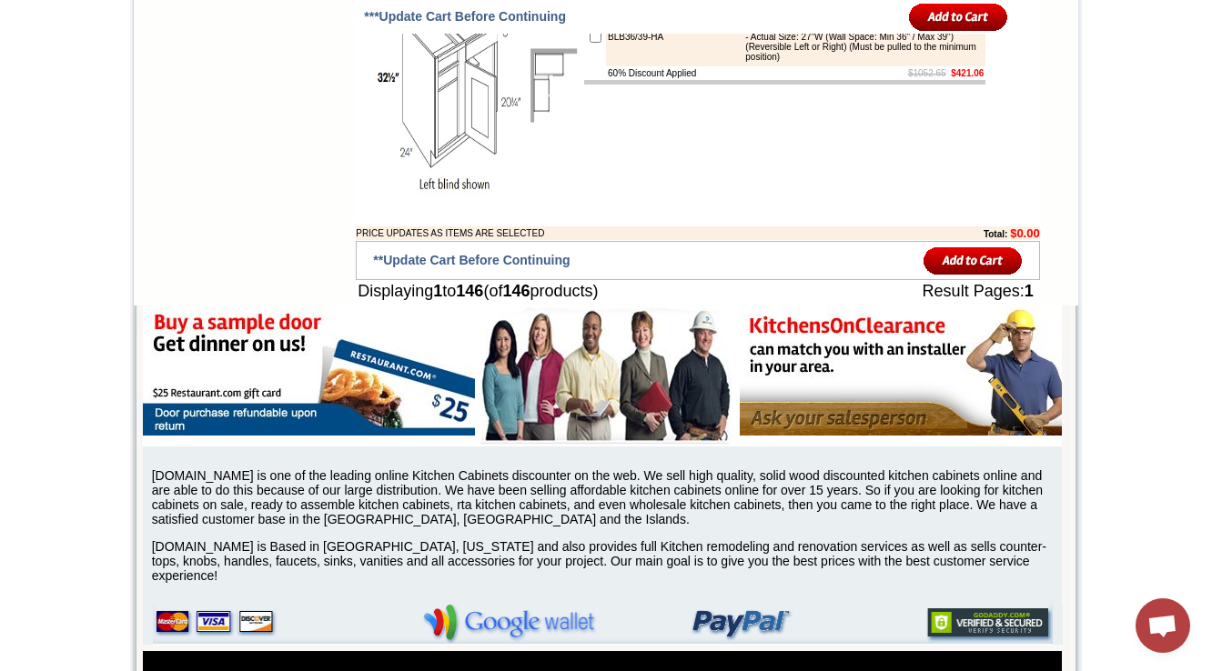
scroll to position [12374, 0]
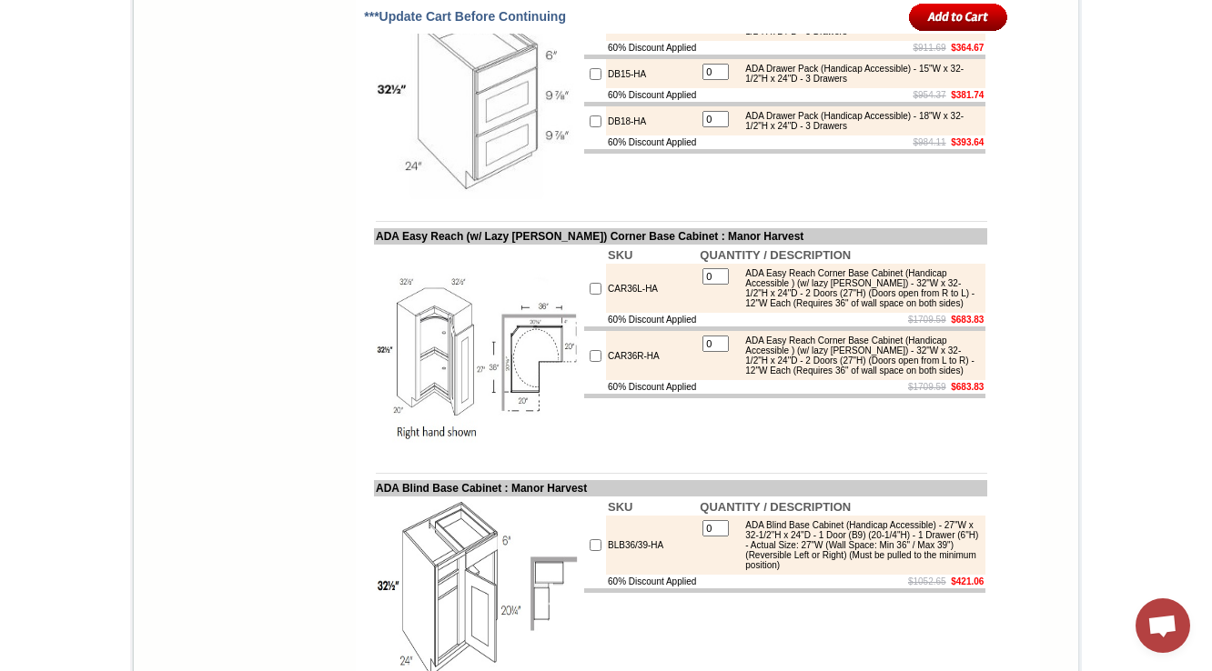
scroll to position [11978, 0]
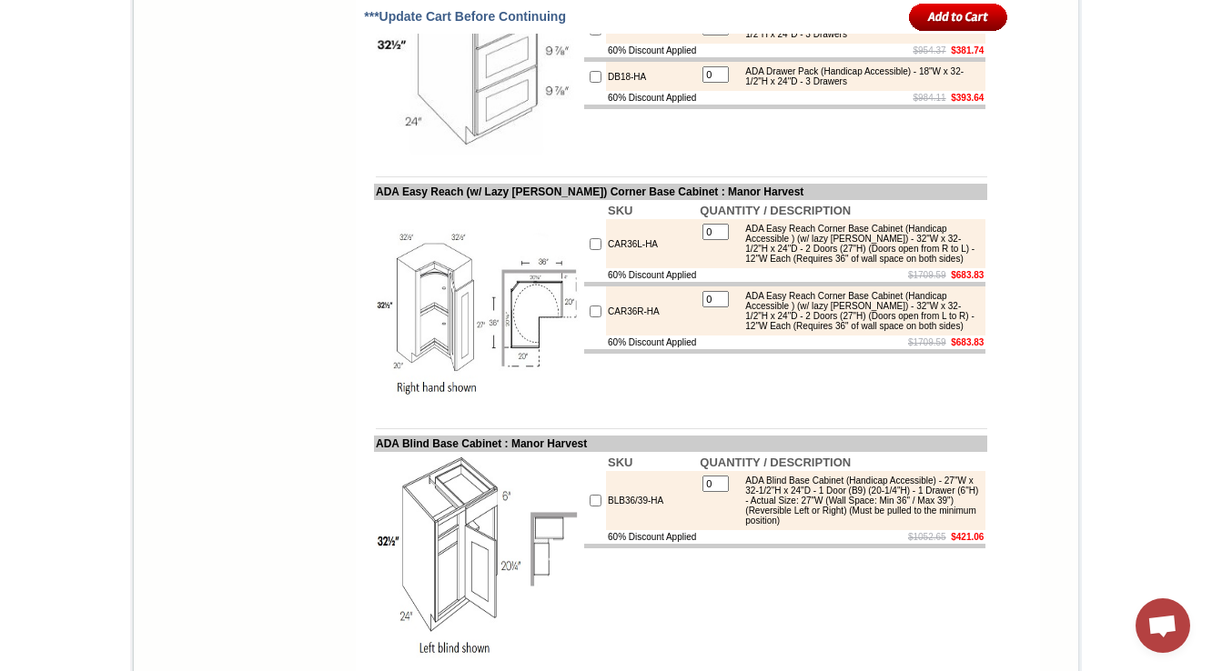
drag, startPoint x: 1094, startPoint y: 183, endPoint x: 976, endPoint y: 229, distance: 126.2
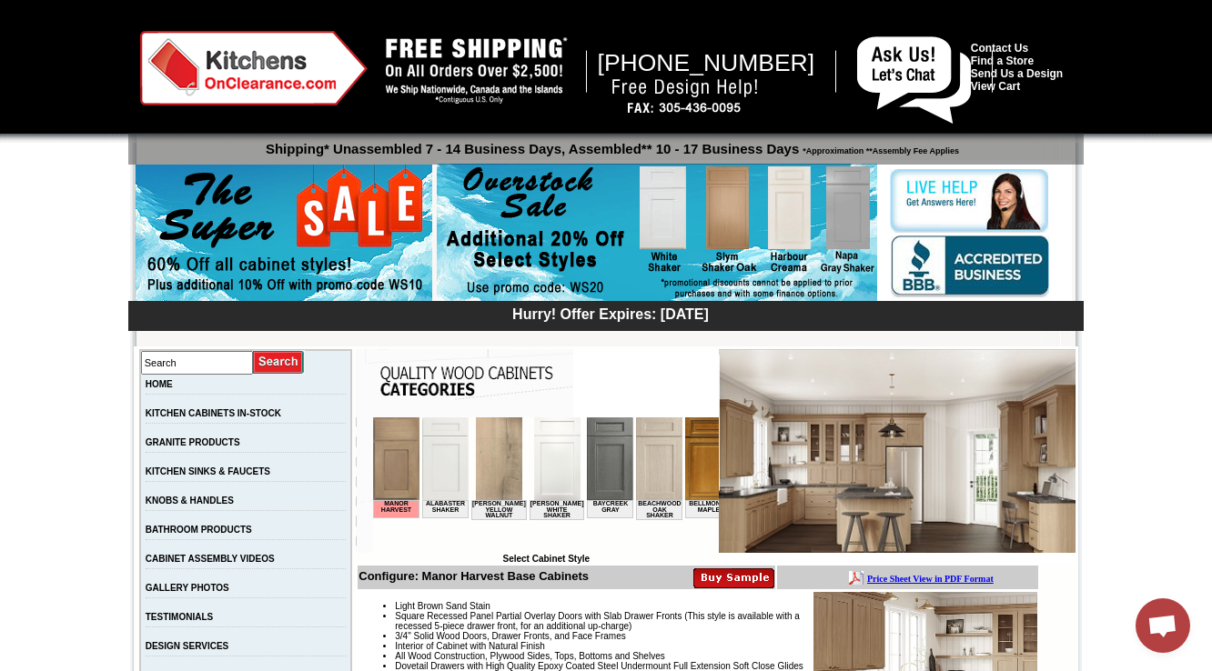
scroll to position [510, 0]
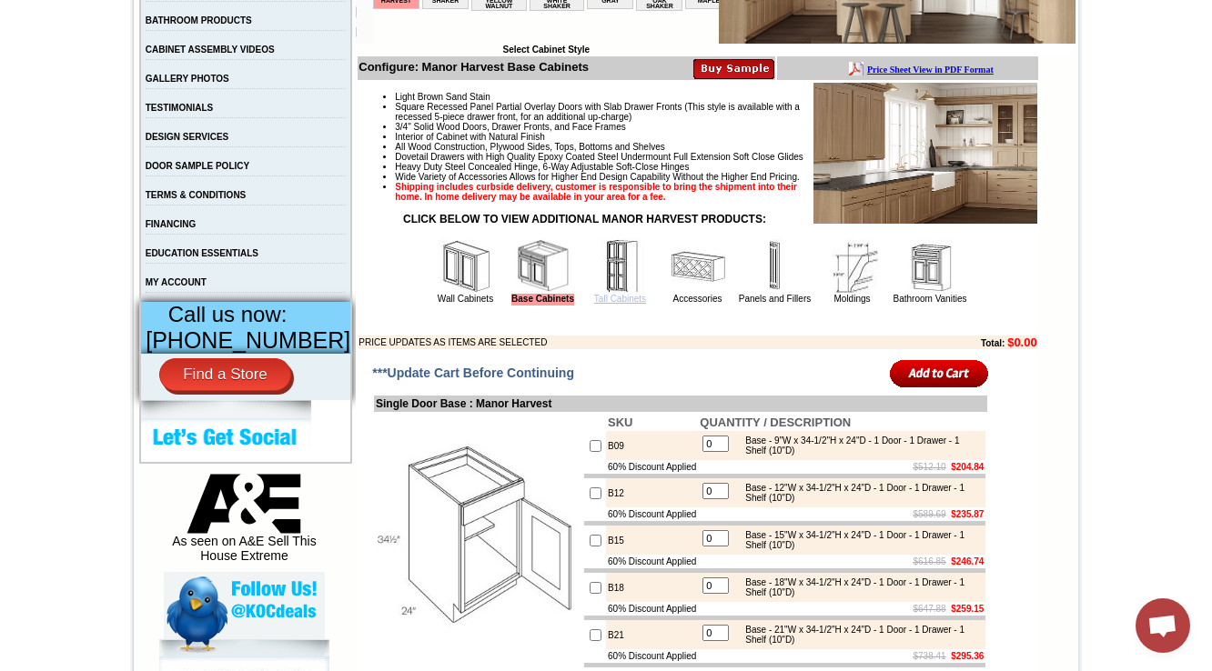
click at [600, 304] on link "Tall Cabinets" at bounding box center [620, 299] width 52 height 10
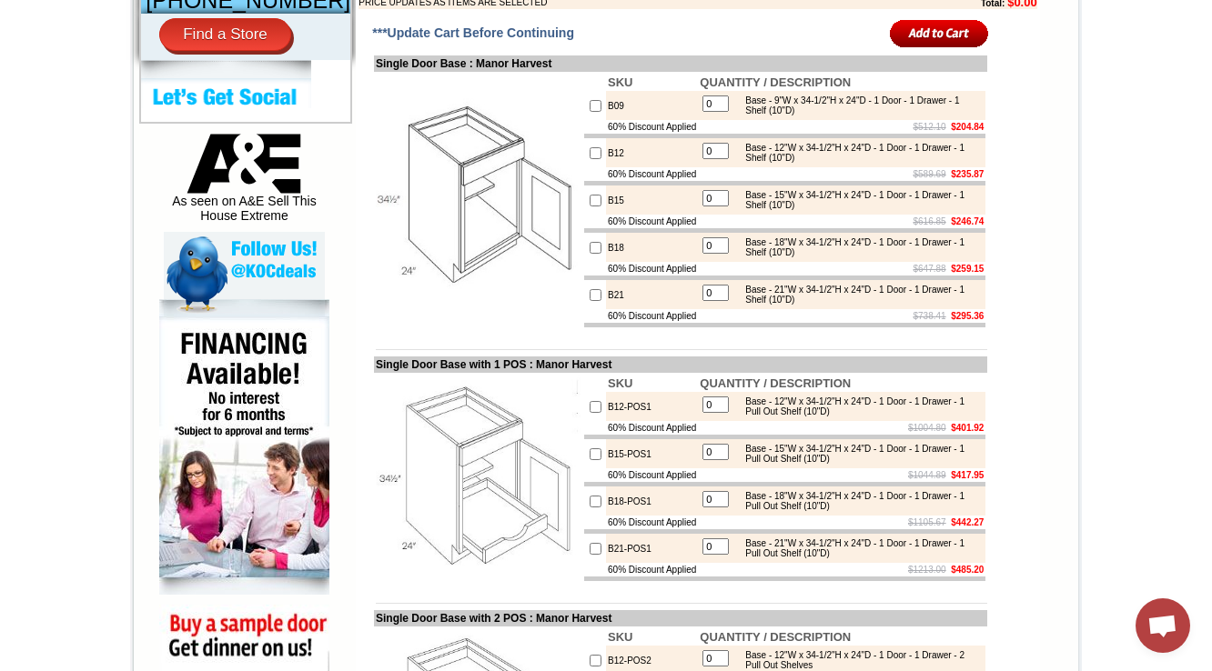
scroll to position [884, 0]
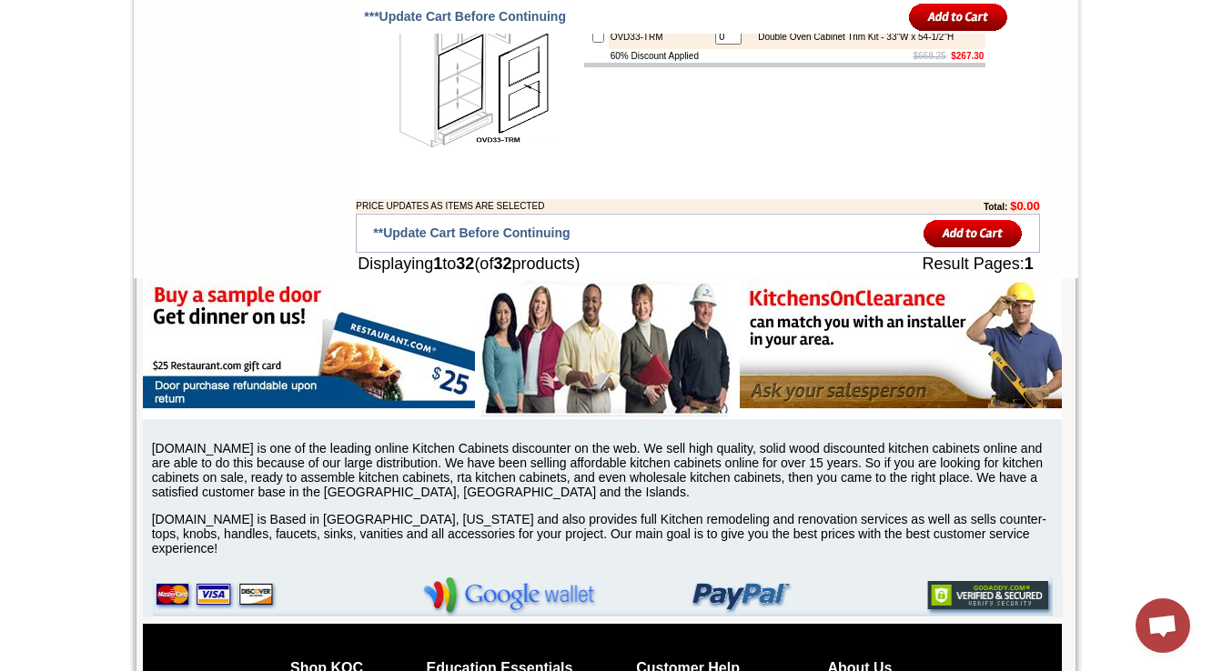
scroll to position [3130, 0]
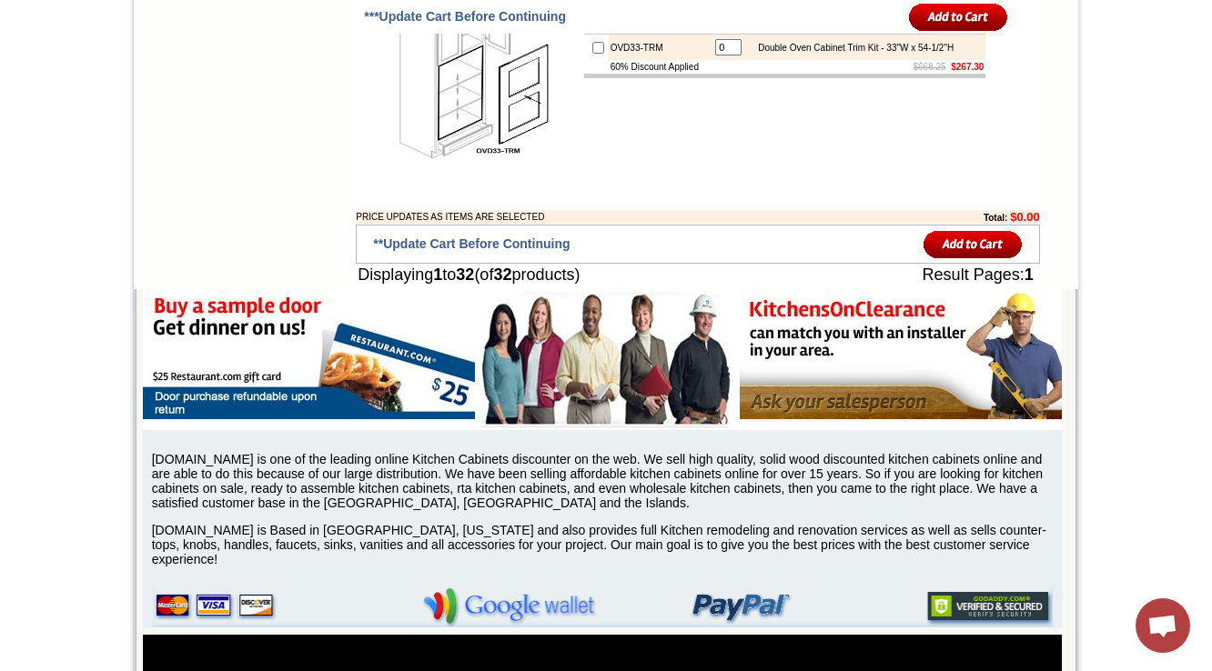
click at [696, 180] on td "SKU QUANTITY / DESCRIPTION OVD30-TRM 0 Double Oven Cabinet Trim Kit - 30"W x 54…" at bounding box center [784, 76] width 405 height 208
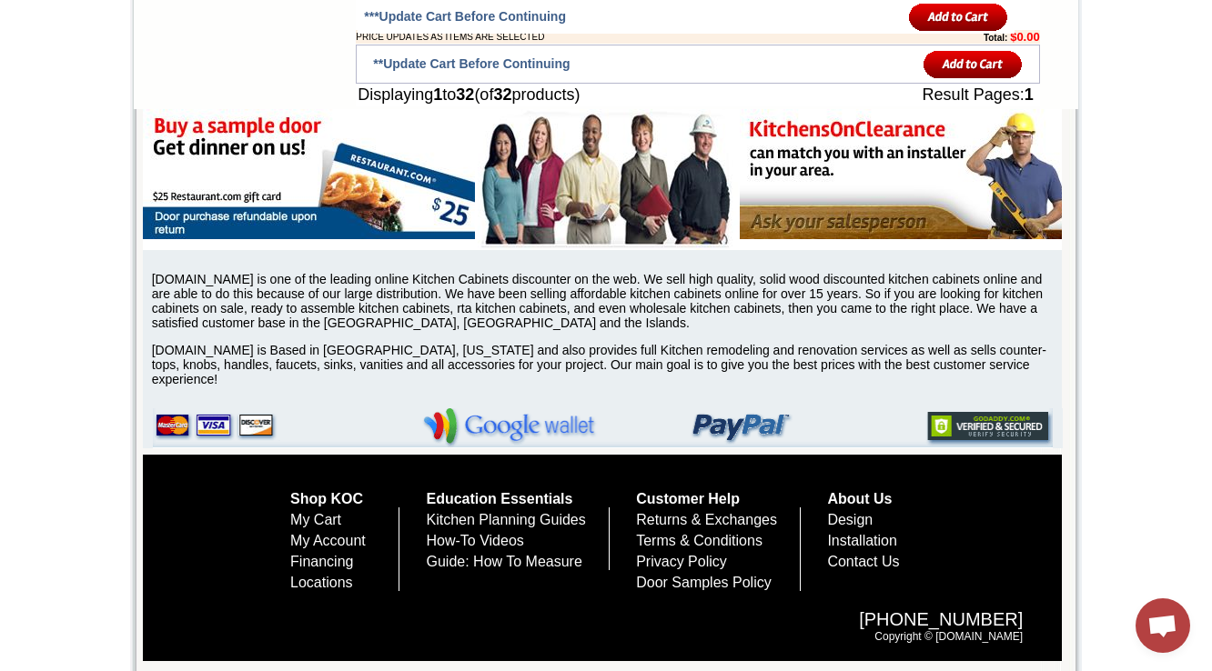
scroll to position [3348, 0]
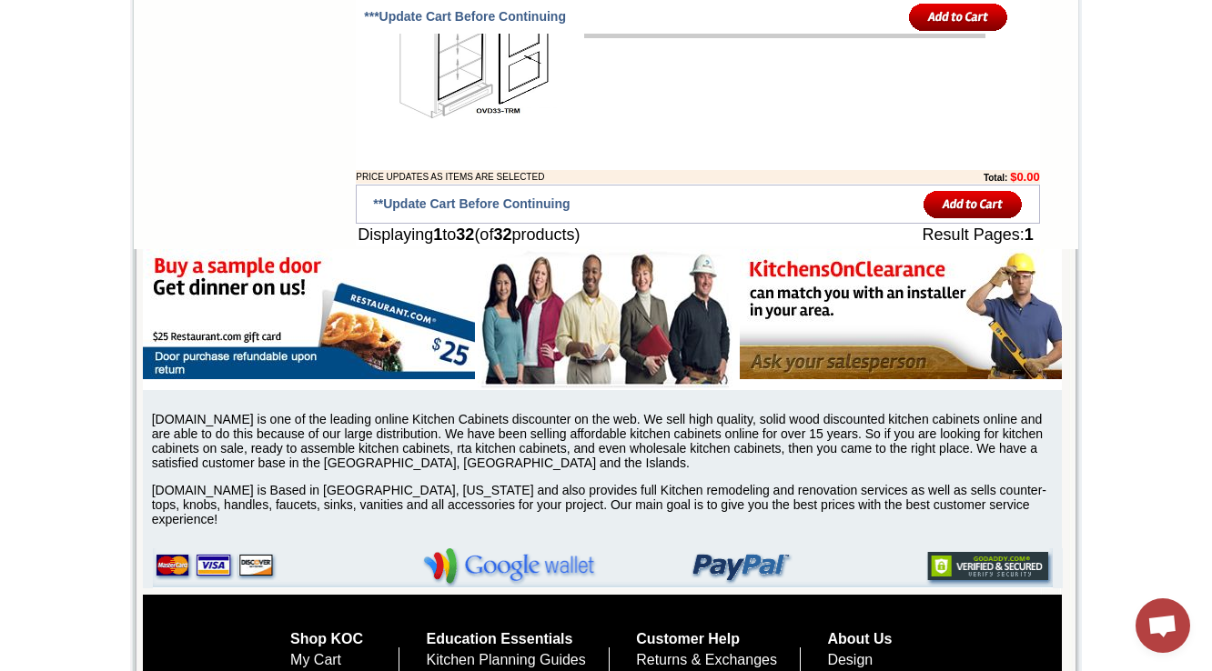
scroll to position [3203, 0]
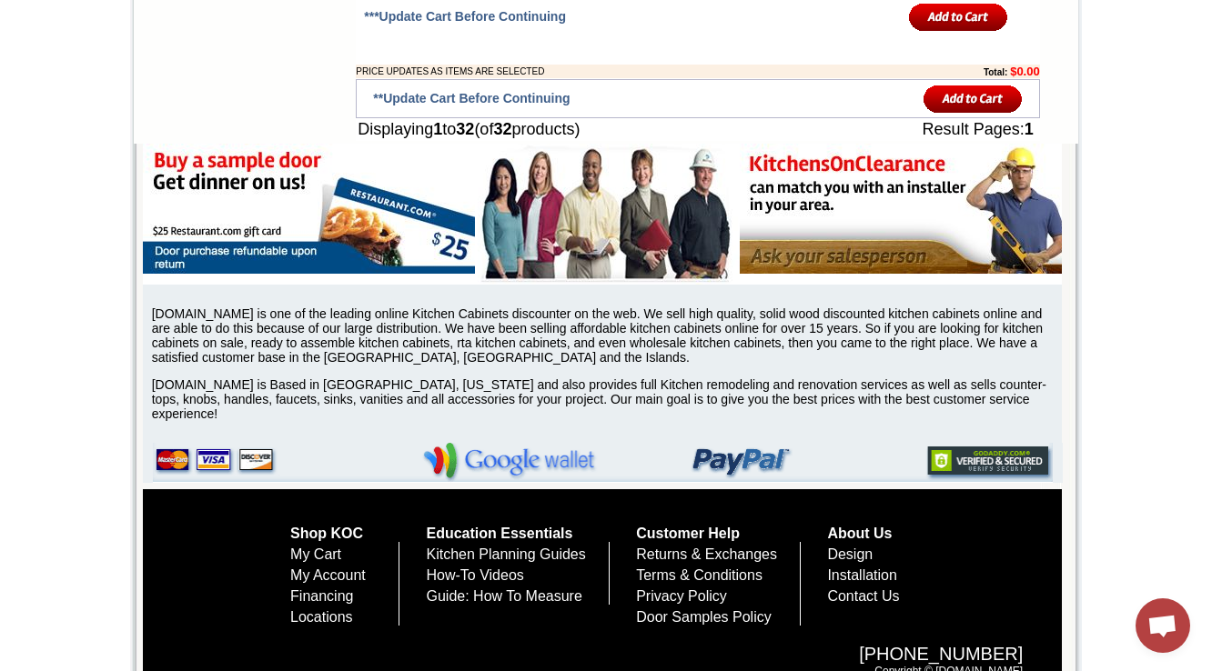
scroll to position [3203, 0]
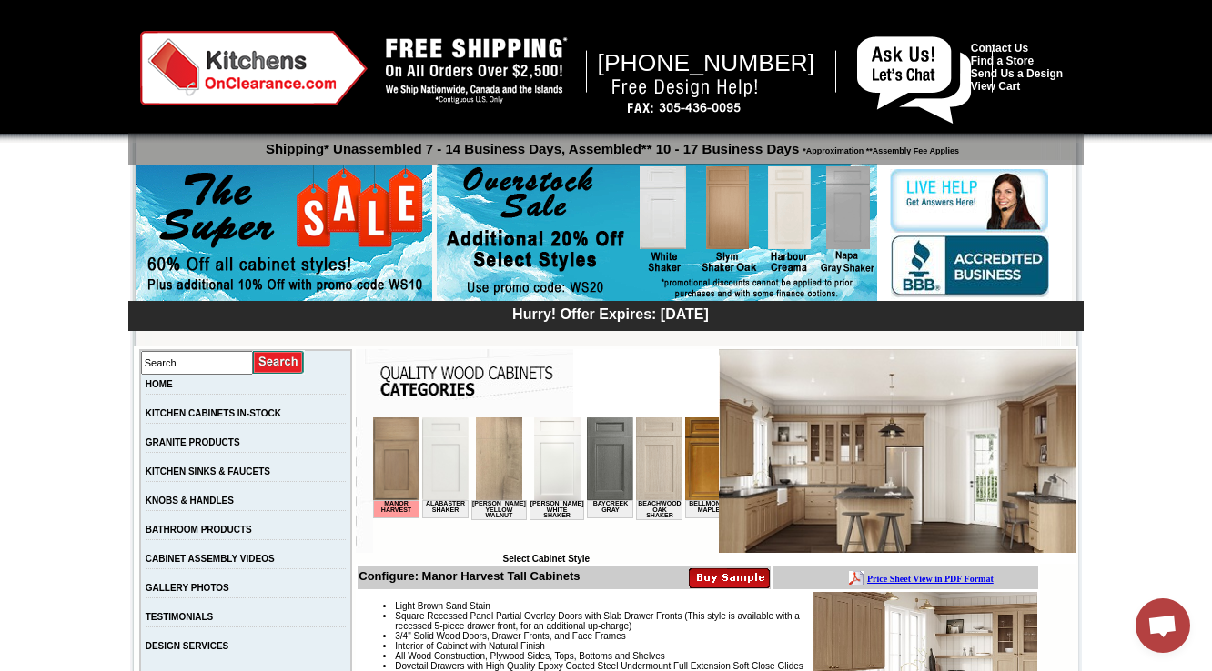
scroll to position [510, 0]
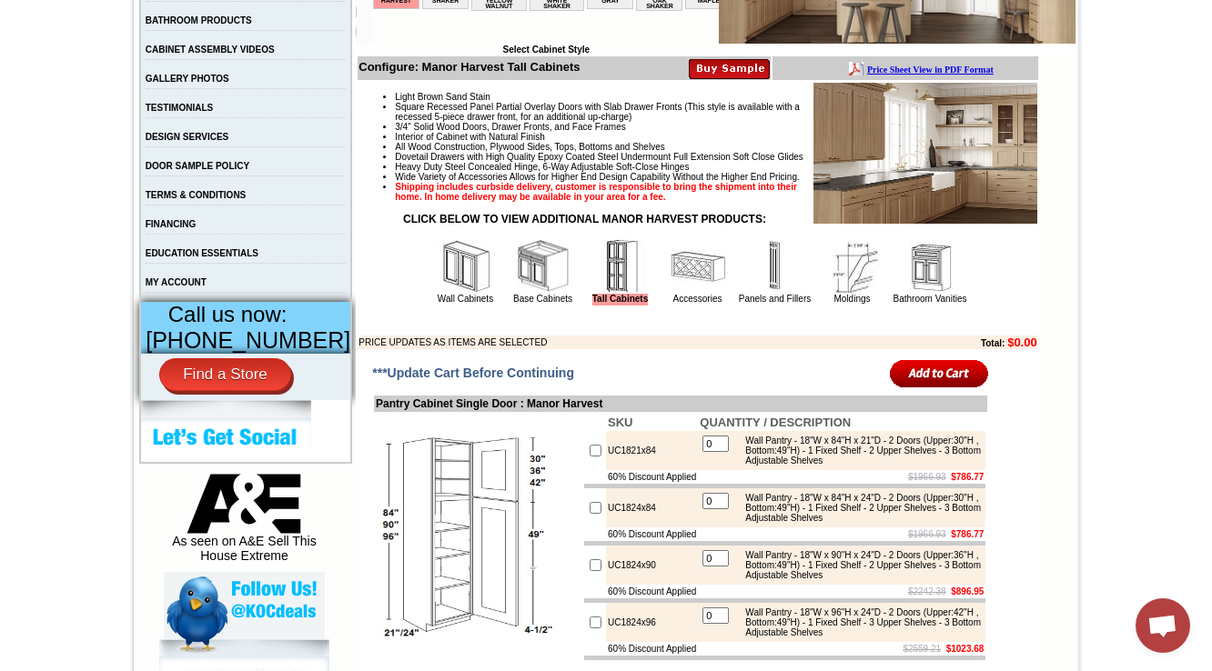
click at [671, 294] on img at bounding box center [698, 266] width 55 height 55
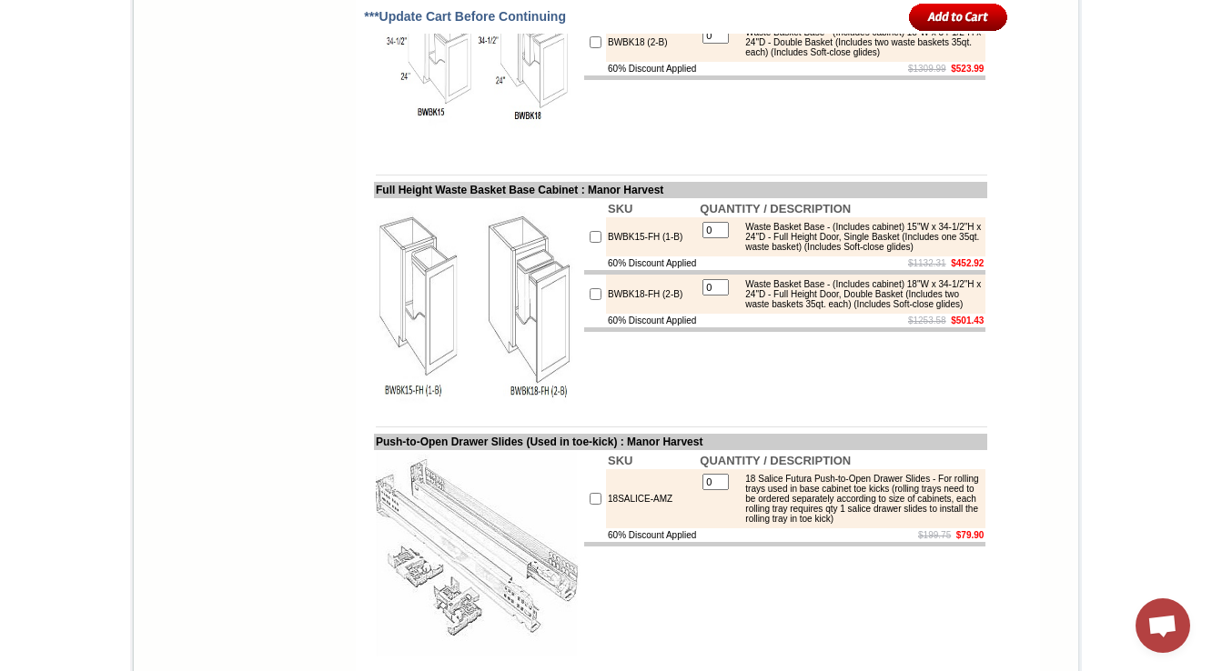
scroll to position [3421, 0]
drag, startPoint x: 643, startPoint y: 455, endPoint x: 591, endPoint y: 451, distance: 52.0
click at [606, 257] on td "BWBK15-FH (1-B)" at bounding box center [652, 236] width 92 height 39
copy td "BWBK15-FH"
click at [459, 153] on img at bounding box center [478, 50] width 205 height 205
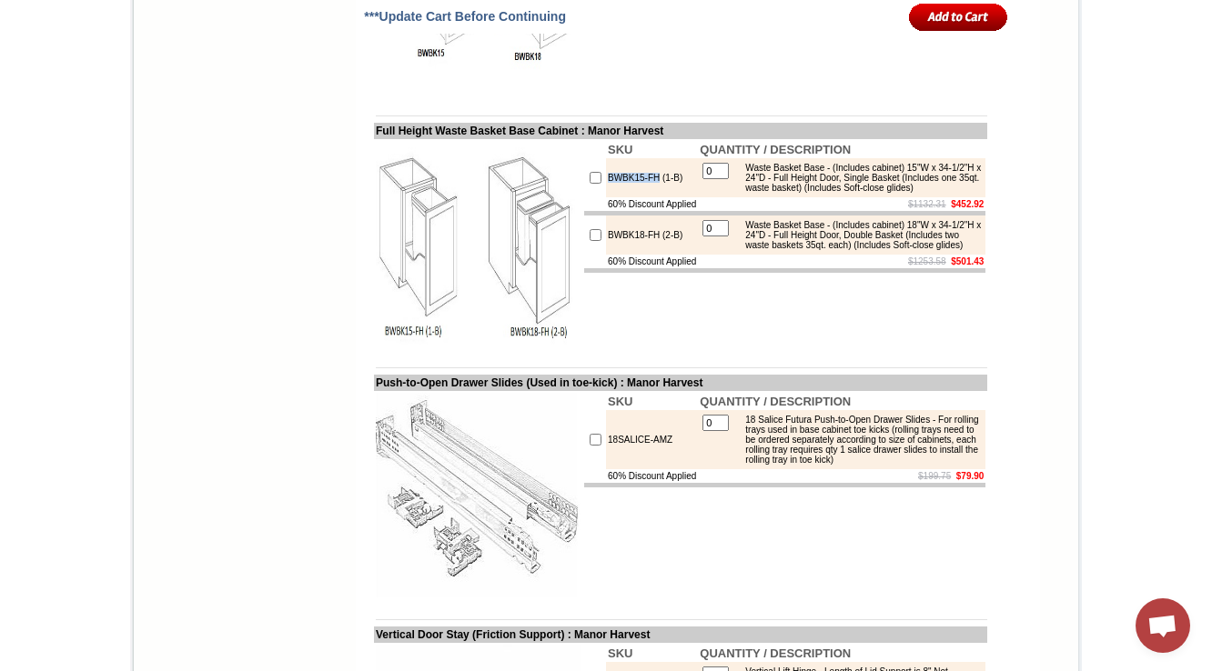
scroll to position [3494, 0]
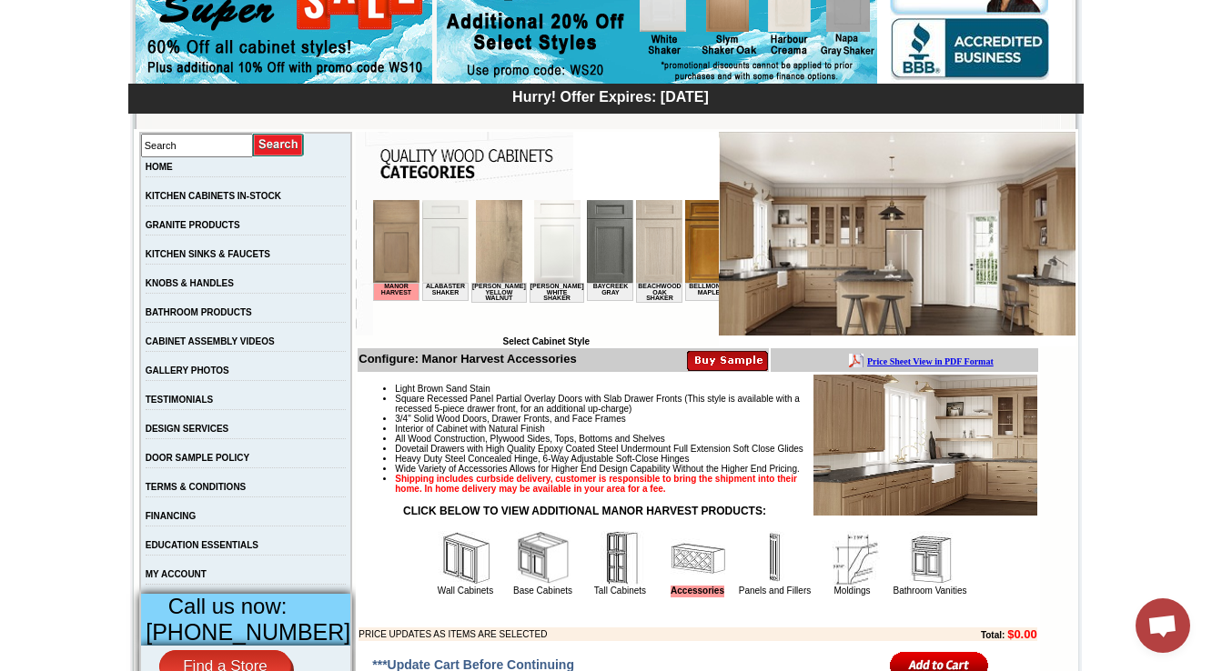
scroll to position [364, 0]
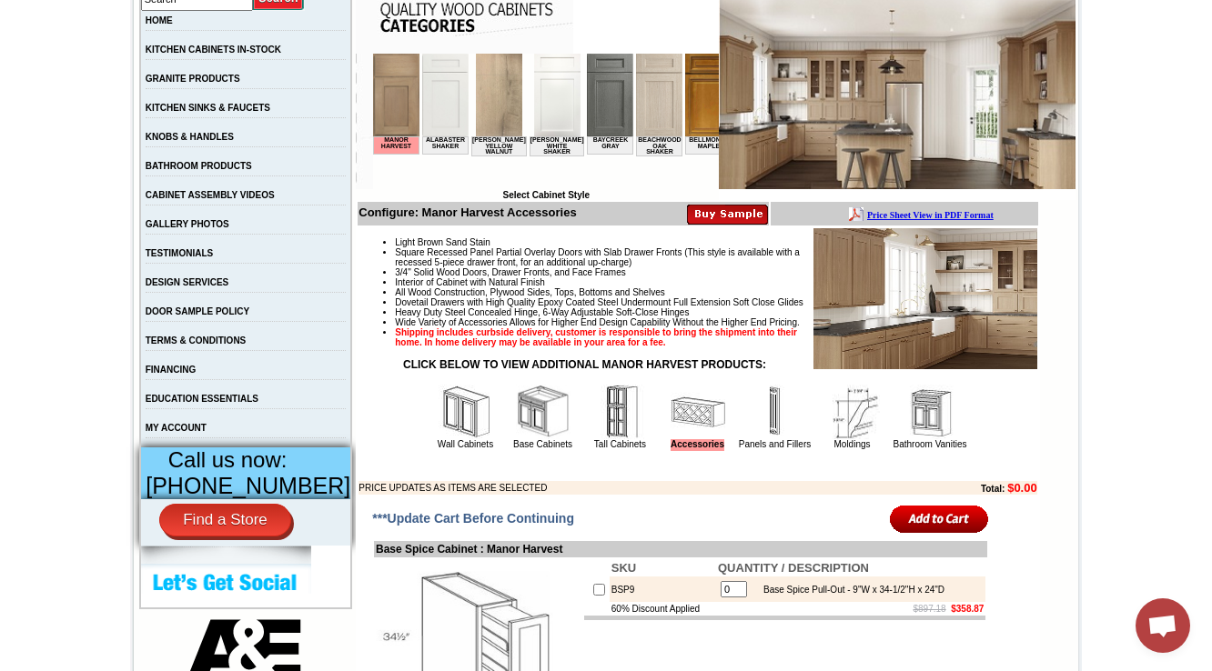
click at [516, 439] on img at bounding box center [543, 412] width 55 height 55
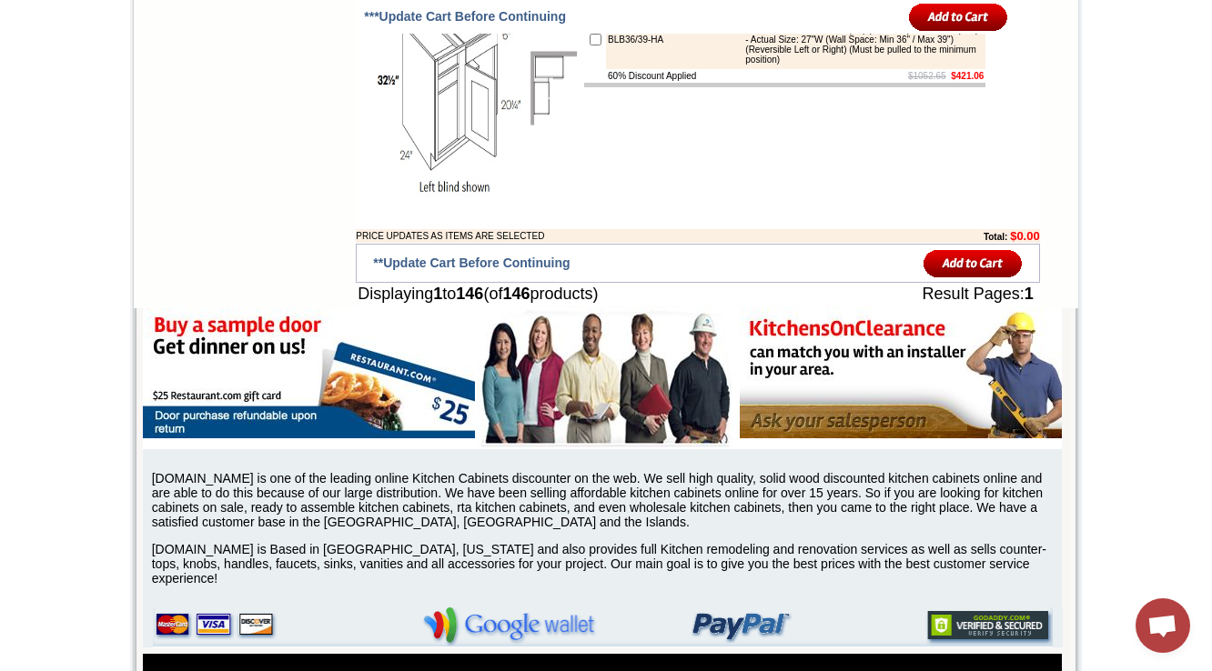
scroll to position [12484, 0]
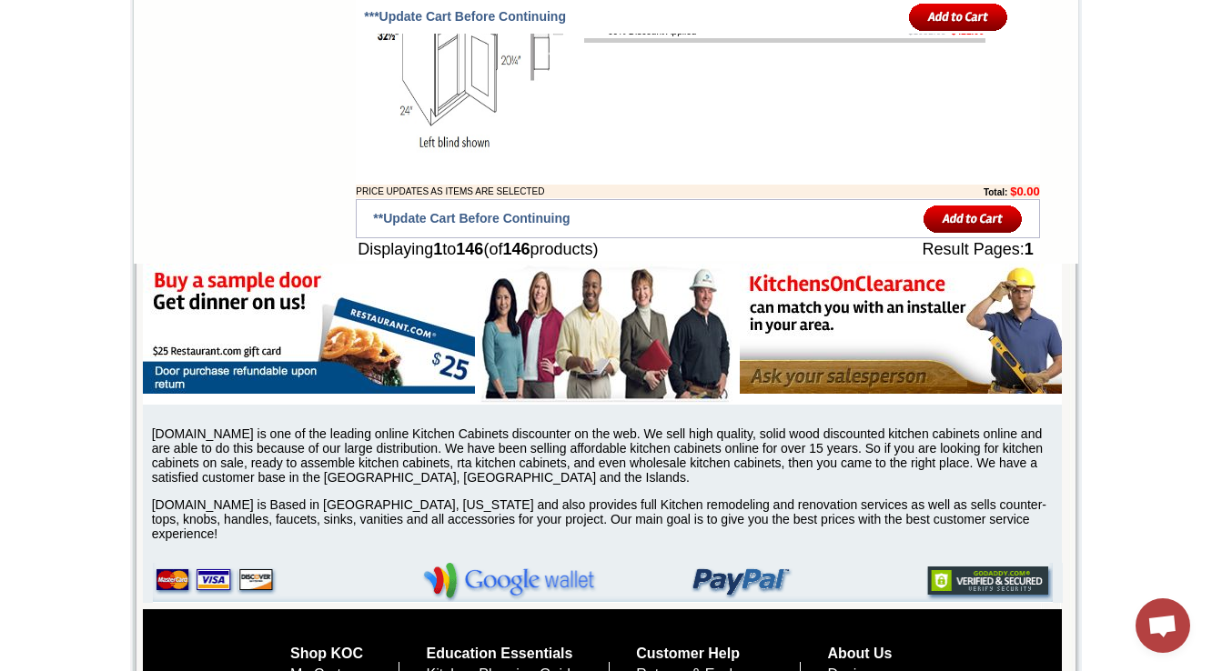
drag, startPoint x: 364, startPoint y: 215, endPoint x: 528, endPoint y: 215, distance: 163.8
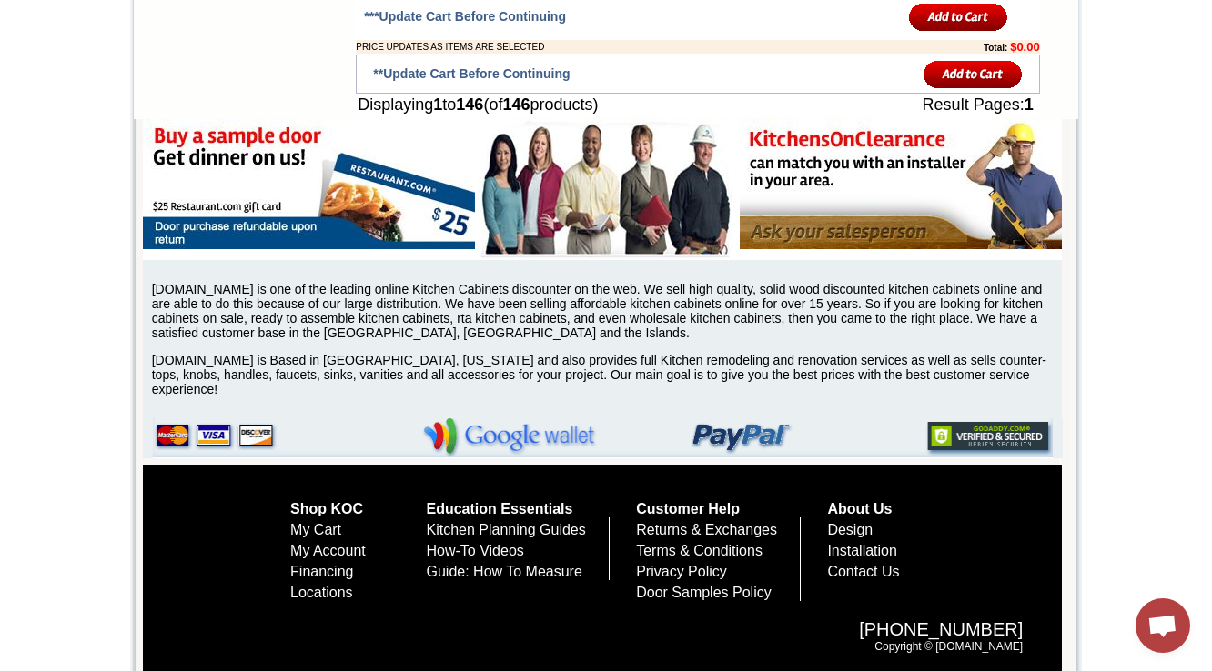
scroll to position [12629, 0]
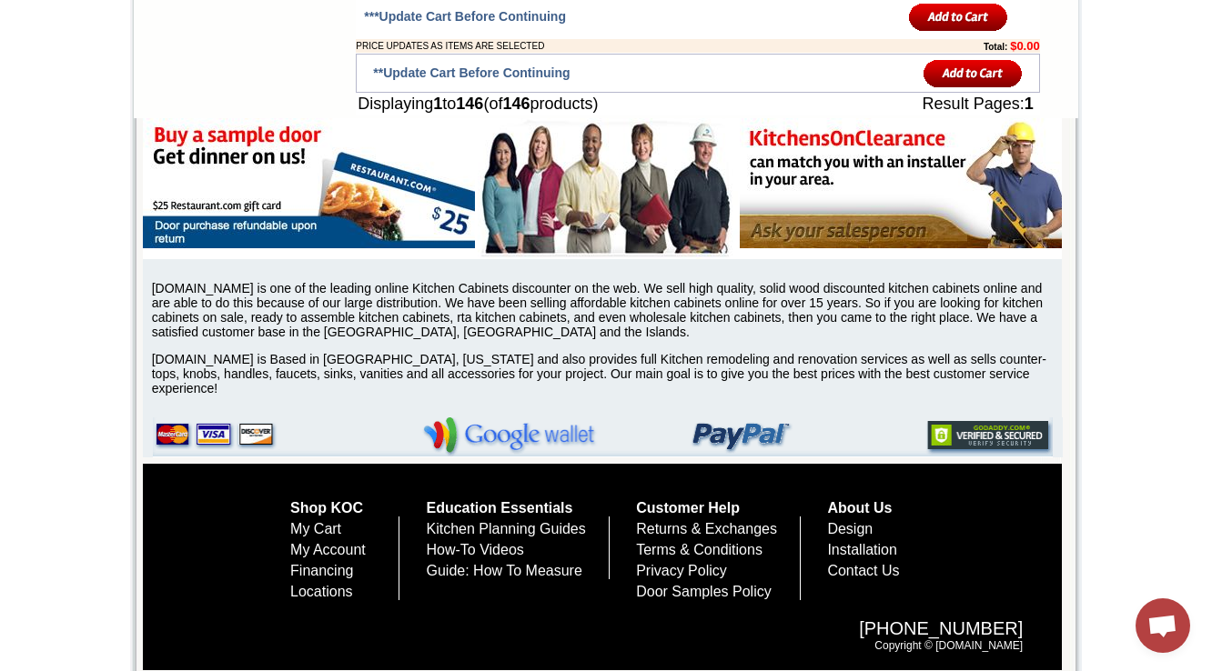
drag, startPoint x: 637, startPoint y: 120, endPoint x: 586, endPoint y: 122, distance: 51.0
copy td "DB12-HA"
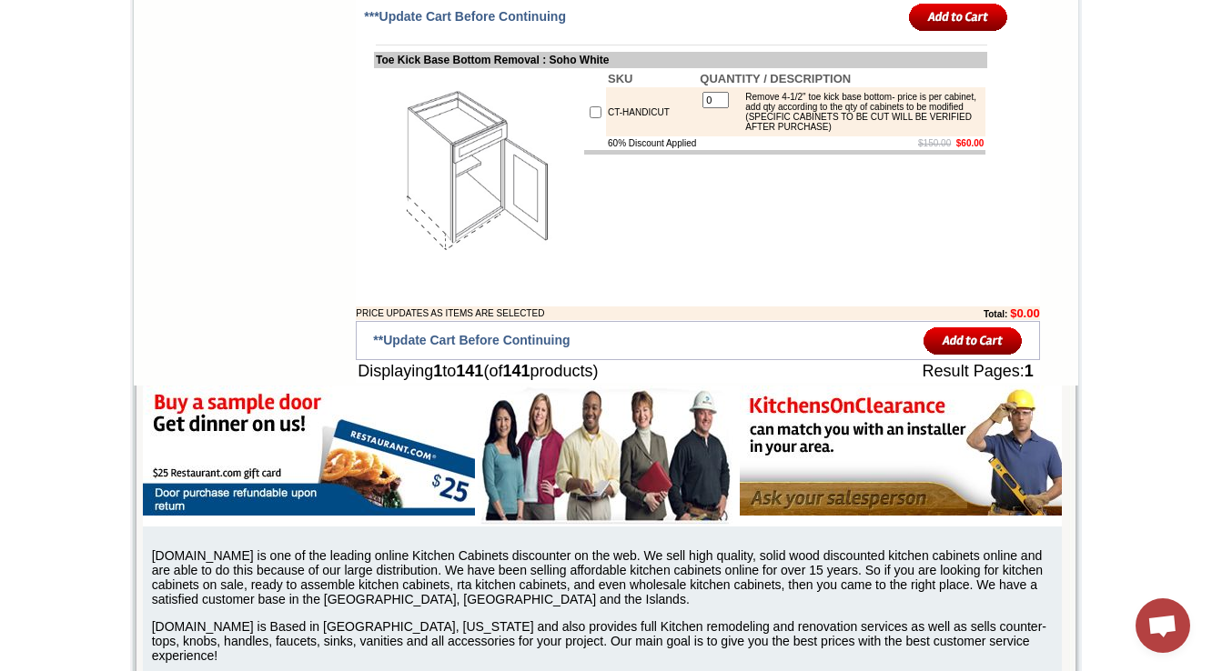
scroll to position [6909, 0]
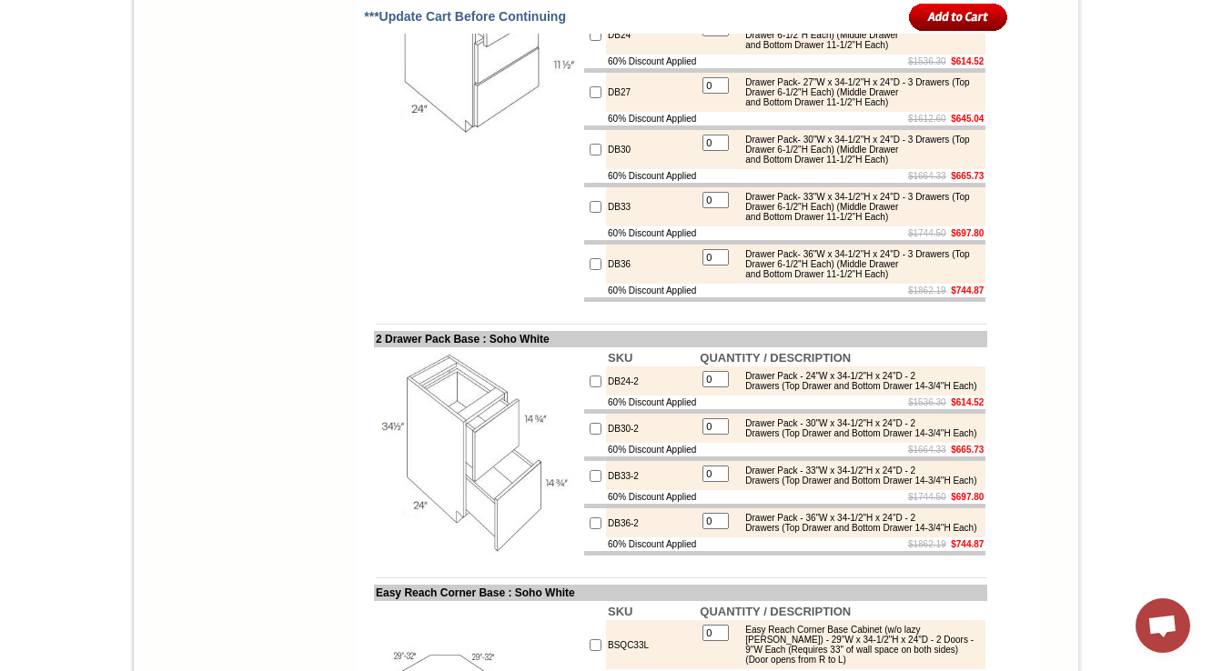
drag, startPoint x: 782, startPoint y: 338, endPoint x: 951, endPoint y: 343, distance: 168.4
copy div "(Top Drawer 6-1/2"H Each) (Middle Drawer and Bottom Drawer 11-1/2"H Each)"
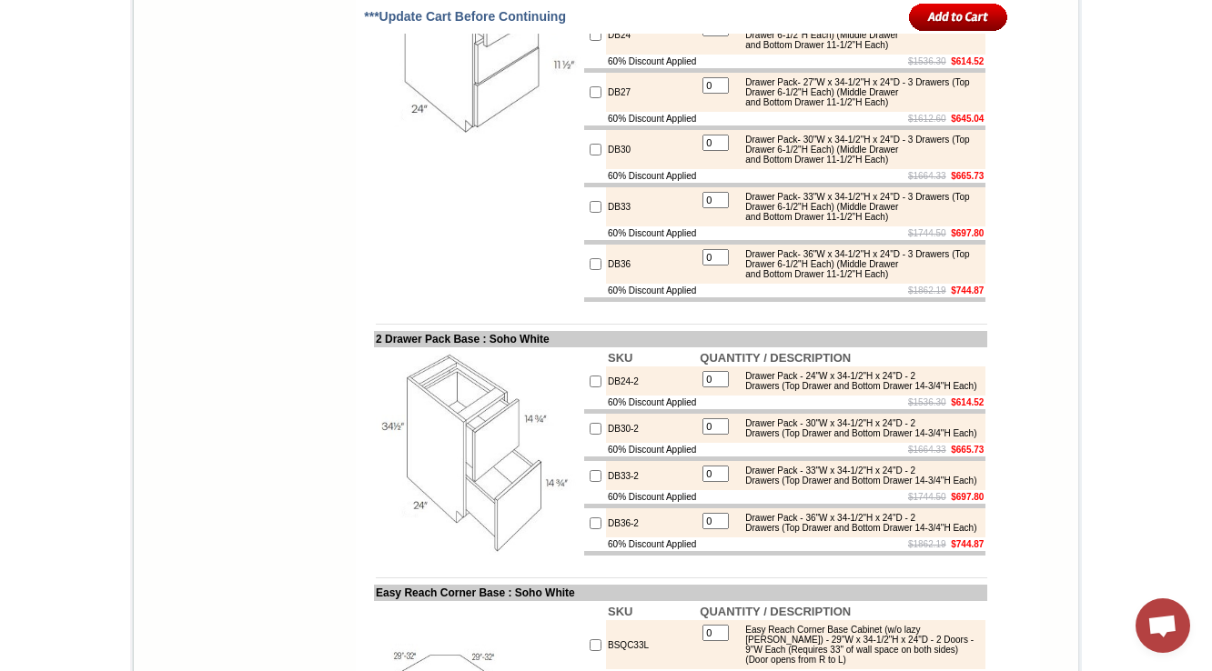
copy div "Drawer"
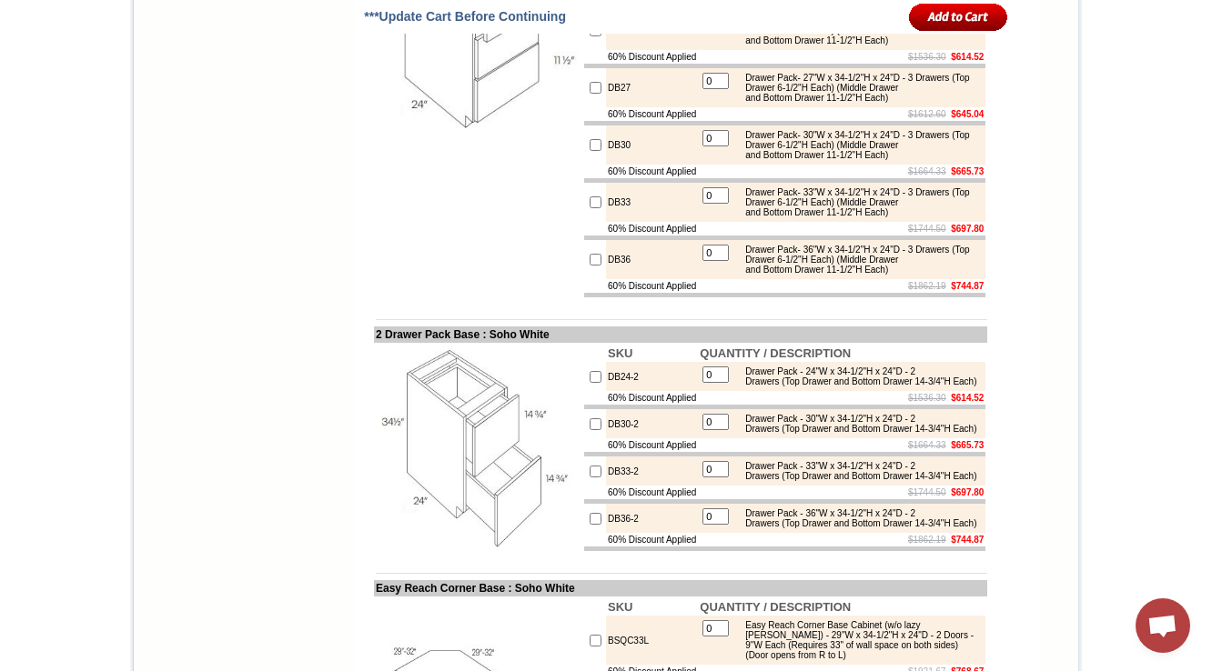
scroll to position [6982, 0]
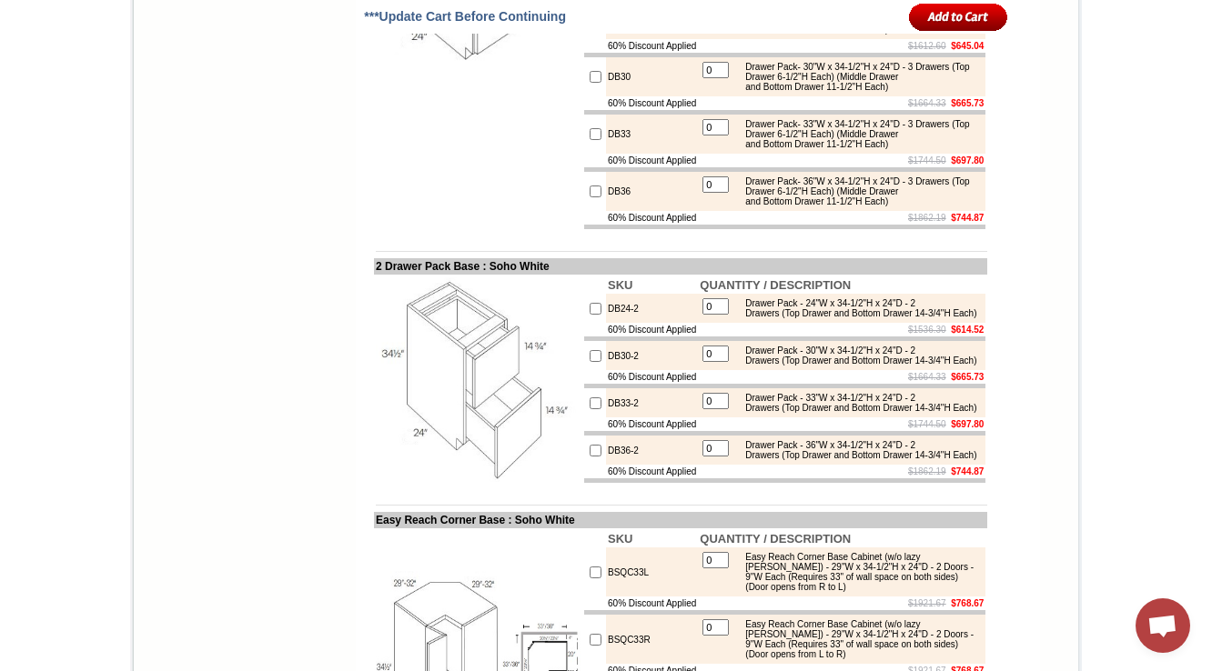
drag, startPoint x: 782, startPoint y: 263, endPoint x: 945, endPoint y: 276, distance: 163.4
copy div "(Top Drawer 6-1/2"H Each) (Middle Drawer and Bottom Drawer 11-1/2"H Each)"
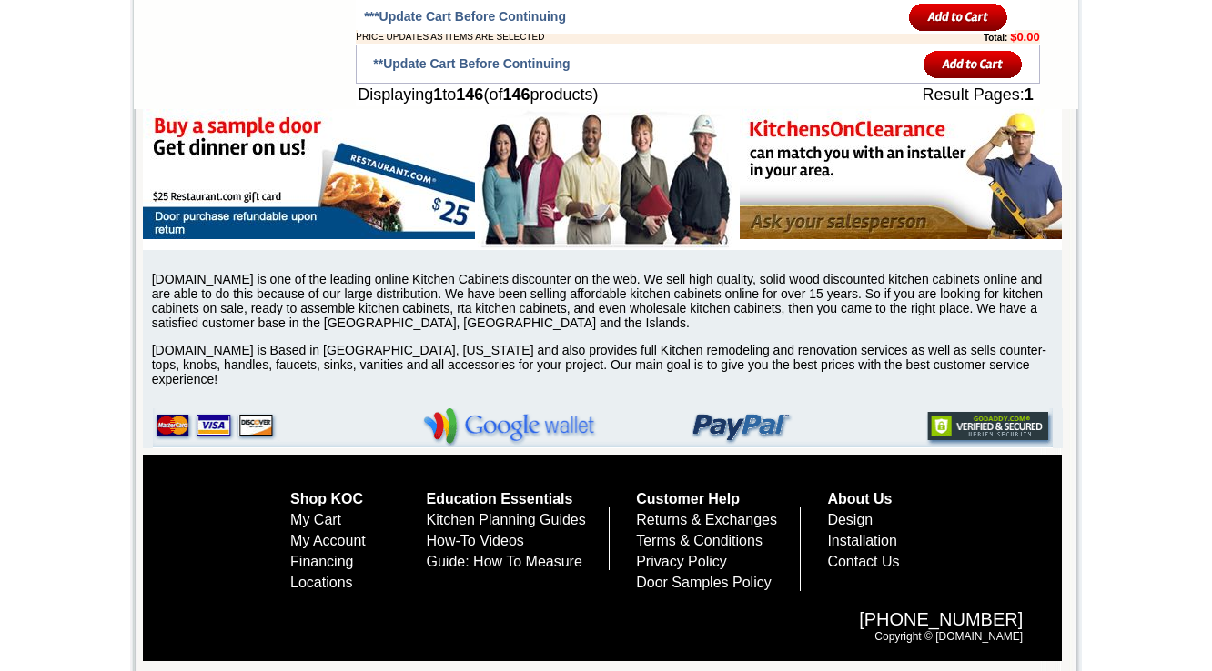
scroll to position [12428, 0]
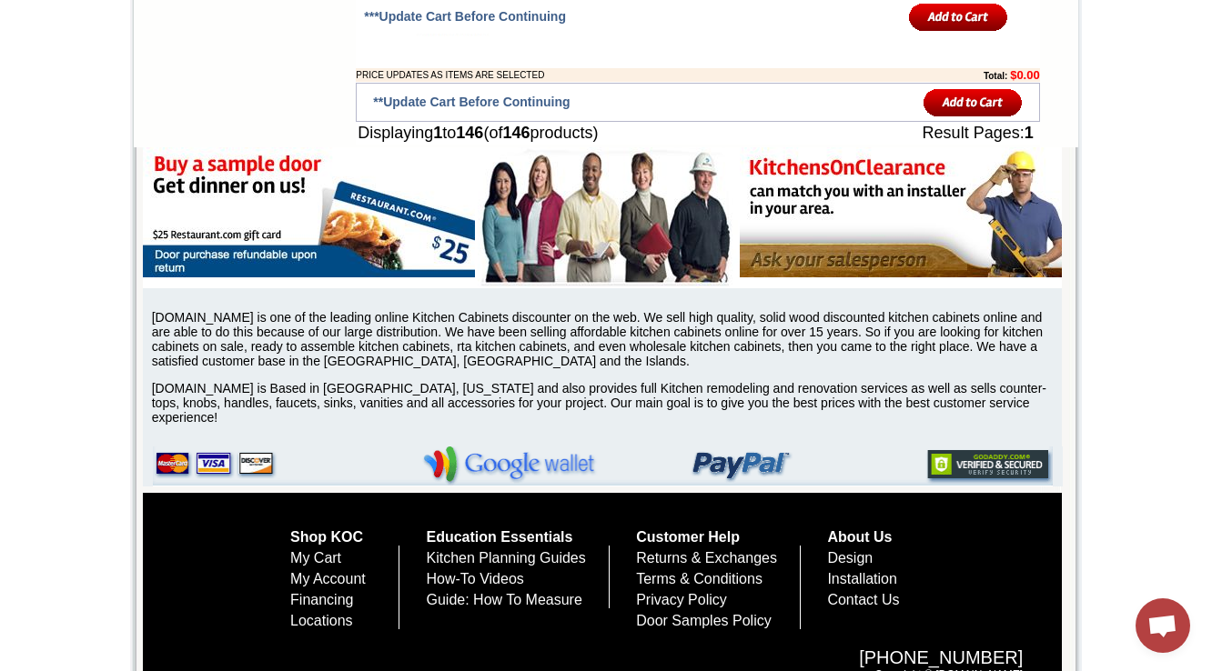
scroll to position [12647, 0]
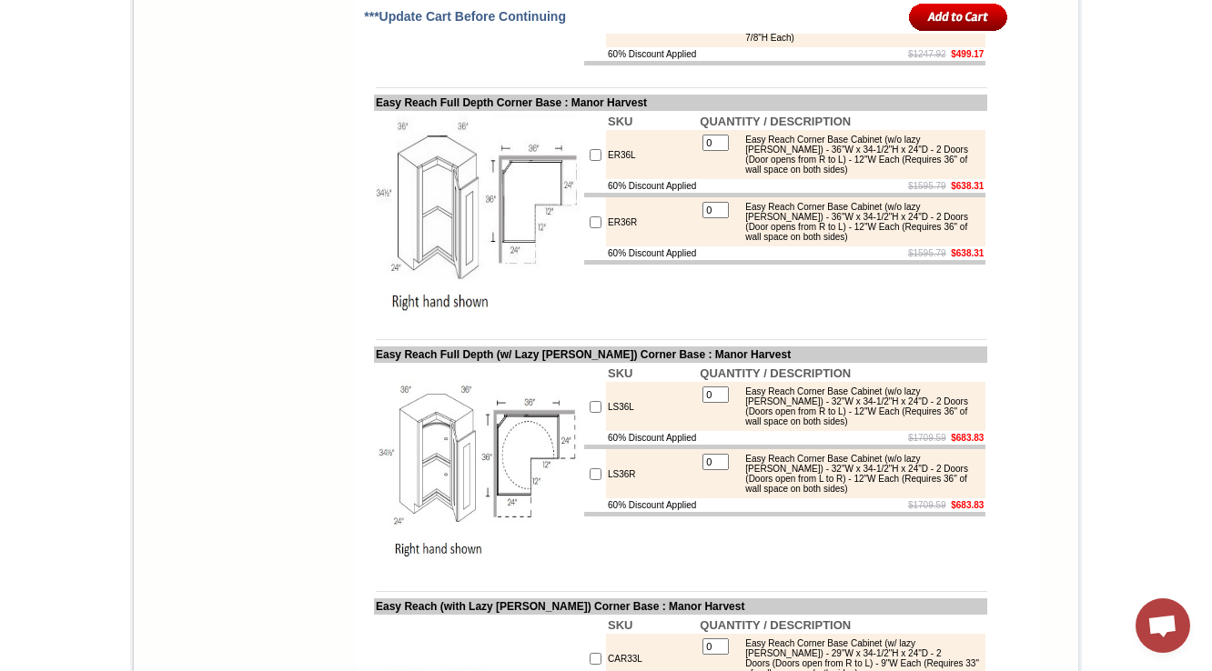
scroll to position [7410, 0]
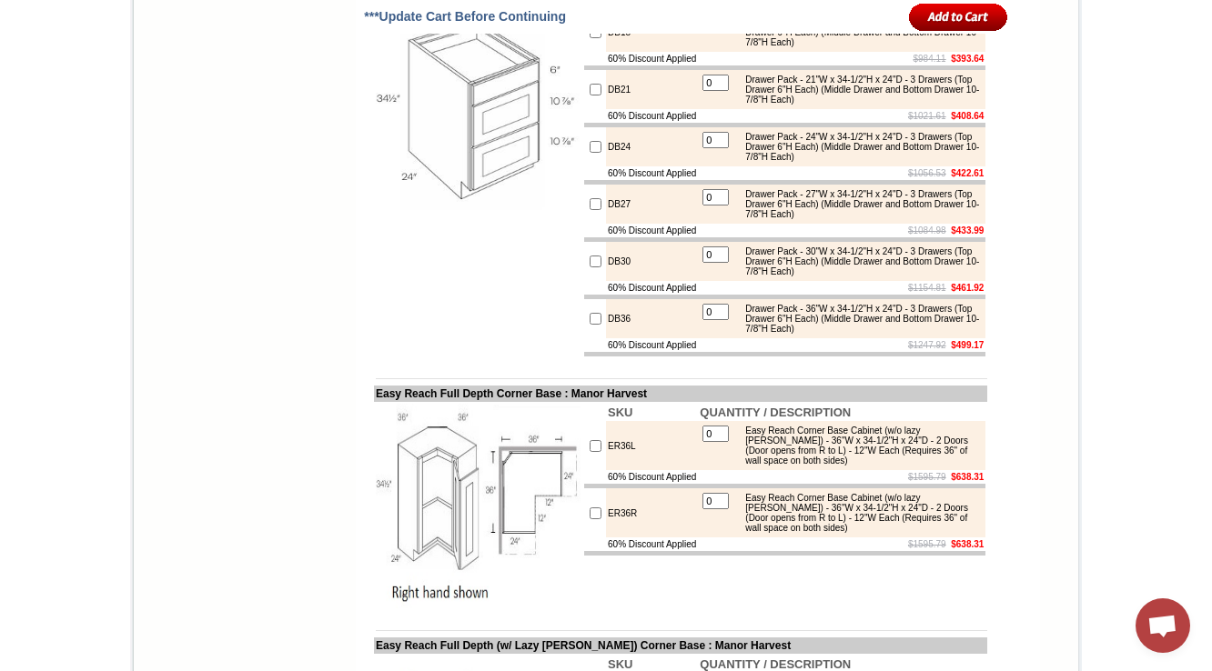
copy td "Drawer"
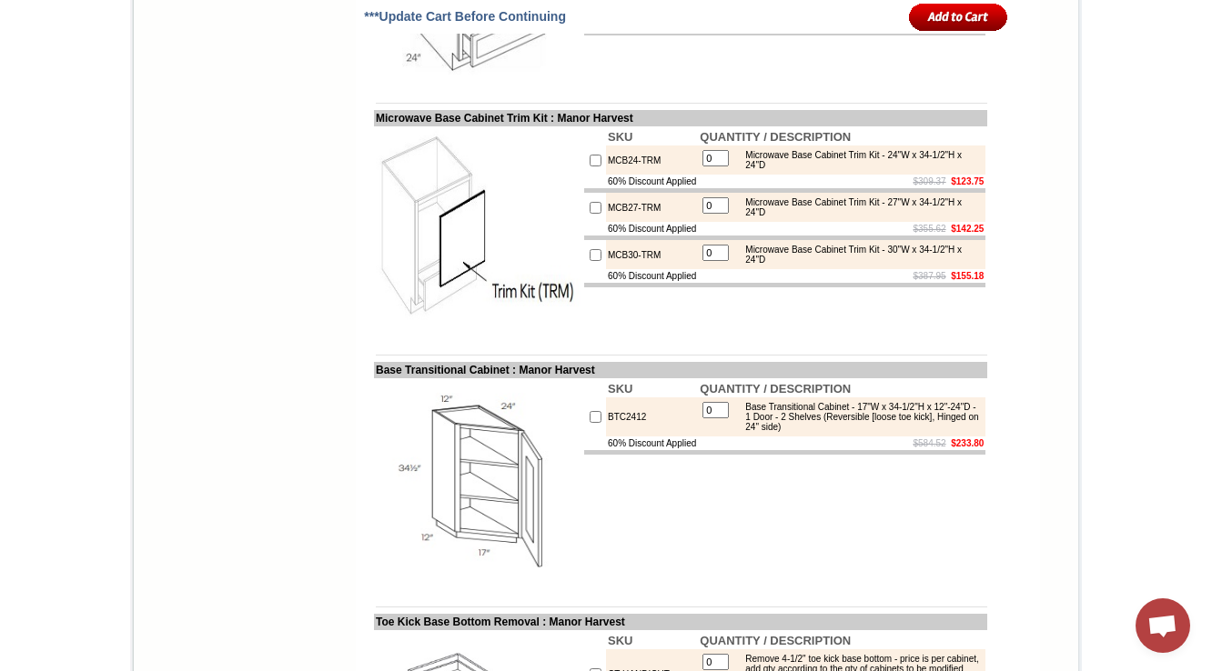
scroll to position [10175, 0]
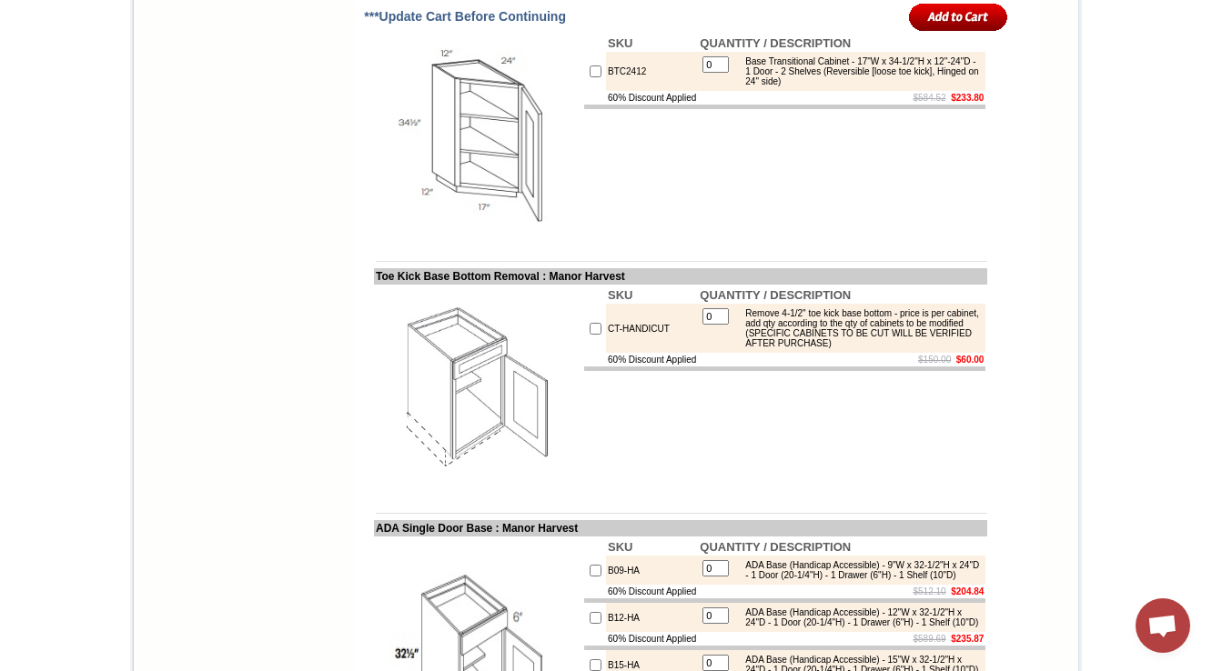
copy td "MCB24"
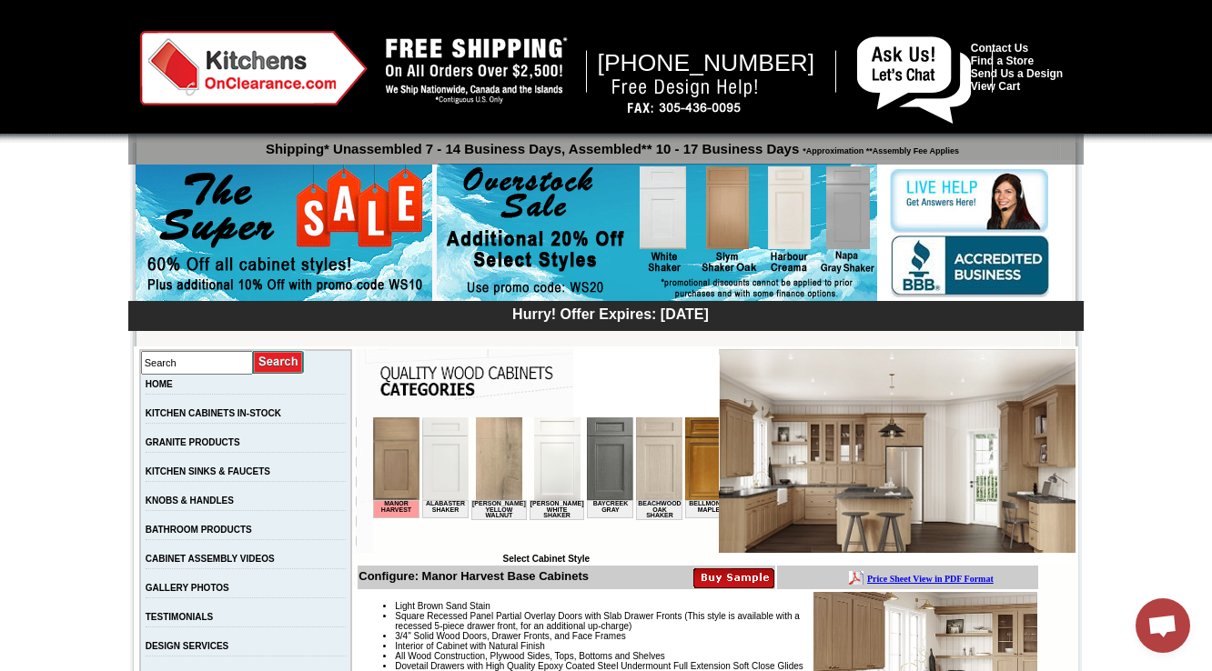
scroll to position [510, 0]
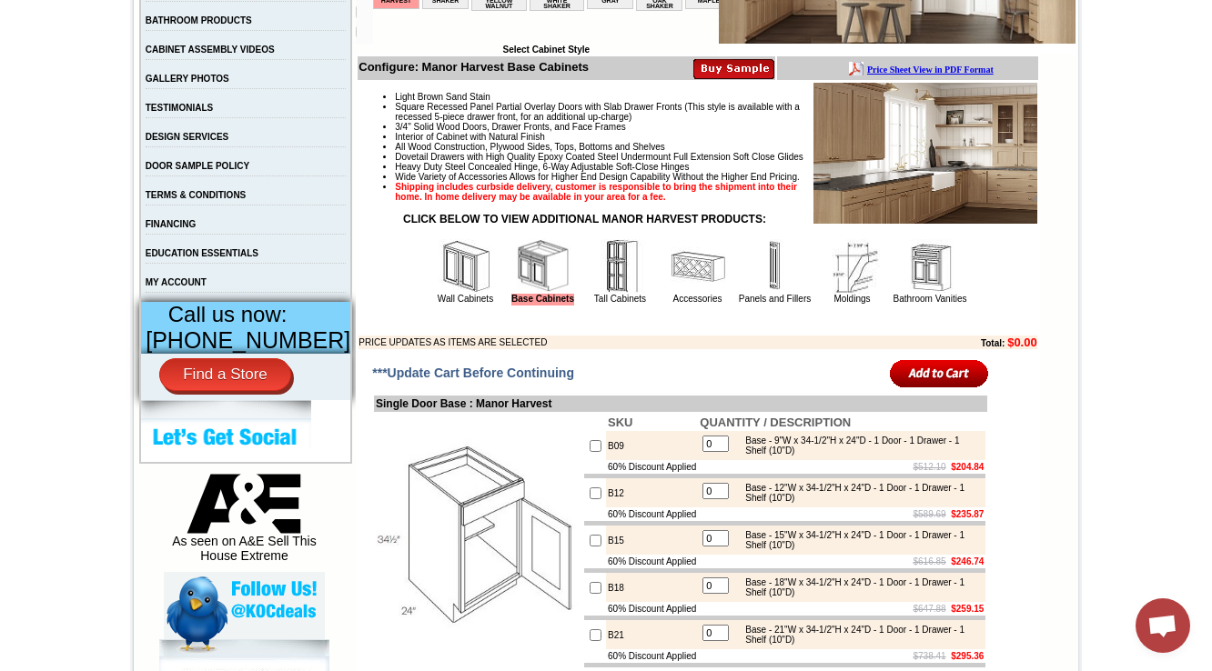
click at [699, 294] on img at bounding box center [698, 266] width 55 height 55
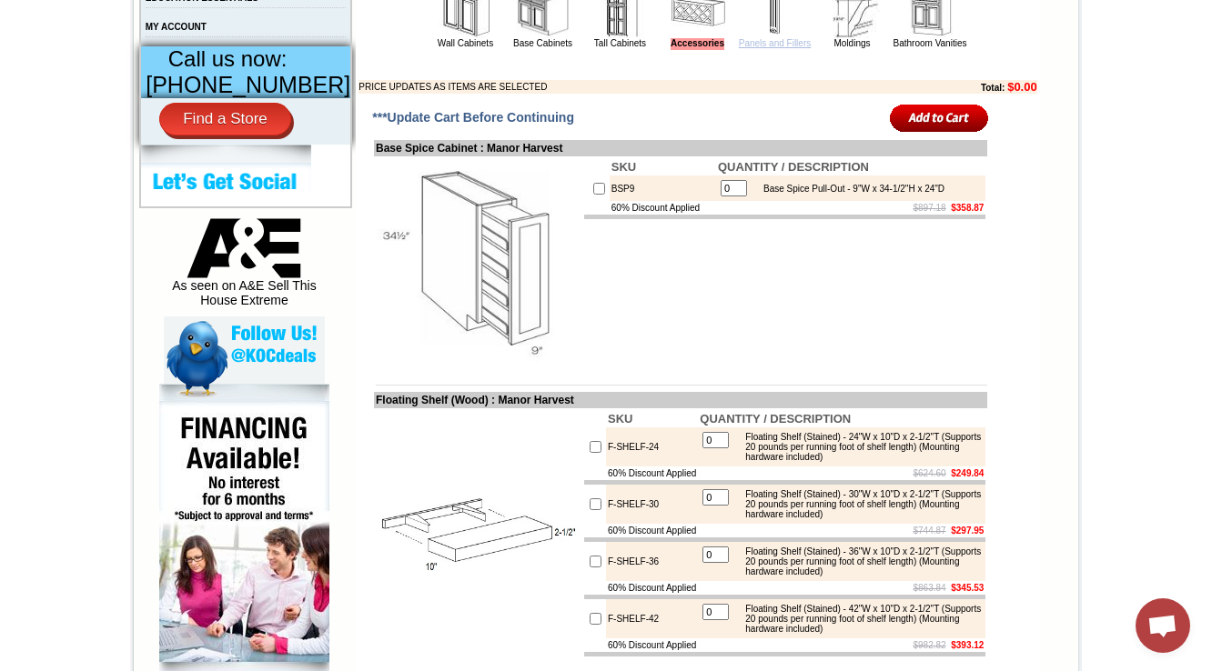
scroll to position [582, 0]
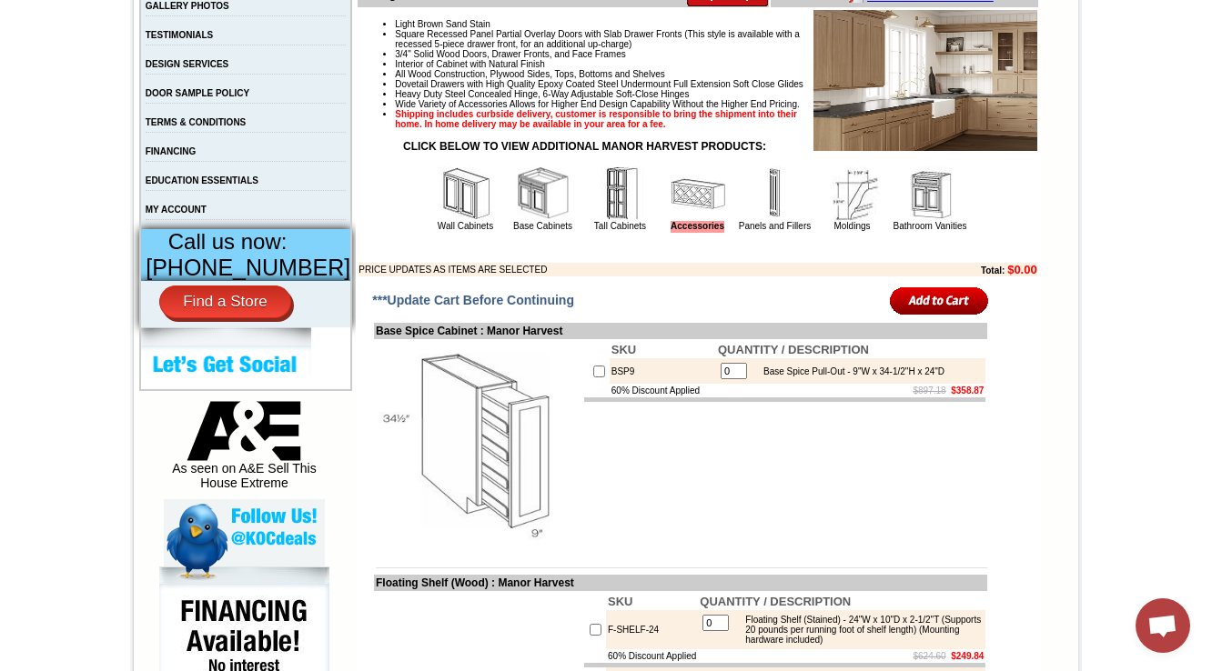
click at [906, 221] on img at bounding box center [930, 193] width 55 height 55
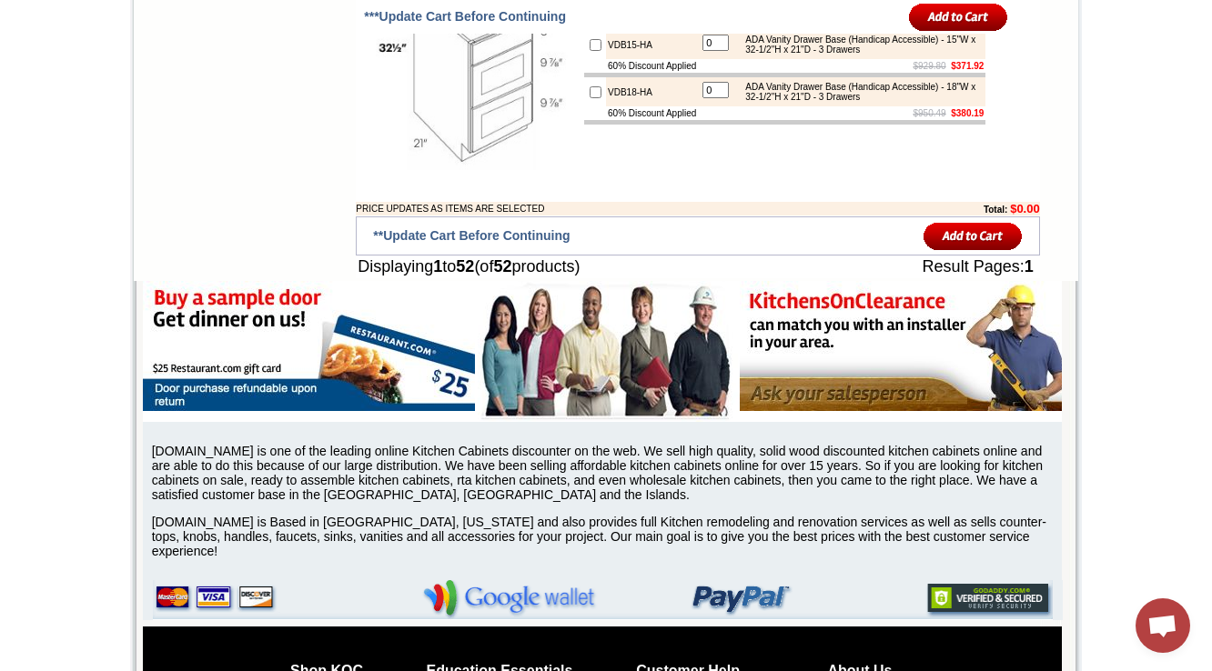
scroll to position [6041, 0]
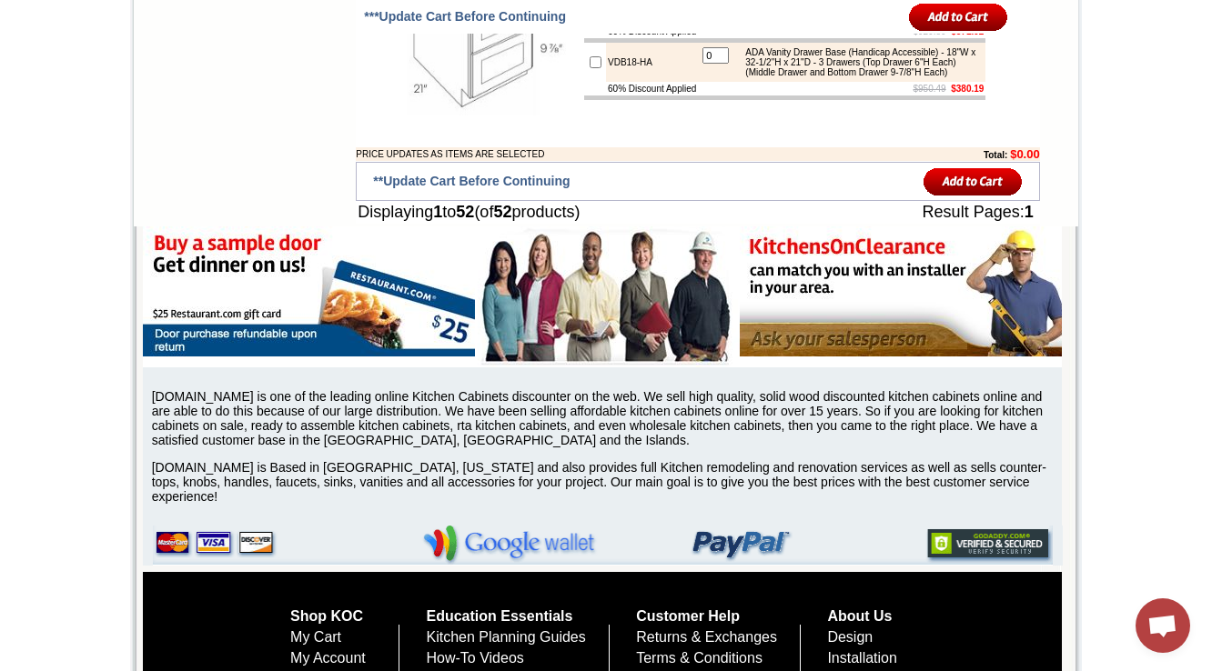
drag, startPoint x: 354, startPoint y: 379, endPoint x: 346, endPoint y: 384, distance: 9.4
drag, startPoint x: 1119, startPoint y: 126, endPoint x: 1106, endPoint y: 154, distance: 30.9
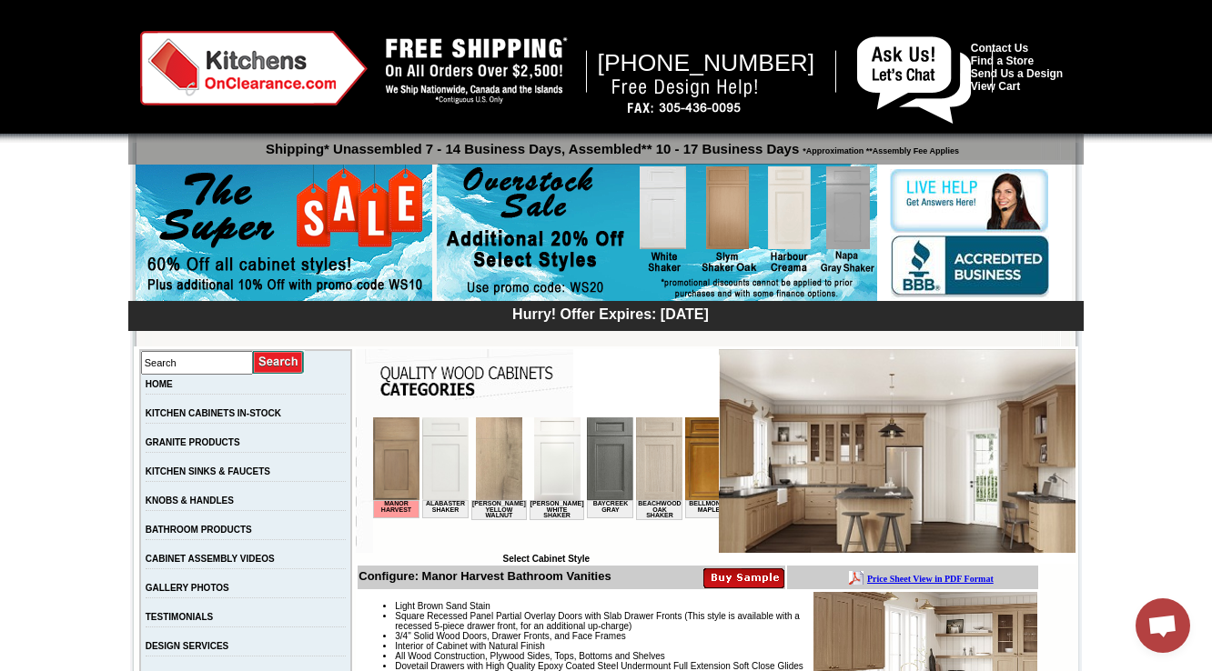
scroll to position [510, 0]
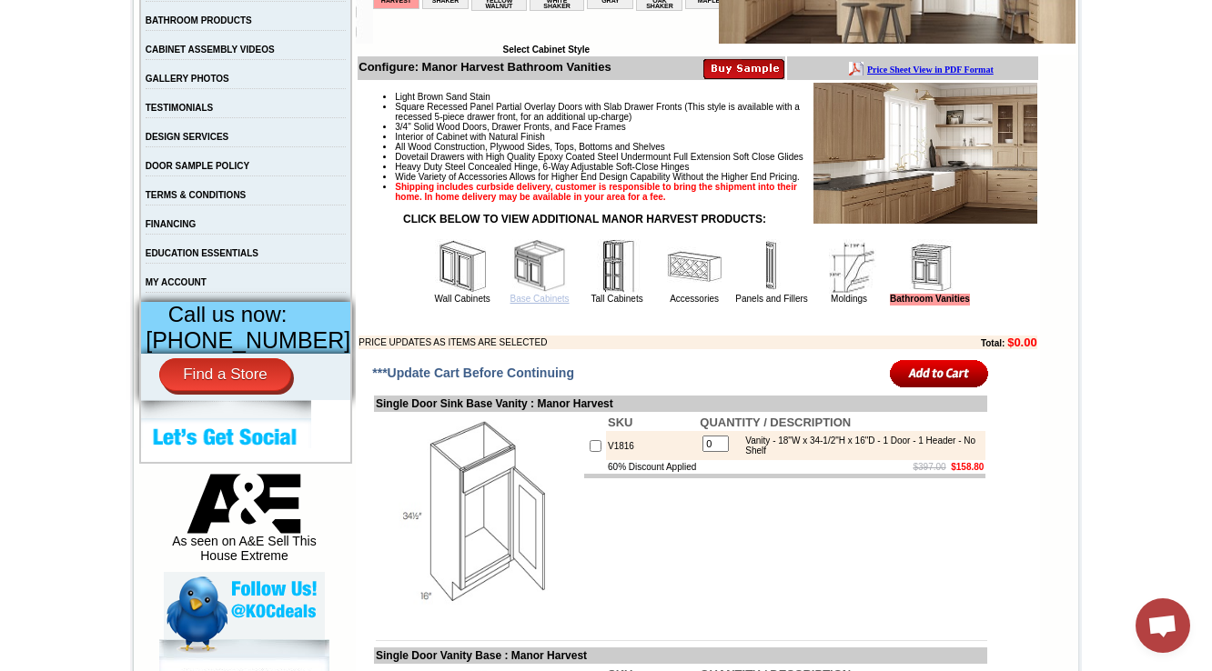
click at [510, 304] on link "Base Cabinets" at bounding box center [539, 299] width 59 height 10
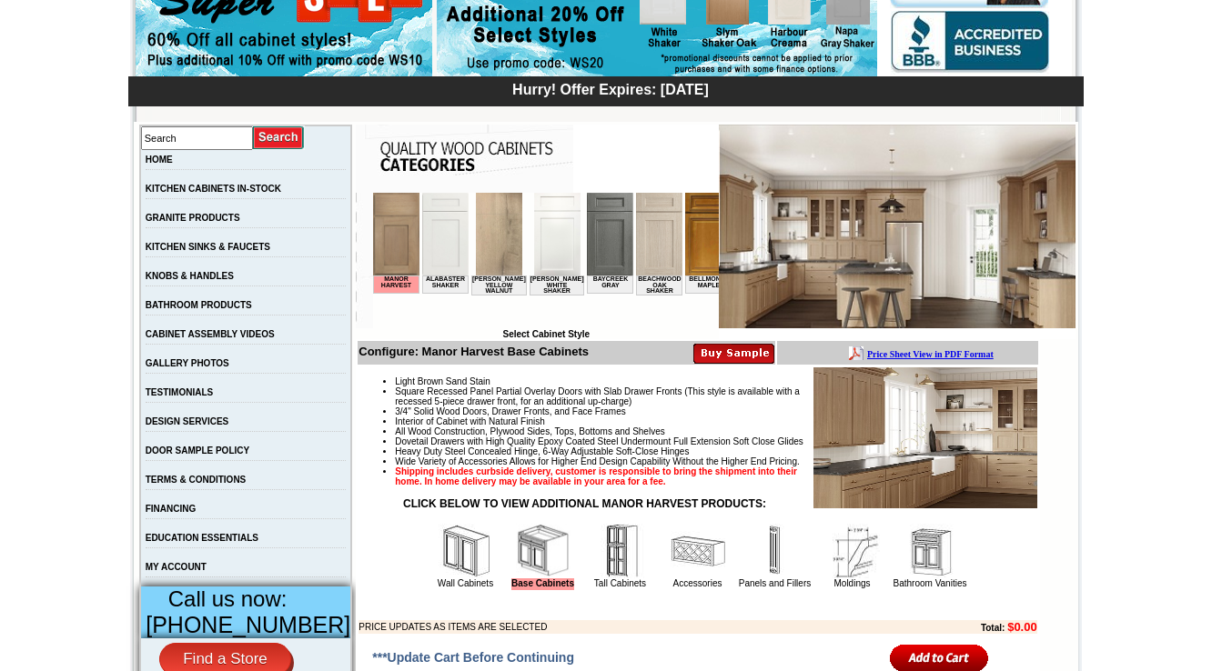
scroll to position [291, 0]
